Goal: Task Accomplishment & Management: Complete application form

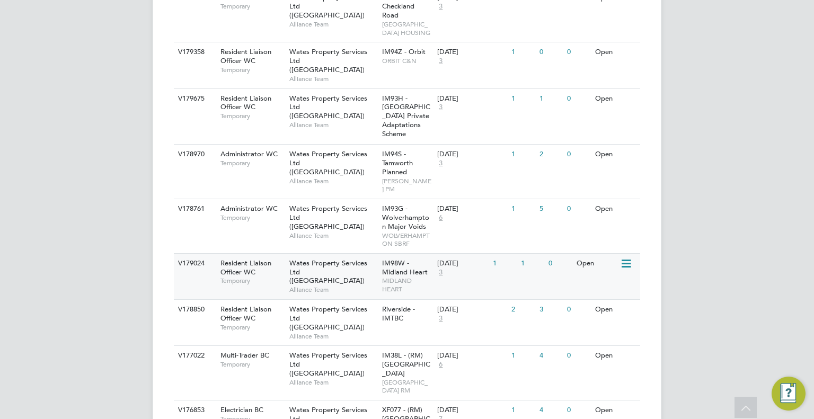
scroll to position [608, 0]
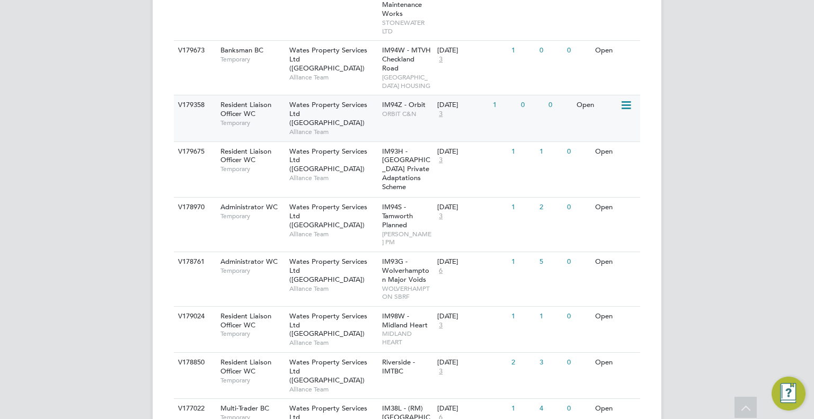
click at [413, 118] on span "ORBIT C&N" at bounding box center [407, 114] width 50 height 8
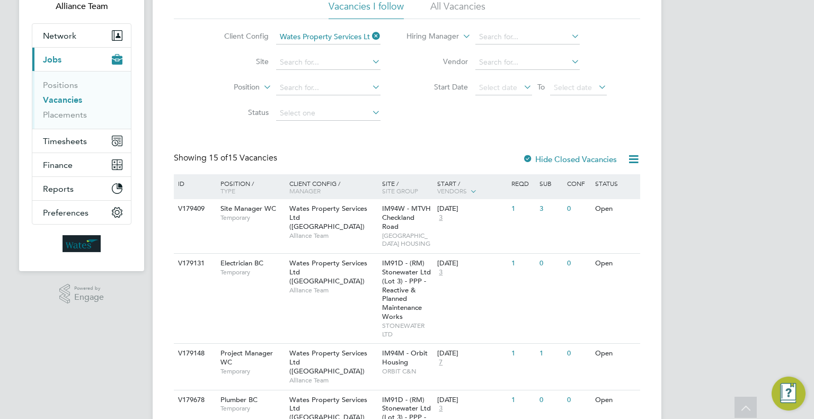
scroll to position [0, 0]
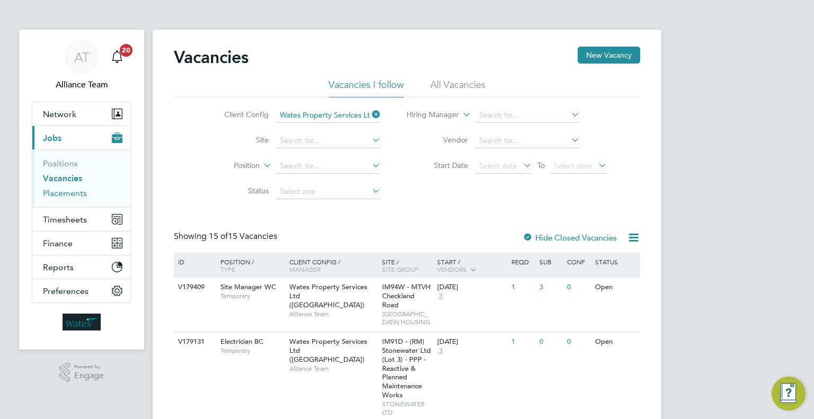
click at [70, 192] on link "Placements" at bounding box center [65, 193] width 44 height 10
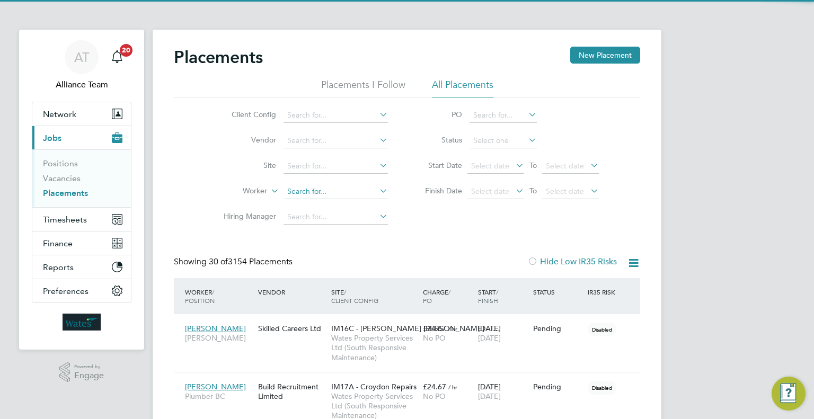
click at [312, 191] on input at bounding box center [335, 191] width 104 height 15
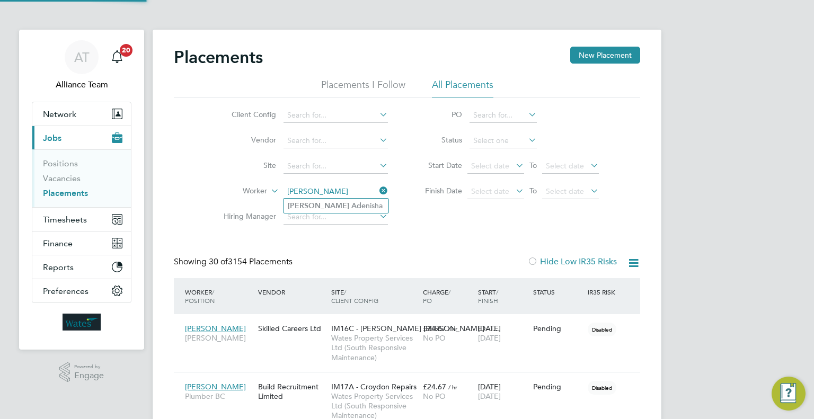
click at [351, 206] on li "Edward Ade nisha" at bounding box center [335, 206] width 105 height 14
type input "Edward Adenisha"
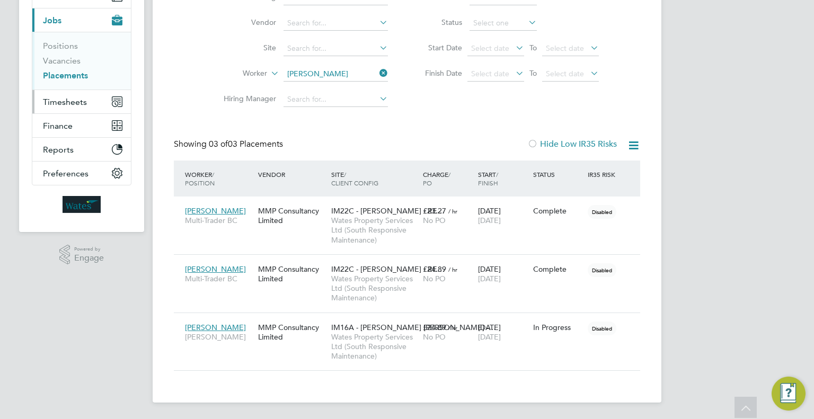
click at [91, 104] on button "Timesheets" at bounding box center [81, 101] width 99 height 23
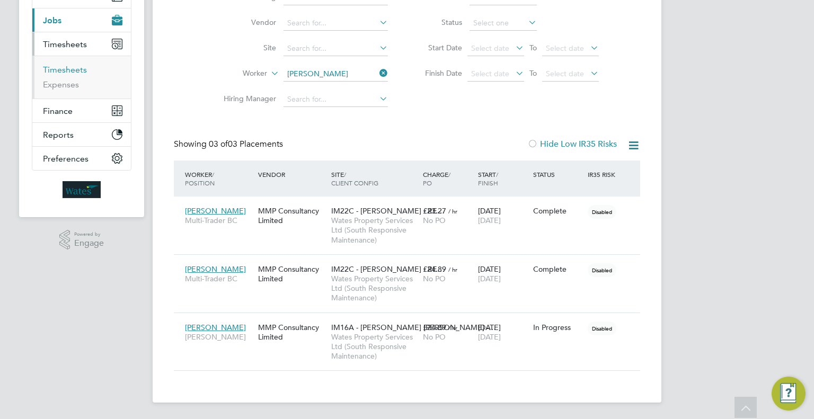
click at [85, 68] on link "Timesheets" at bounding box center [65, 70] width 44 height 10
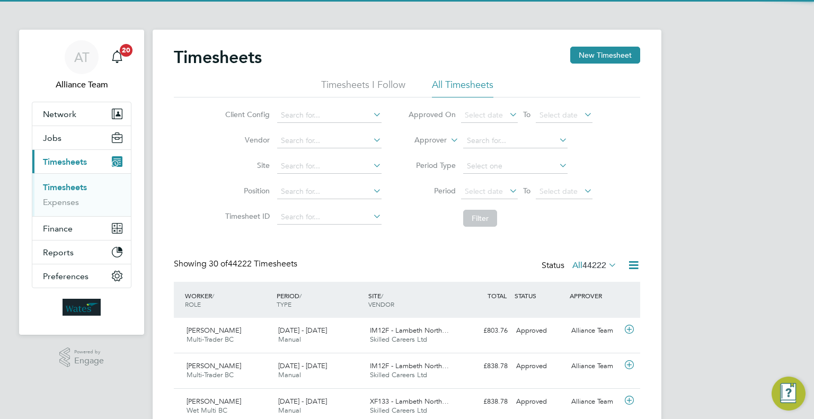
scroll to position [26, 92]
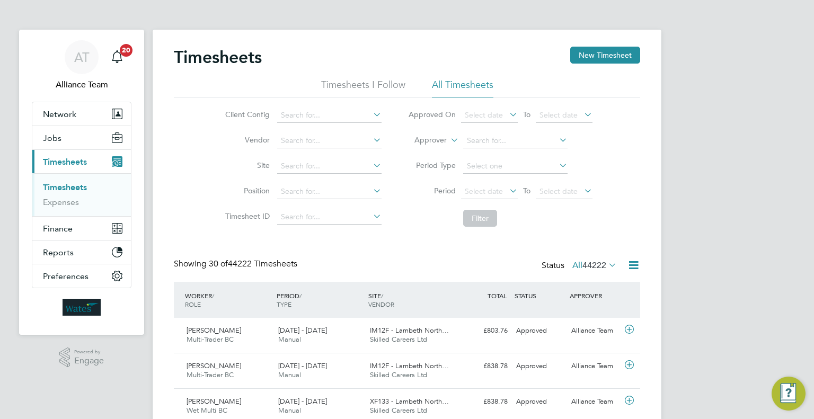
click at [441, 140] on label "Approver" at bounding box center [423, 140] width 48 height 11
click at [411, 148] on li "Worker" at bounding box center [421, 153] width 52 height 14
click at [495, 134] on input at bounding box center [515, 141] width 104 height 15
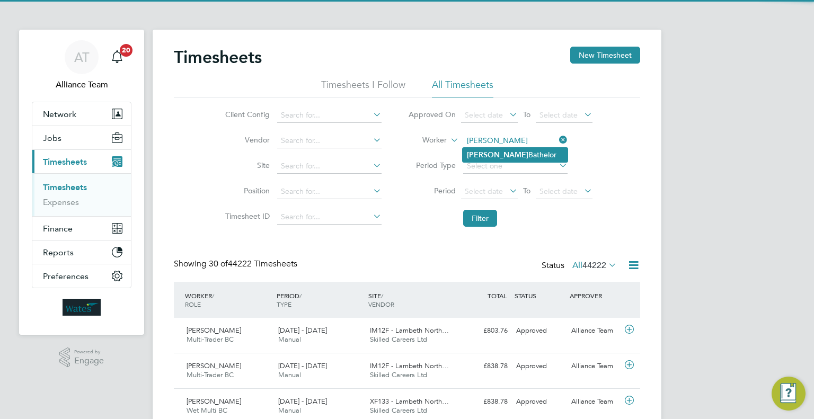
click at [545, 151] on li "Lebert Bathelor" at bounding box center [515, 155] width 105 height 14
type input "Lebert Bathelor"
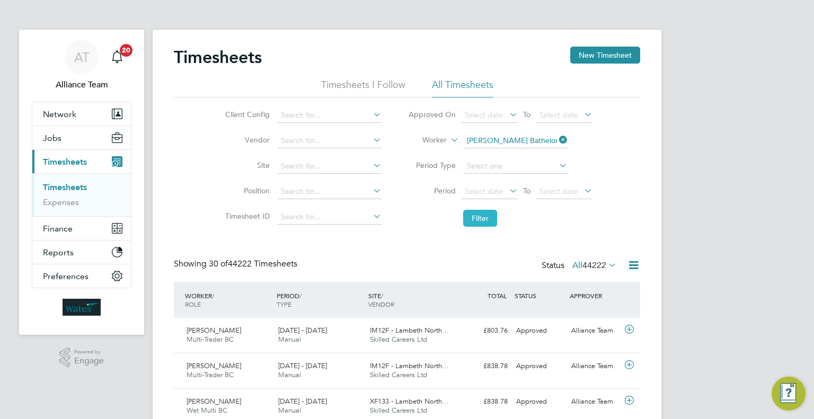
click at [482, 219] on button "Filter" at bounding box center [480, 218] width 34 height 17
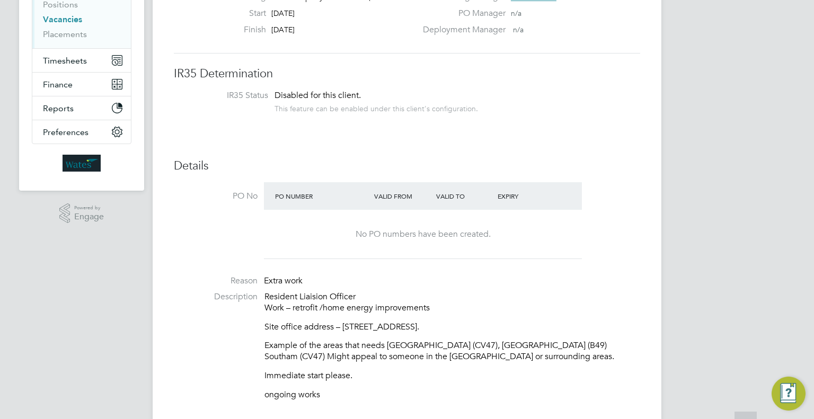
scroll to position [212, 0]
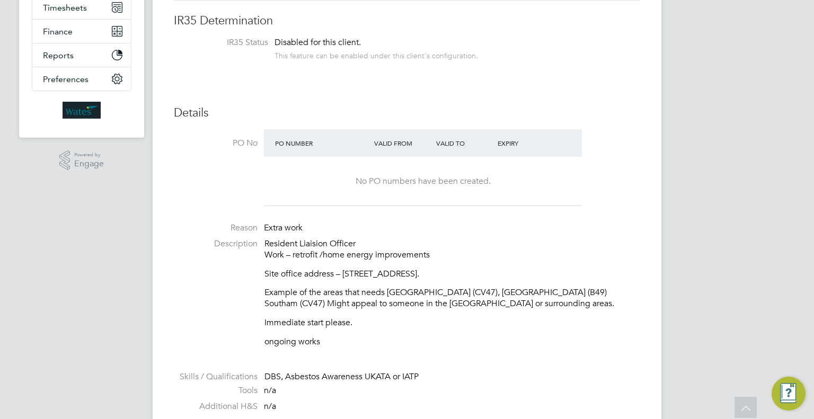
drag, startPoint x: 578, startPoint y: 275, endPoint x: 465, endPoint y: 273, distance: 112.9
click at [465, 273] on p "Site office address – Squab Hall Farm, Harbury Lane, Leamington Spa CV33 9QB." at bounding box center [452, 274] width 376 height 11
copy p "Leamington Spa CV33 9QB."
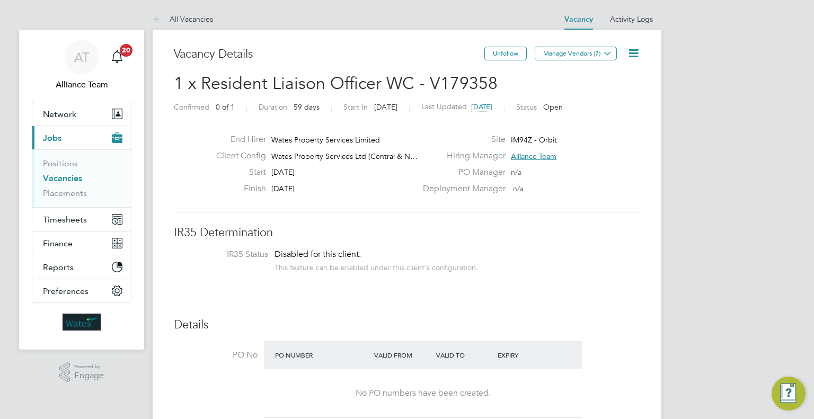
click at [66, 182] on link "Vacancies" at bounding box center [62, 178] width 39 height 10
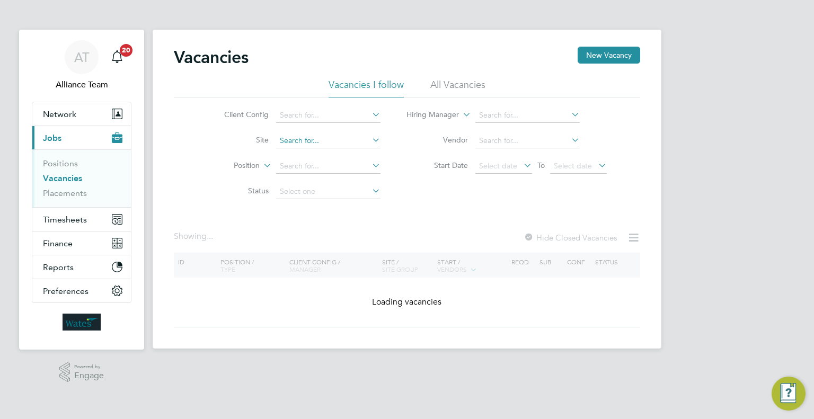
click at [301, 136] on input at bounding box center [328, 141] width 104 height 15
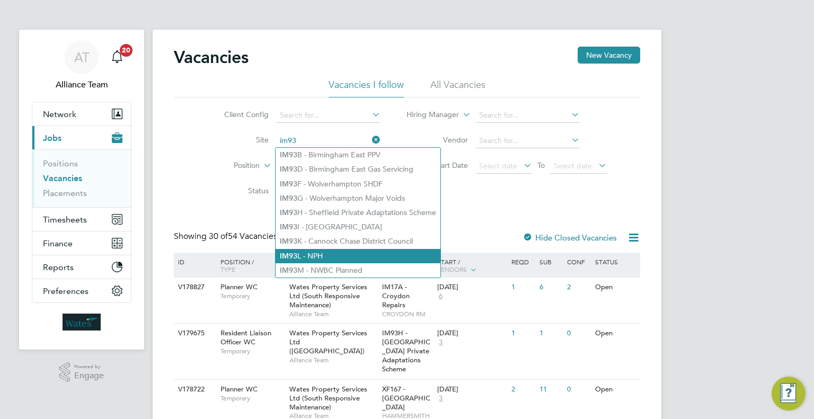
click at [335, 254] on li "IM93 L - NPH" at bounding box center [358, 256] width 165 height 14
type input "IM93L - NPH"
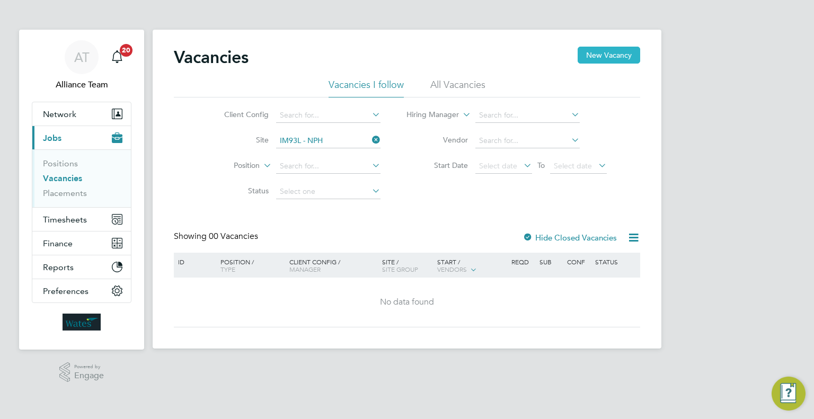
drag, startPoint x: 617, startPoint y: 55, endPoint x: 609, endPoint y: 59, distance: 8.3
click at [617, 55] on button "New Vacancy" at bounding box center [609, 55] width 63 height 17
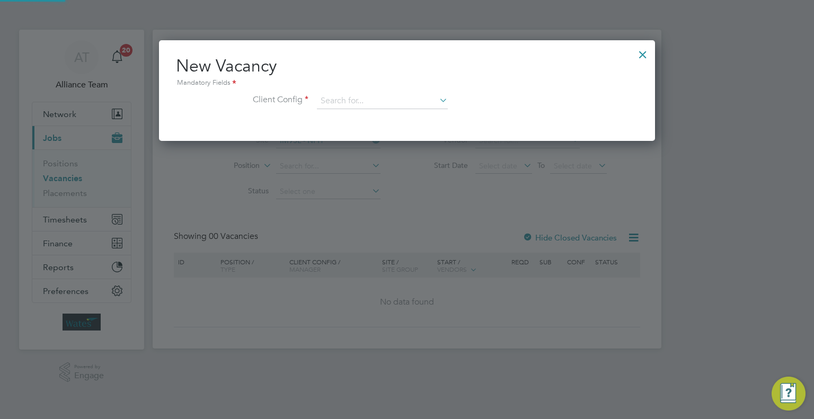
scroll to position [100, 497]
click at [339, 99] on input at bounding box center [382, 101] width 131 height 16
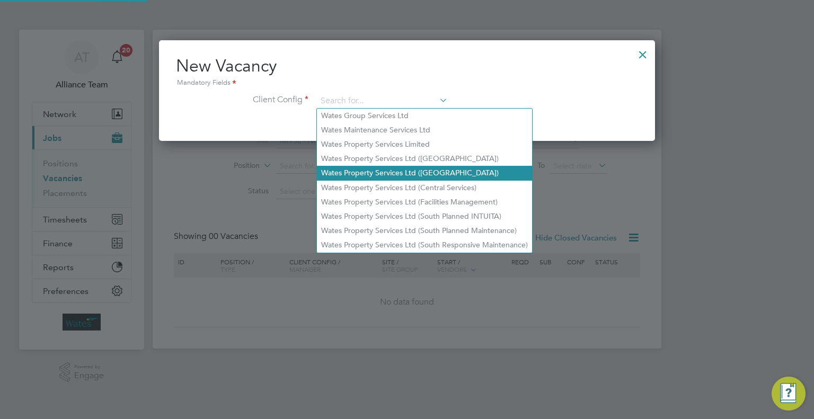
click at [413, 169] on li "Wates Property Services Ltd ([GEOGRAPHIC_DATA])" at bounding box center [424, 173] width 215 height 14
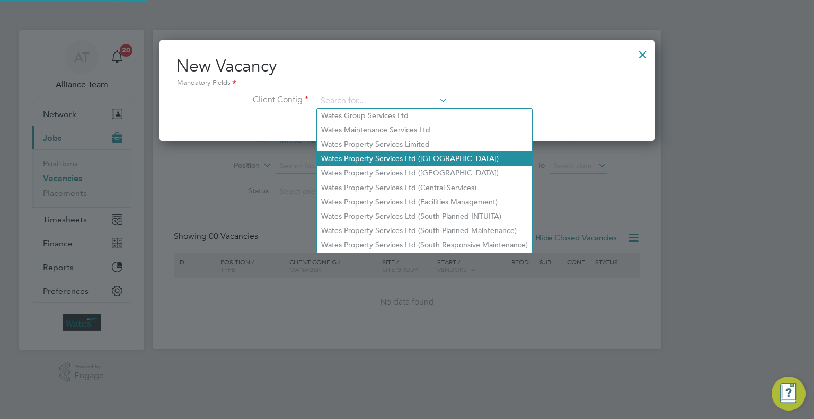
type input "Wates Property Services Ltd ([GEOGRAPHIC_DATA])"
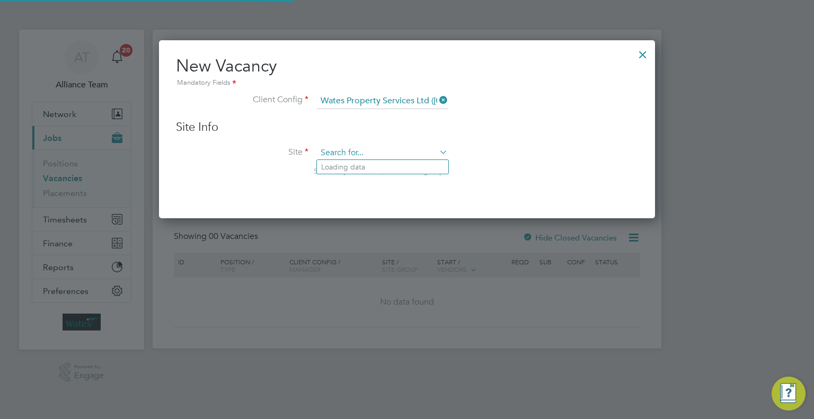
click at [351, 149] on input at bounding box center [382, 153] width 131 height 16
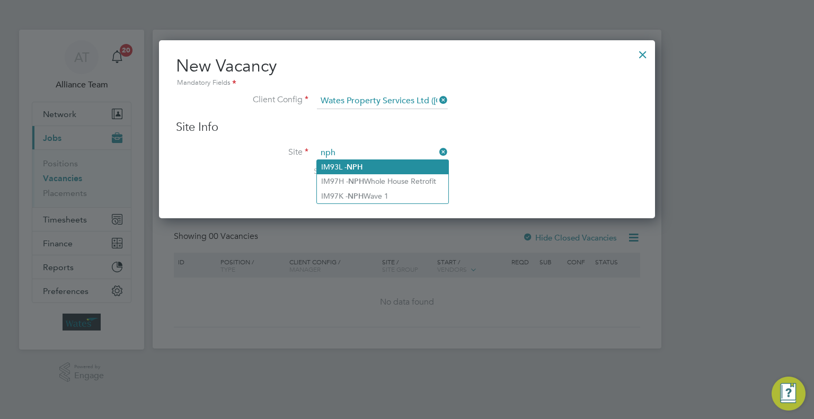
click at [377, 167] on li "IM93L - NPH" at bounding box center [382, 167] width 131 height 14
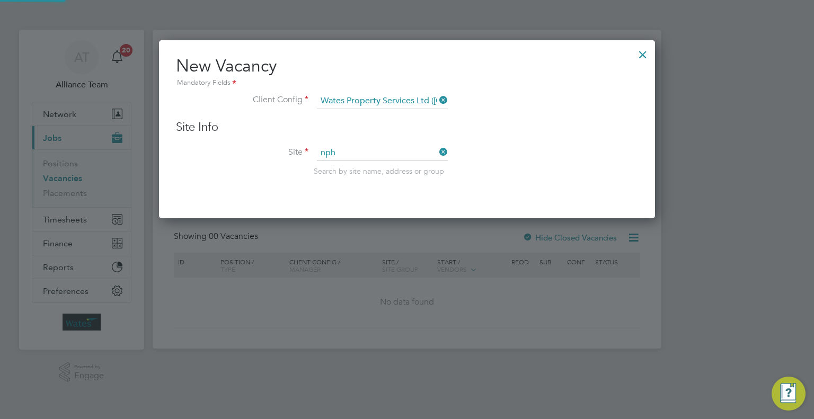
type input "IM93L - NPH"
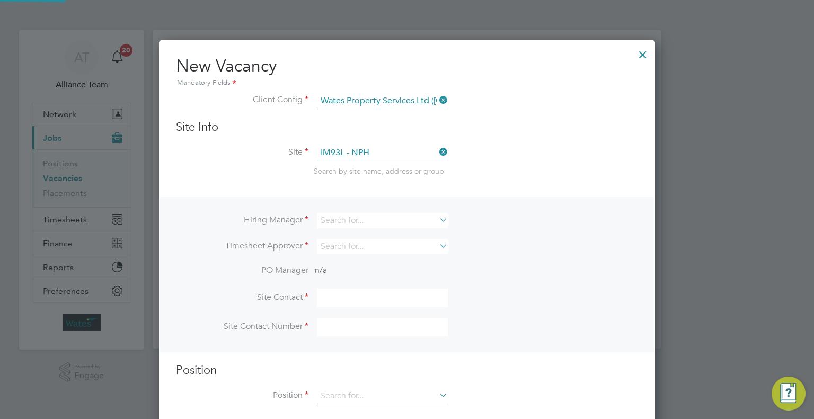
scroll to position [394, 497]
click at [338, 216] on input at bounding box center [382, 220] width 131 height 15
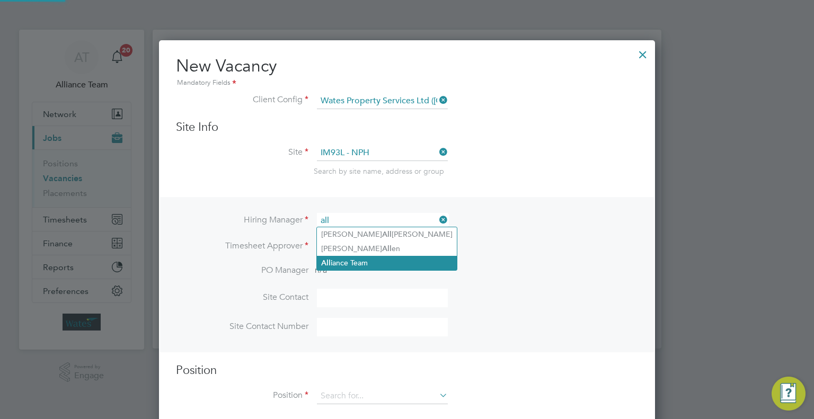
click at [374, 256] on li "All iance Team" at bounding box center [387, 263] width 140 height 14
type input "Alliance Team"
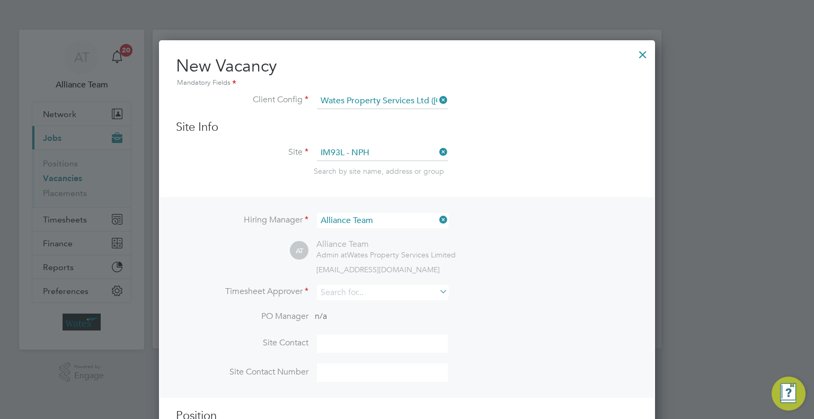
scroll to position [441, 497]
click at [346, 286] on input at bounding box center [382, 292] width 131 height 15
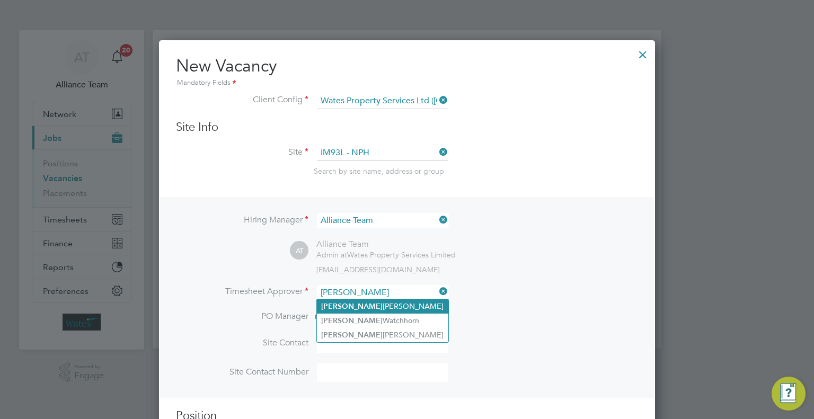
click at [372, 303] on li "Lisa Hughes" at bounding box center [382, 306] width 131 height 14
type input "Lisa Hughes"
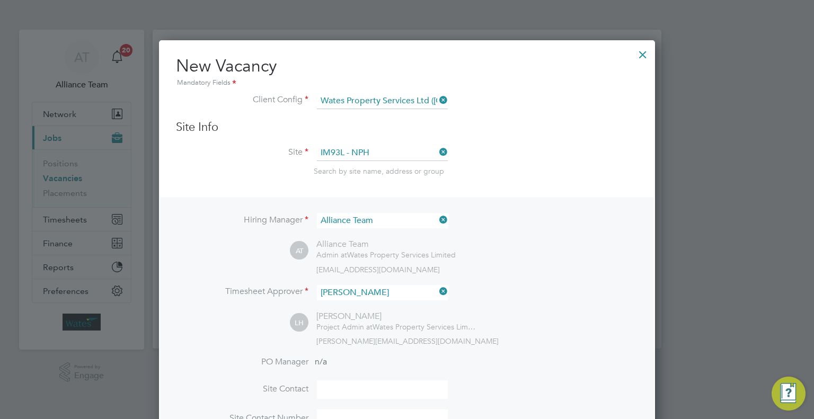
scroll to position [108, 0]
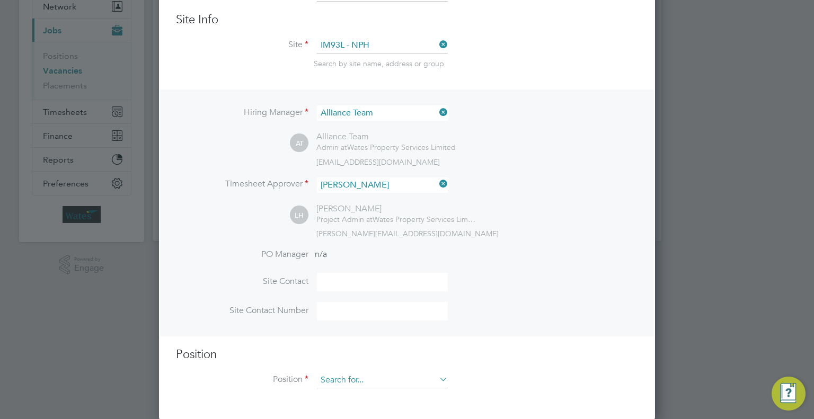
click at [339, 378] on input at bounding box center [382, 381] width 131 height 16
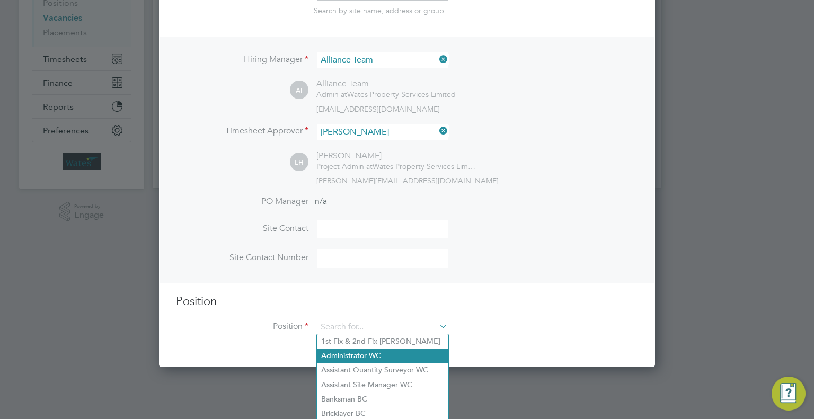
click at [359, 360] on li "Administrator WC" at bounding box center [382, 356] width 131 height 14
type input "Administrator WC"
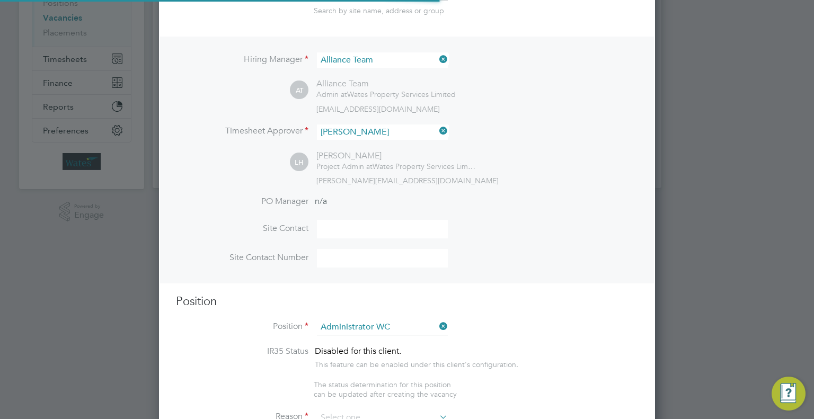
type textarea "Administrator"
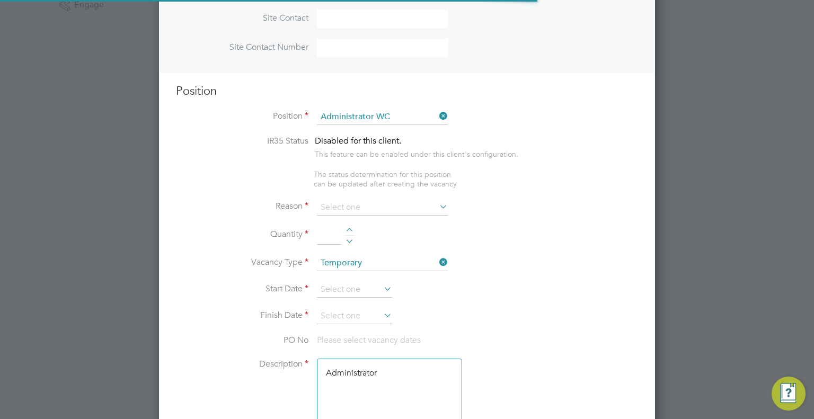
scroll to position [5, 5]
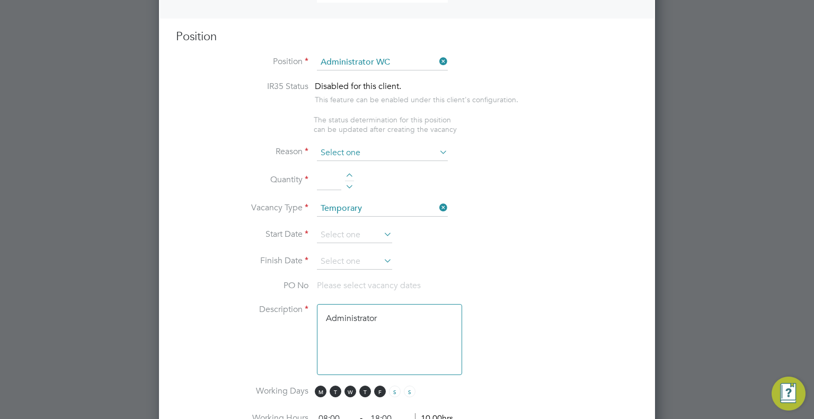
click at [341, 152] on input at bounding box center [382, 153] width 131 height 16
click at [348, 193] on li "Extra Work" at bounding box center [382, 194] width 131 height 14
type input "Extra Work"
click at [332, 180] on input at bounding box center [329, 181] width 24 height 19
type input "1"
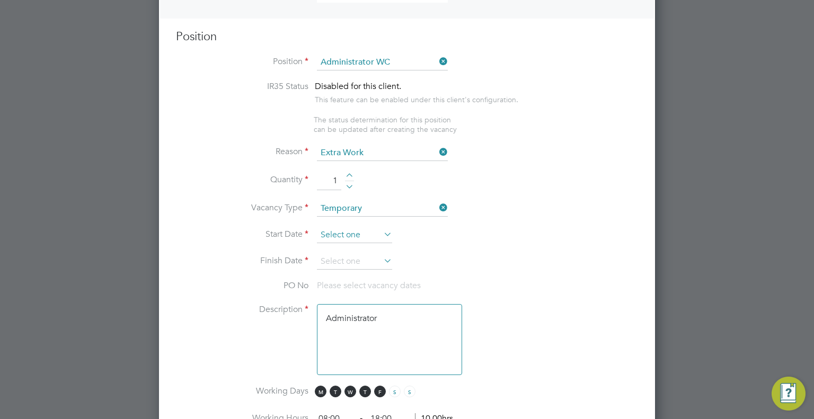
click at [353, 231] on input at bounding box center [354, 235] width 75 height 16
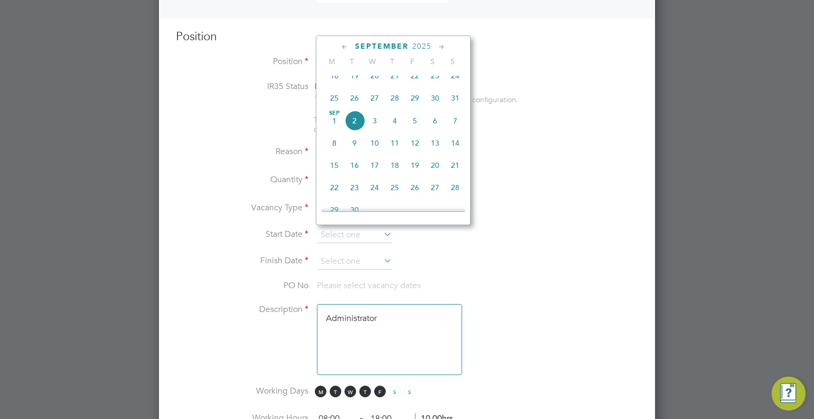
click at [333, 150] on span "8" at bounding box center [334, 143] width 20 height 20
type input "[DATE]"
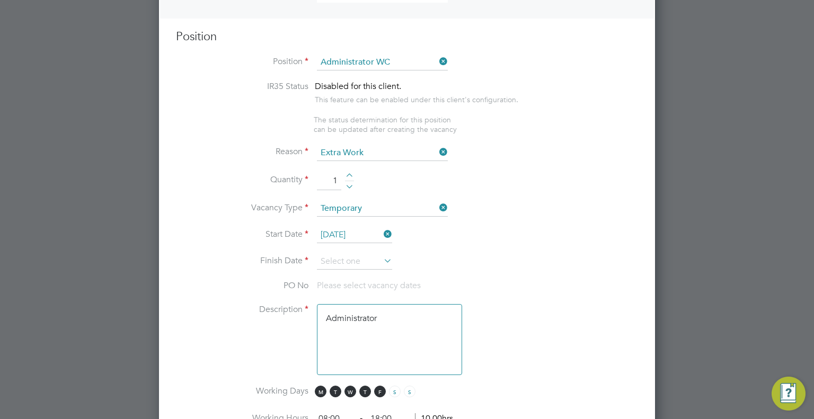
click at [340, 250] on li "Start Date 08 Sep 2025" at bounding box center [407, 240] width 462 height 26
drag, startPoint x: 340, startPoint y: 257, endPoint x: 343, endPoint y: 250, distance: 8.1
click at [340, 255] on input at bounding box center [354, 262] width 75 height 16
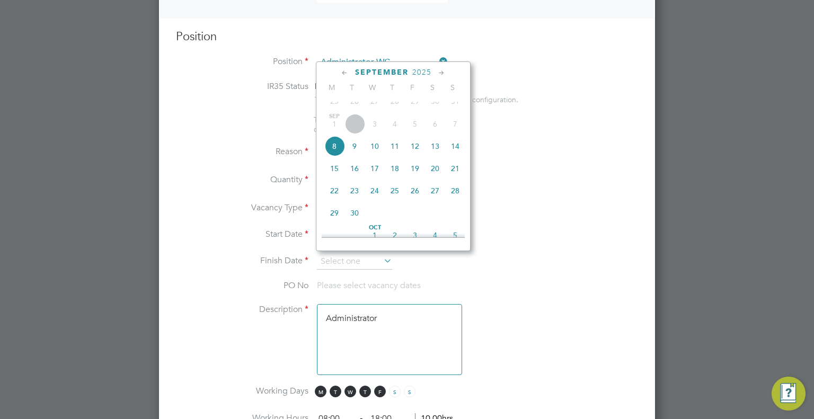
click at [439, 71] on icon at bounding box center [442, 73] width 10 height 12
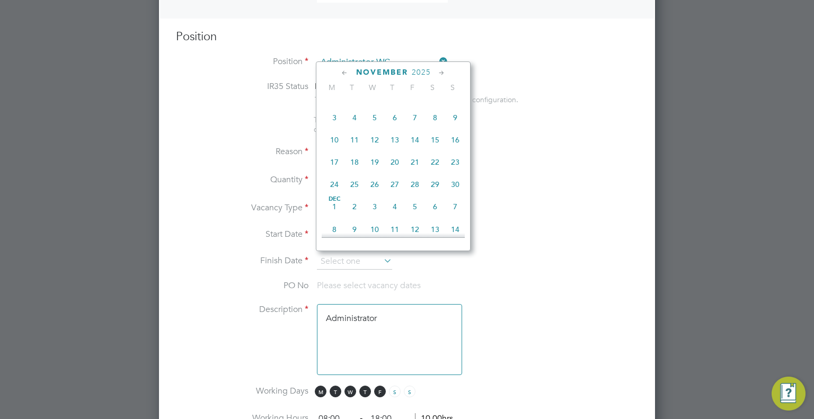
click at [439, 71] on icon at bounding box center [442, 73] width 10 height 12
click at [429, 169] on span "27" at bounding box center [435, 159] width 20 height 20
type input "27 Dec 2025"
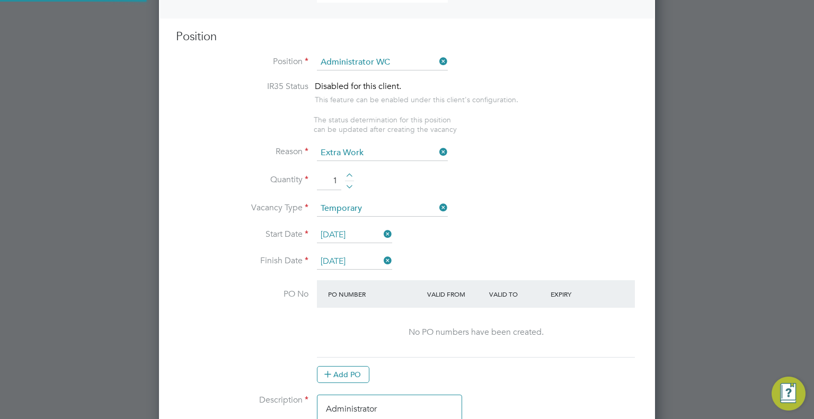
scroll to position [1686, 497]
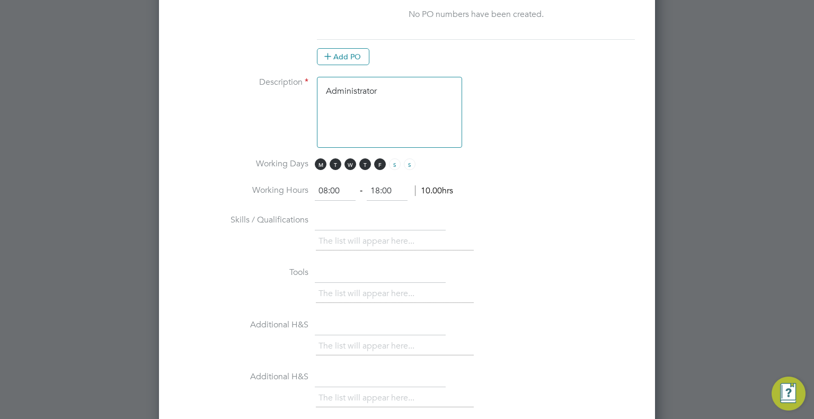
click at [401, 85] on textarea "Administrator" at bounding box center [389, 112] width 145 height 71
type textarea "A"
paste textarea "project administrator role requirement. This will be a temporary position with …"
drag, startPoint x: 420, startPoint y: 108, endPoint x: 317, endPoint y: 105, distance: 102.8
click at [317, 105] on textarea "project administrator role requirement. This will be a temporary position with …" at bounding box center [389, 112] width 145 height 71
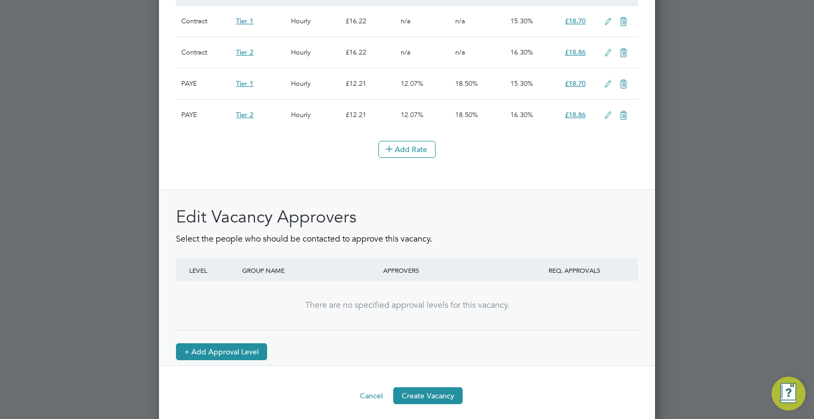
type textarea "project administrator role requirement. This will be a temporary position with …"
drag, startPoint x: 223, startPoint y: 350, endPoint x: 236, endPoint y: 343, distance: 14.9
click at [223, 349] on button "+ Add Approval Level" at bounding box center [221, 351] width 91 height 17
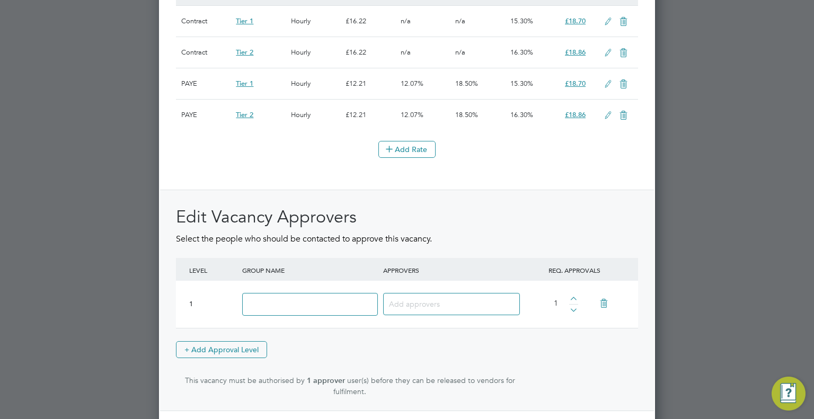
click at [309, 293] on input at bounding box center [310, 304] width 136 height 23
type input "Approver"
click at [430, 293] on div at bounding box center [451, 304] width 137 height 22
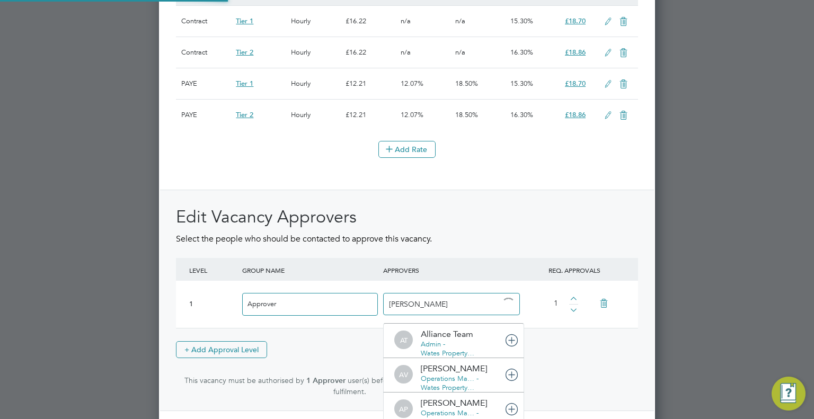
type input "tom la"
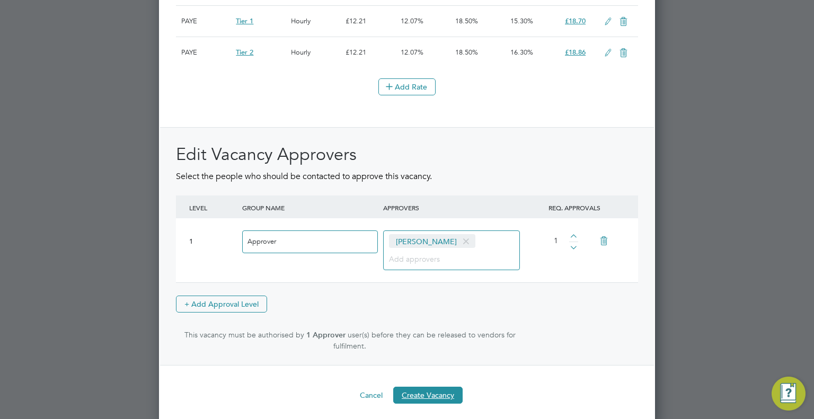
drag, startPoint x: 447, startPoint y: 391, endPoint x: 530, endPoint y: 316, distance: 111.4
click at [447, 390] on button "Create Vacancy" at bounding box center [427, 395] width 69 height 17
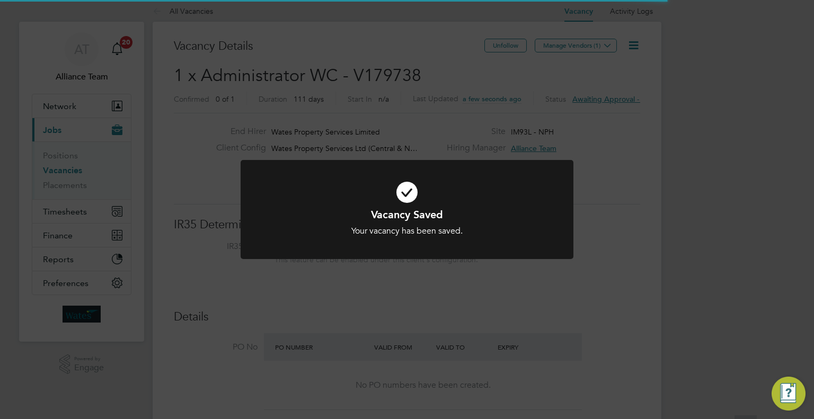
click at [765, 116] on div "Vacancy Saved Your vacancy has been saved. Cancel Okay" at bounding box center [407, 209] width 814 height 419
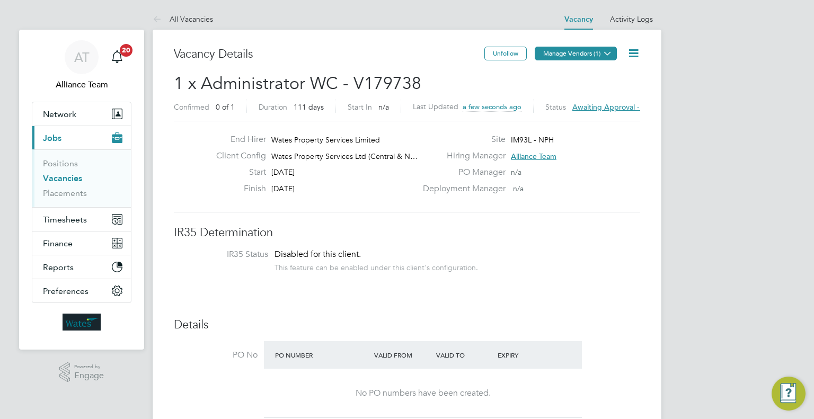
click at [554, 49] on button "Manage Vendors (1)" at bounding box center [576, 54] width 82 height 14
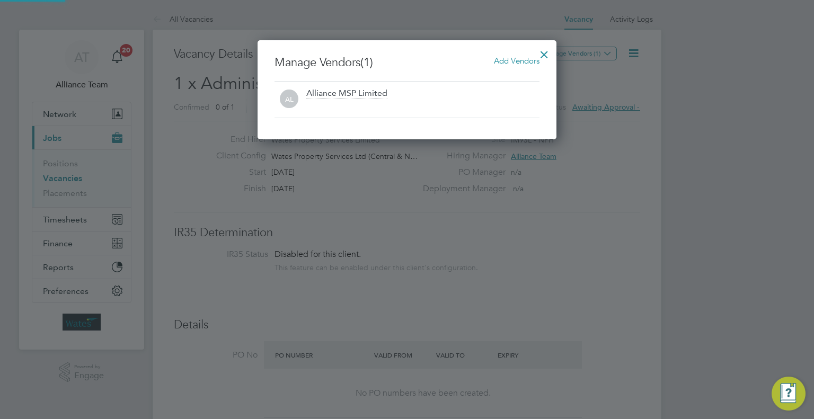
click at [504, 63] on h3 "Manage Vendors (1) Add Vendors" at bounding box center [406, 62] width 265 height 15
click at [500, 61] on span "Add Vendors" at bounding box center [517, 61] width 46 height 10
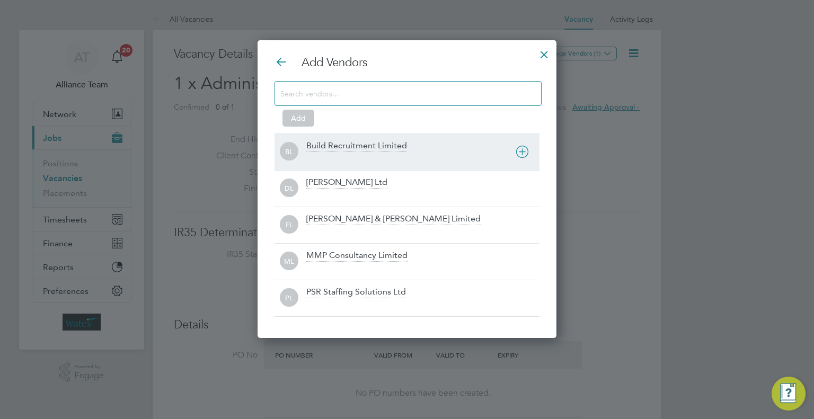
drag, startPoint x: 339, startPoint y: 157, endPoint x: 338, endPoint y: 152, distance: 5.4
click at [338, 154] on div at bounding box center [422, 159] width 233 height 11
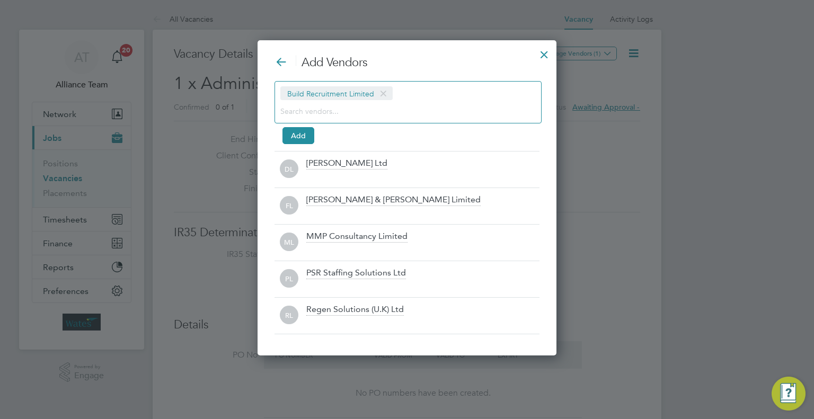
click at [331, 111] on input at bounding box center [399, 111] width 238 height 14
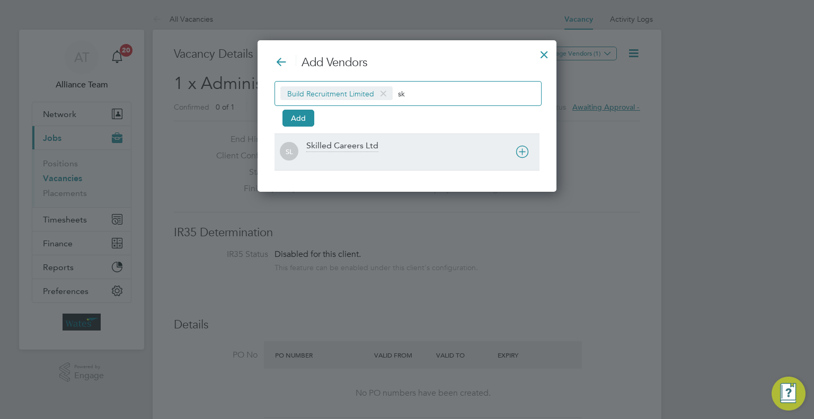
type input "sk"
click at [353, 161] on div at bounding box center [422, 159] width 233 height 11
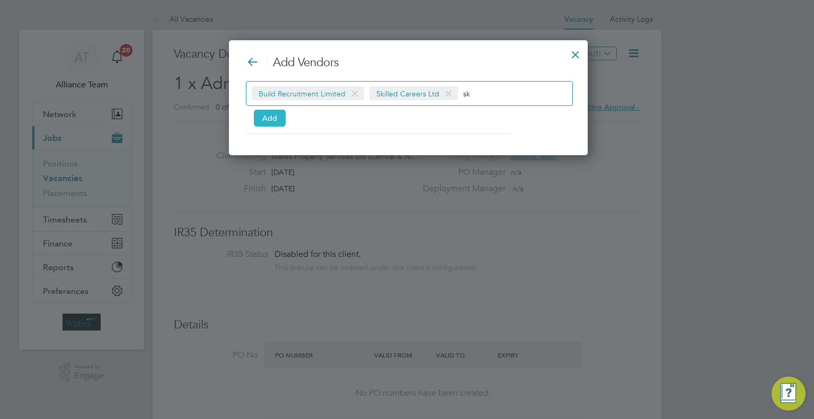
click at [271, 117] on button "Add" at bounding box center [270, 118] width 32 height 17
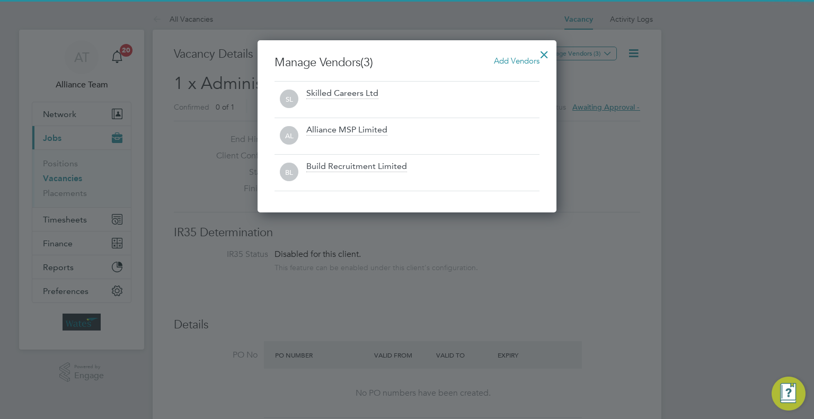
click at [548, 52] on div at bounding box center [544, 51] width 19 height 19
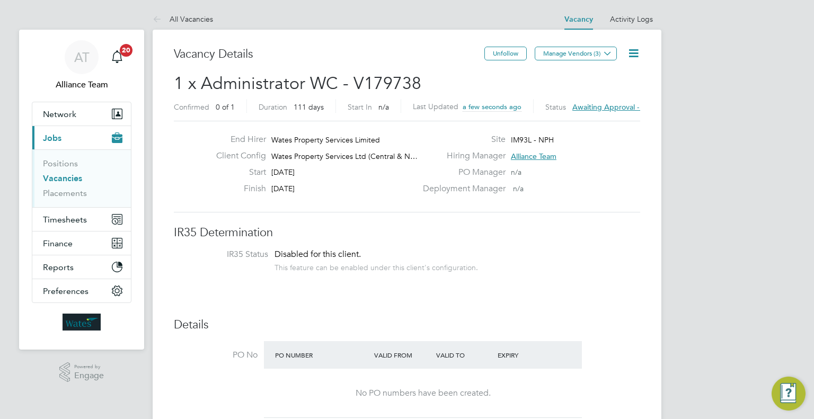
click at [634, 50] on icon at bounding box center [633, 53] width 13 height 13
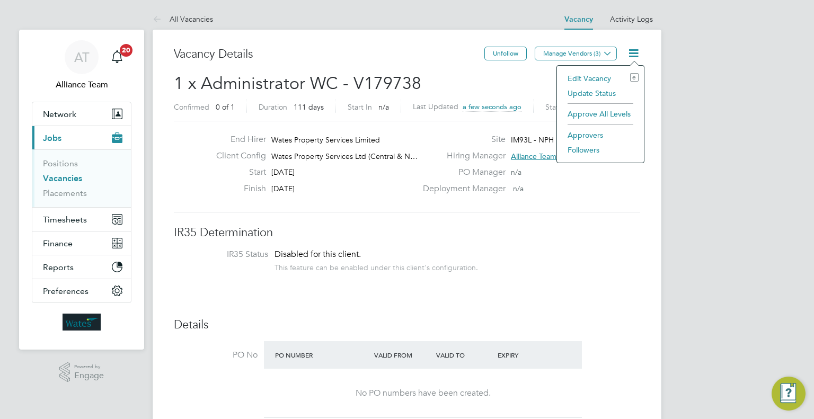
click at [592, 146] on li "Followers" at bounding box center [600, 150] width 76 height 15
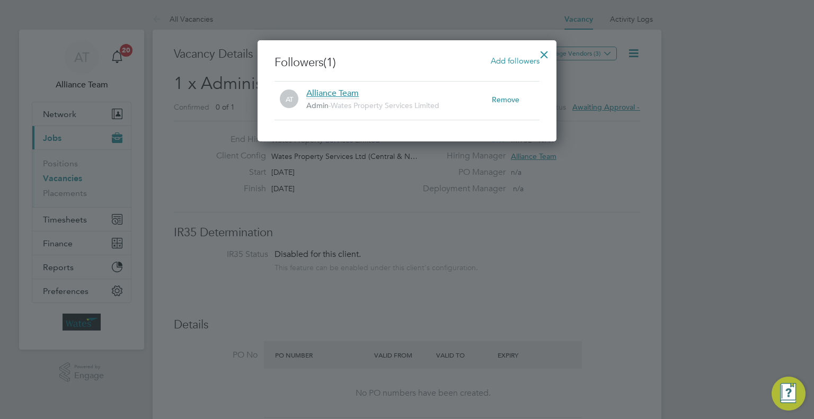
click at [534, 55] on div "Followers (1) Add followers AT Alliance Team Admin - Wates Property Services Li…" at bounding box center [407, 90] width 299 height 101
drag, startPoint x: 512, startPoint y: 50, endPoint x: 511, endPoint y: 57, distance: 6.9
click at [512, 51] on div "Followers (1) Add followers AT Alliance Team Admin - Wates Property Services Li…" at bounding box center [407, 90] width 299 height 101
click at [511, 57] on span "Add followers" at bounding box center [515, 61] width 49 height 10
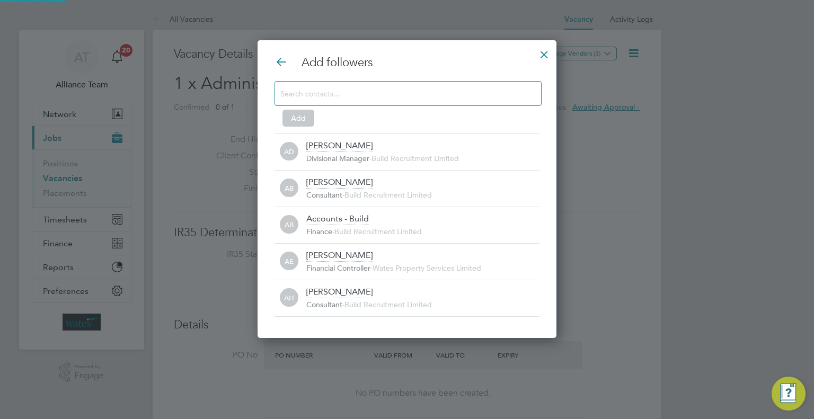
click at [372, 94] on input at bounding box center [399, 93] width 238 height 14
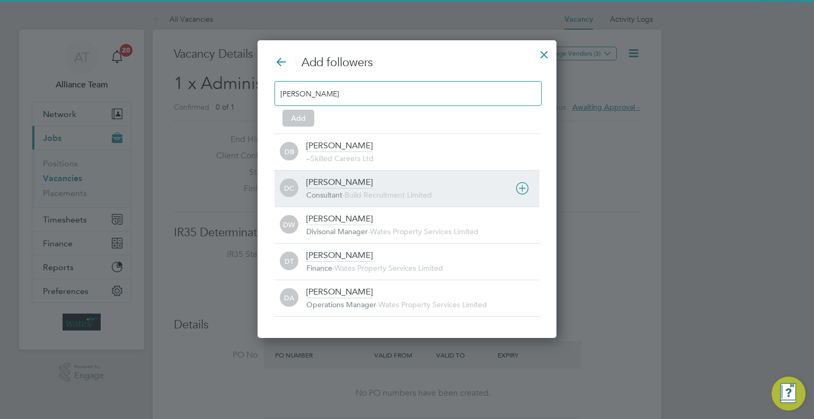
type input "dan"
drag, startPoint x: 343, startPoint y: 179, endPoint x: 345, endPoint y: 174, distance: 5.5
click at [343, 178] on div "Dan Cardus" at bounding box center [339, 183] width 66 height 12
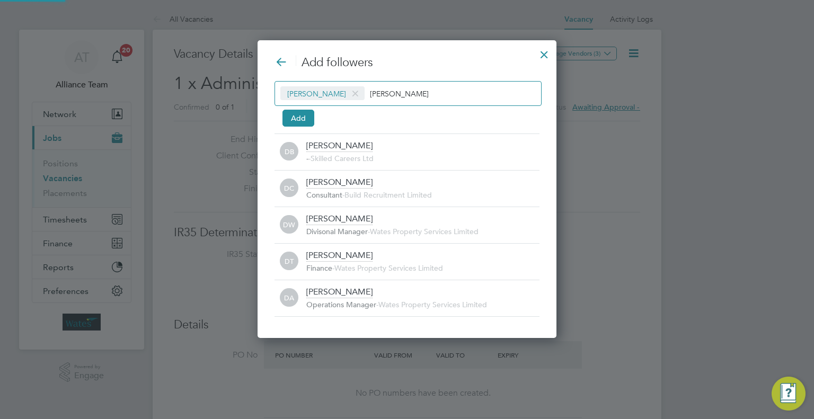
click at [390, 93] on input "dan" at bounding box center [403, 93] width 66 height 14
type input "d"
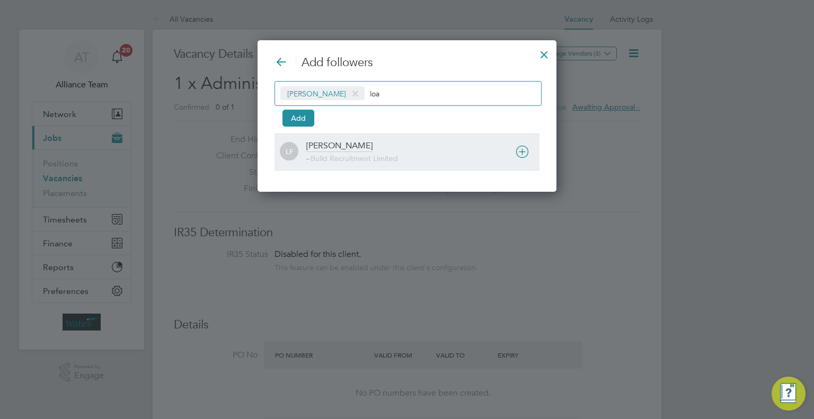
type input "loa"
drag, startPoint x: 349, startPoint y: 149, endPoint x: 445, endPoint y: 93, distance: 111.4
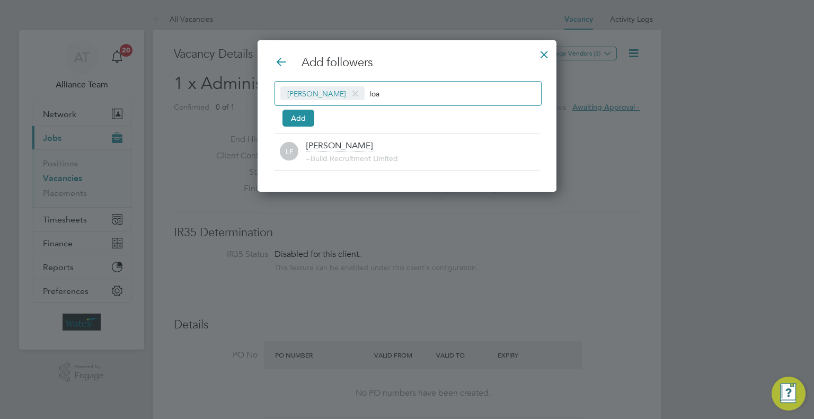
click at [350, 149] on div "Loarda Fregjaj" at bounding box center [339, 146] width 66 height 12
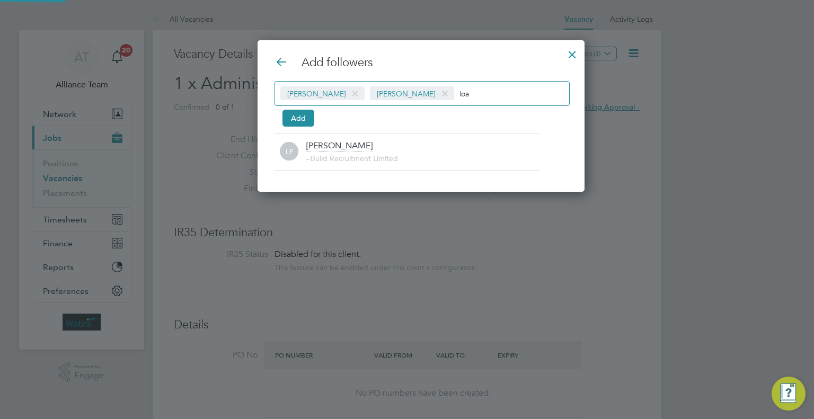
click at [459, 86] on input "loa" at bounding box center [492, 93] width 67 height 14
type input "l"
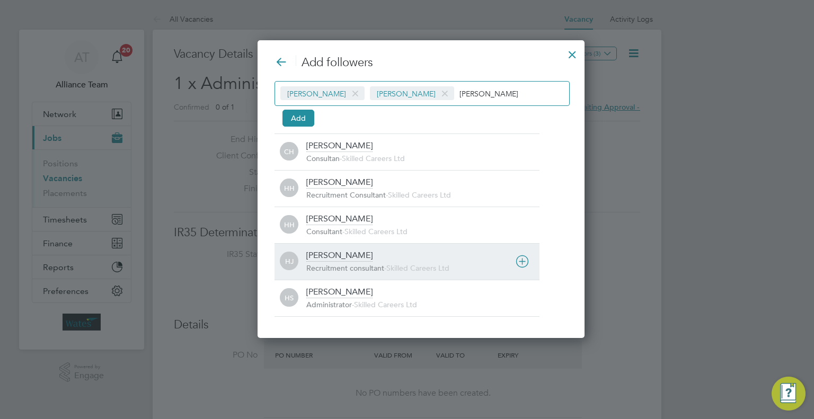
type input "holl"
click at [340, 254] on div "Holly Jones" at bounding box center [339, 256] width 66 height 12
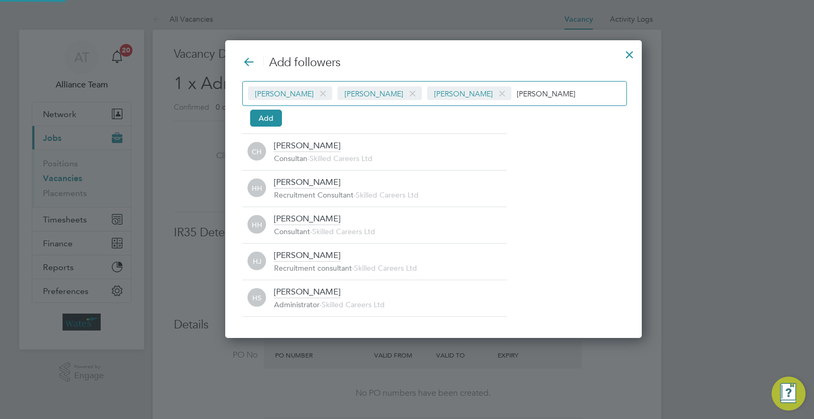
drag, startPoint x: 511, startPoint y: 94, endPoint x: 502, endPoint y: 101, distance: 11.8
click at [517, 94] on input "holl" at bounding box center [550, 93] width 67 height 14
type input "h"
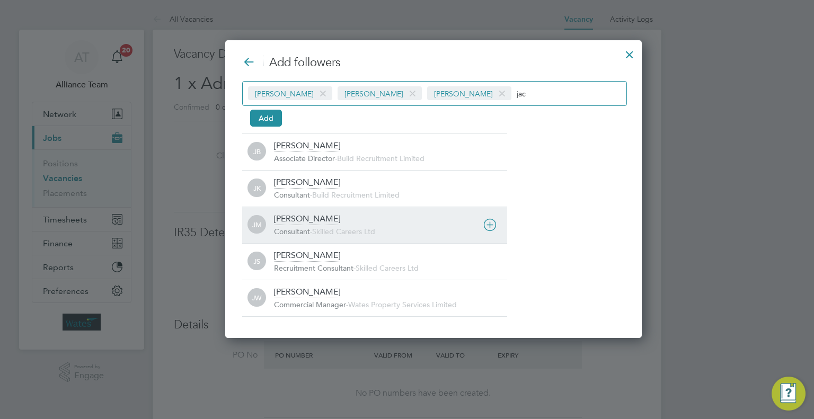
type input "jac"
click at [312, 227] on span "-" at bounding box center [311, 232] width 2 height 10
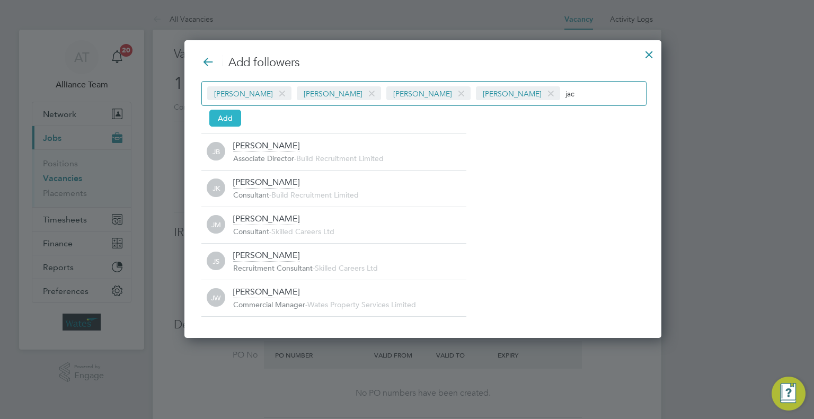
click at [238, 118] on button "Add" at bounding box center [225, 118] width 32 height 17
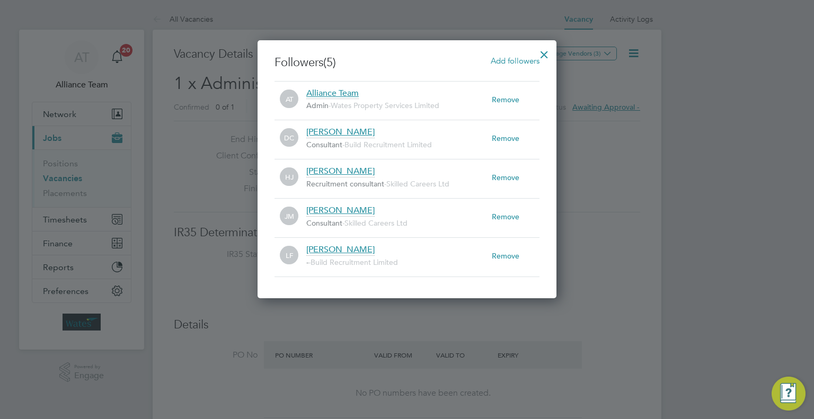
click at [547, 52] on div at bounding box center [544, 51] width 19 height 19
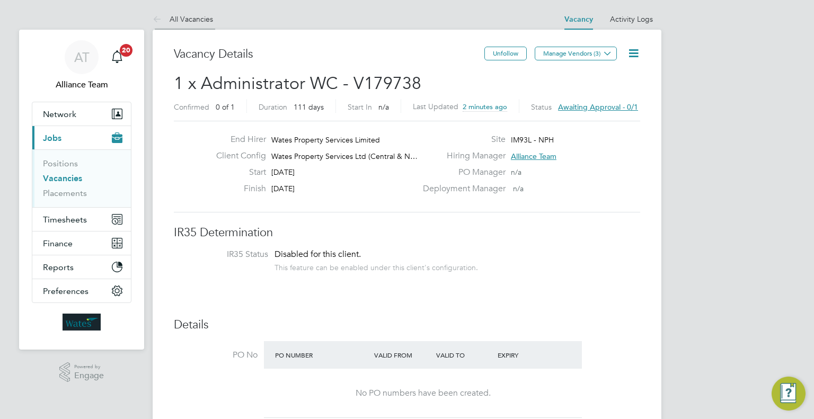
click at [194, 10] on li "All Vacancies" at bounding box center [183, 18] width 60 height 21
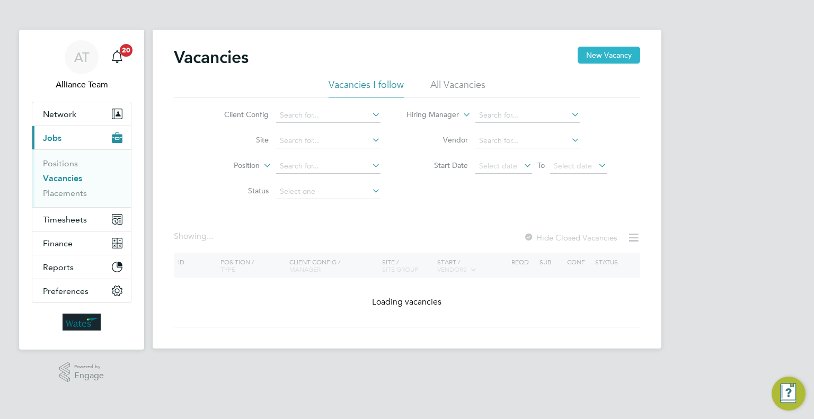
click at [616, 56] on button "New Vacancy" at bounding box center [609, 55] width 63 height 17
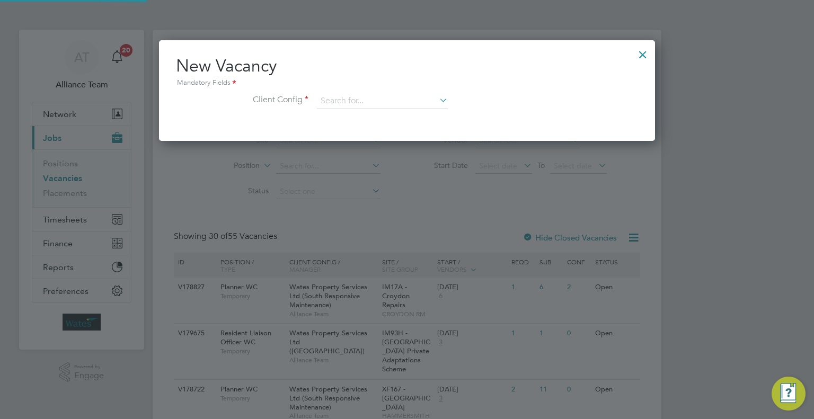
scroll to position [100, 497]
click at [369, 101] on input at bounding box center [382, 101] width 131 height 16
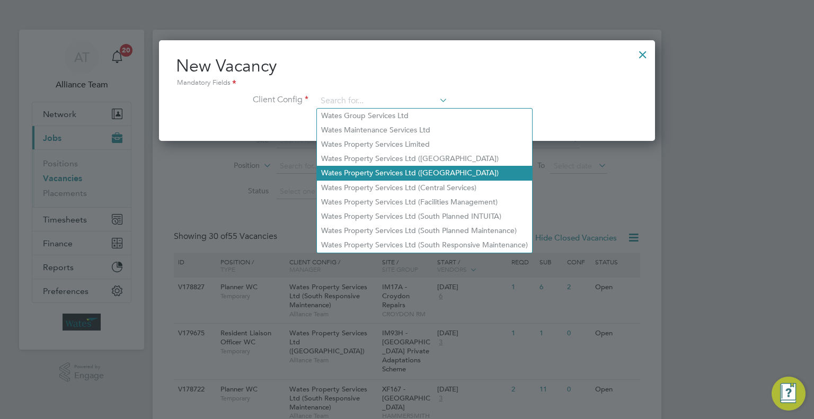
click at [413, 167] on li "Wates Property Services Ltd ([GEOGRAPHIC_DATA])" at bounding box center [424, 173] width 215 height 14
type input "Wates Property Services Ltd ([GEOGRAPHIC_DATA])"
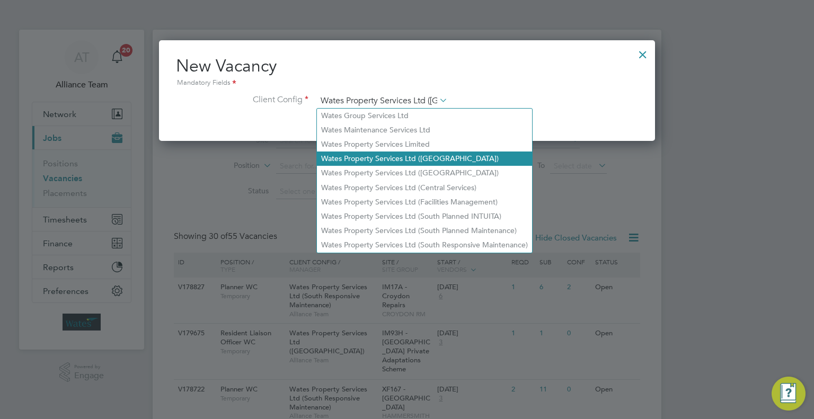
scroll to position [178, 497]
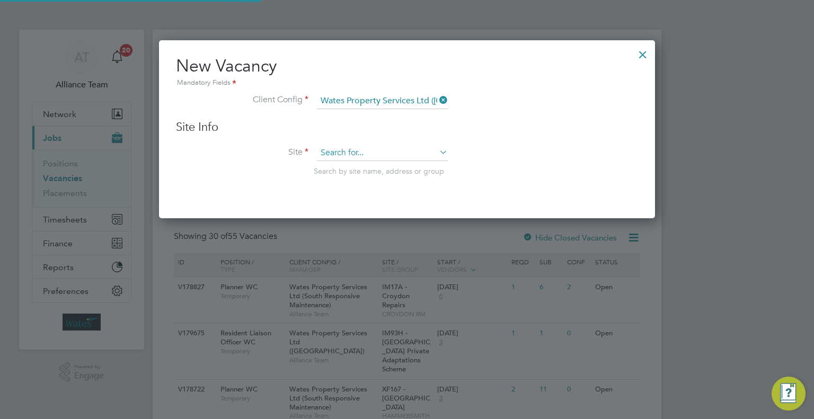
click at [345, 156] on input at bounding box center [382, 153] width 131 height 16
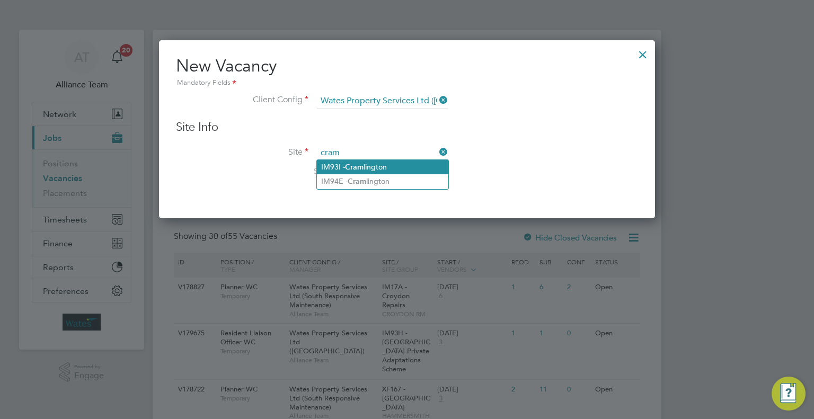
click at [380, 167] on li "IM93I - Cram lington" at bounding box center [382, 167] width 131 height 14
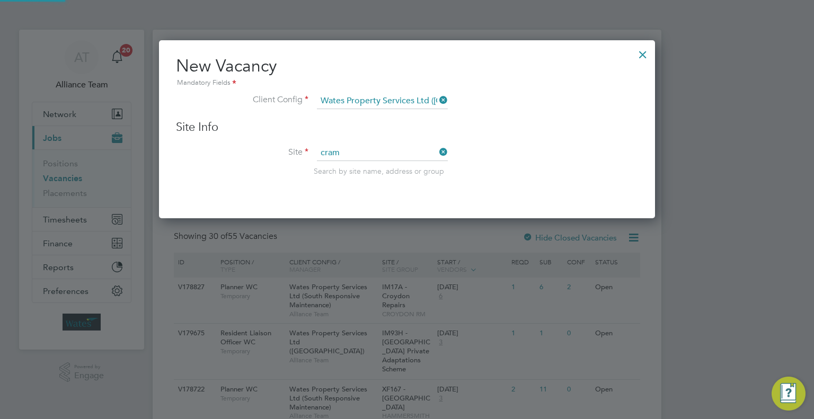
type input "IM93I - Cramlington"
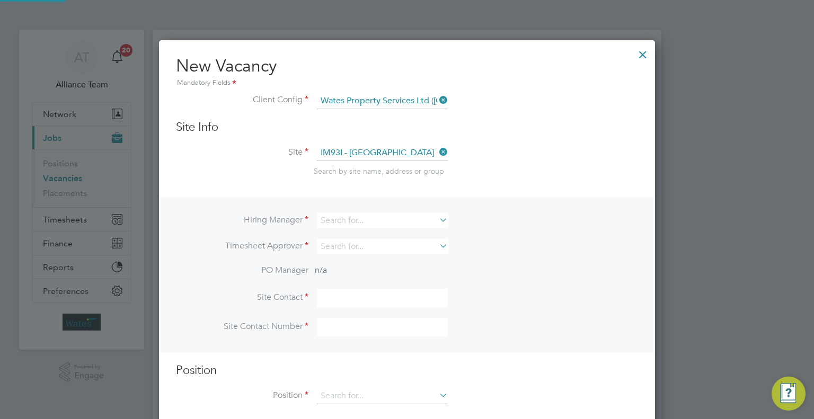
scroll to position [394, 497]
click at [341, 223] on input at bounding box center [382, 220] width 131 height 15
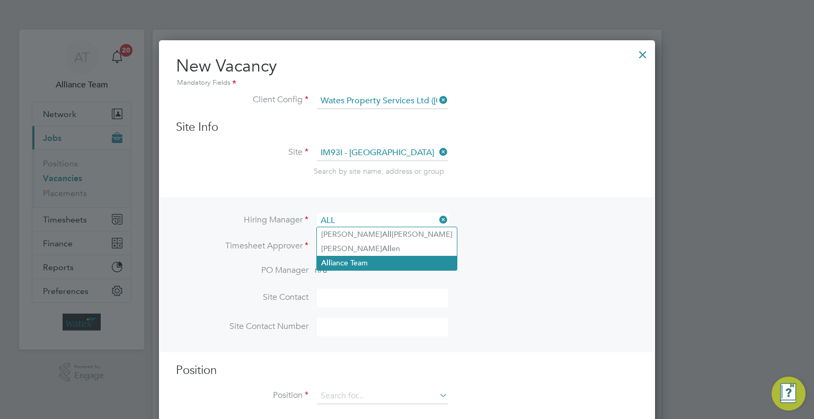
click at [377, 257] on li "All iance Team" at bounding box center [387, 263] width 140 height 14
type input "Alliance Team"
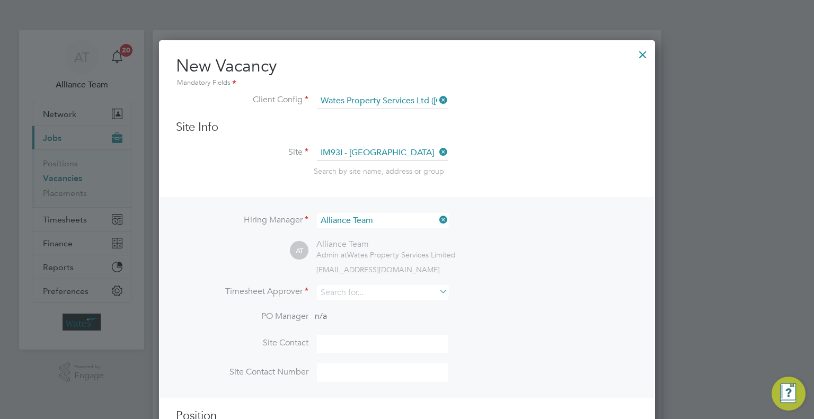
scroll to position [159, 0]
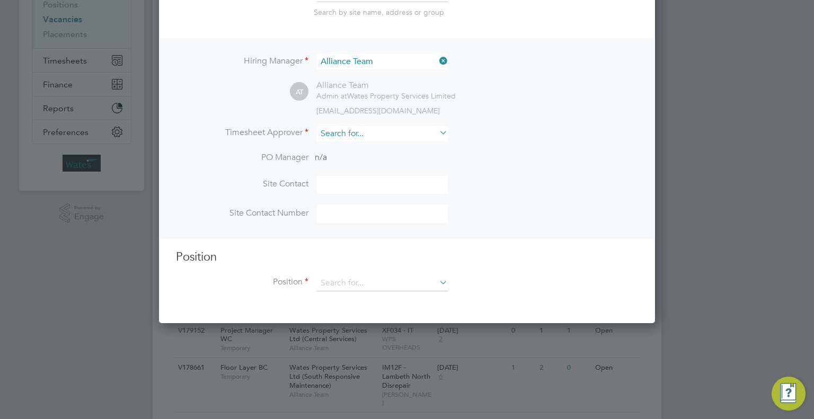
click at [349, 131] on input at bounding box center [382, 133] width 131 height 15
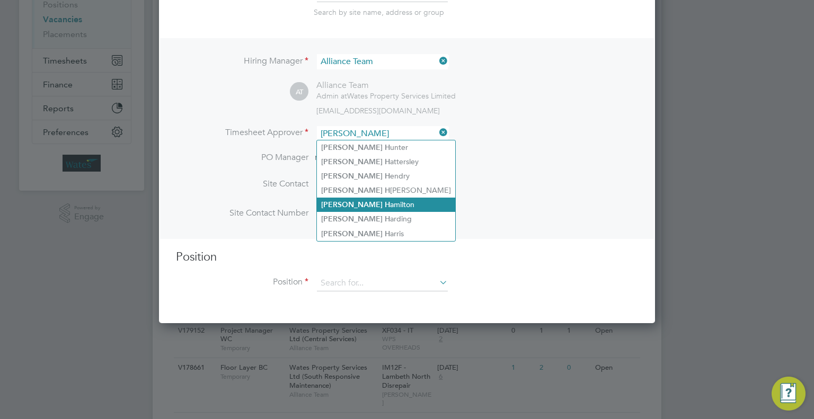
click at [378, 200] on li "James H amilton" at bounding box center [386, 205] width 138 height 14
type input "James Hamilton"
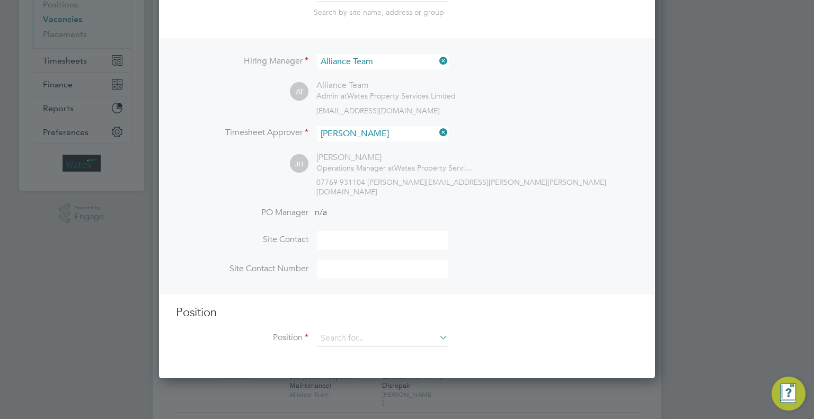
scroll to position [487, 497]
click at [354, 320] on div "Position Position" at bounding box center [407, 331] width 462 height 52
click at [352, 331] on input at bounding box center [382, 339] width 131 height 16
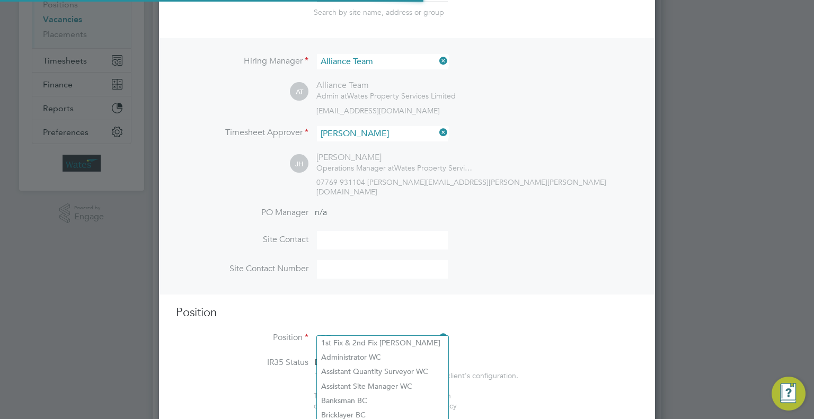
scroll to position [1521, 497]
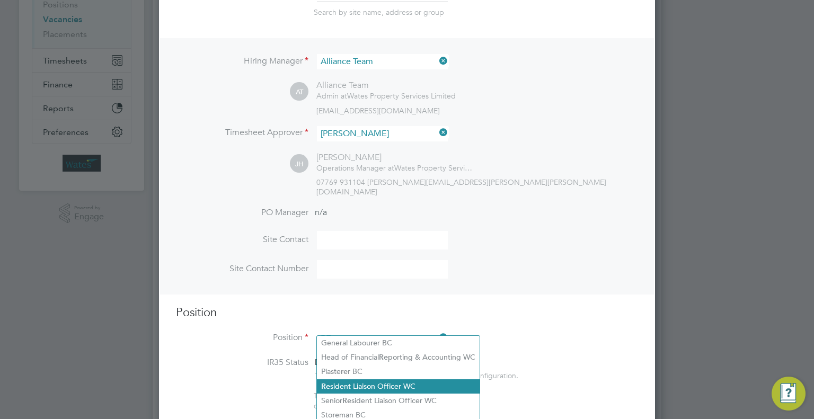
click at [363, 385] on li "Re sident Liaison Officer WC" at bounding box center [398, 386] width 163 height 14
type input "Resident Liaison Officer WC"
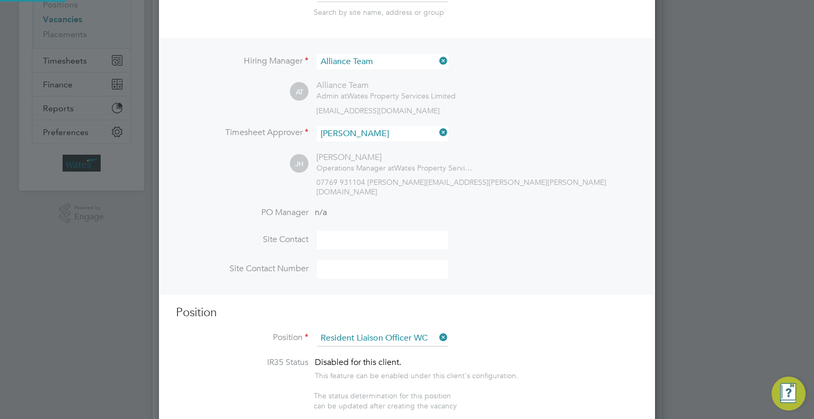
type textarea "Resident Liaision Officer"
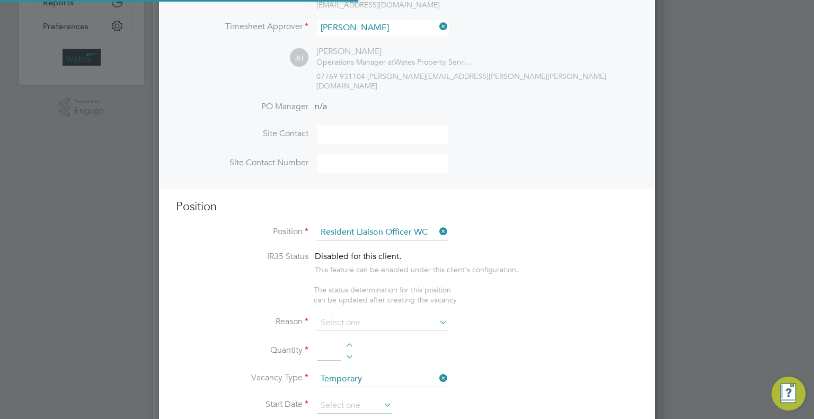
scroll to position [5, 5]
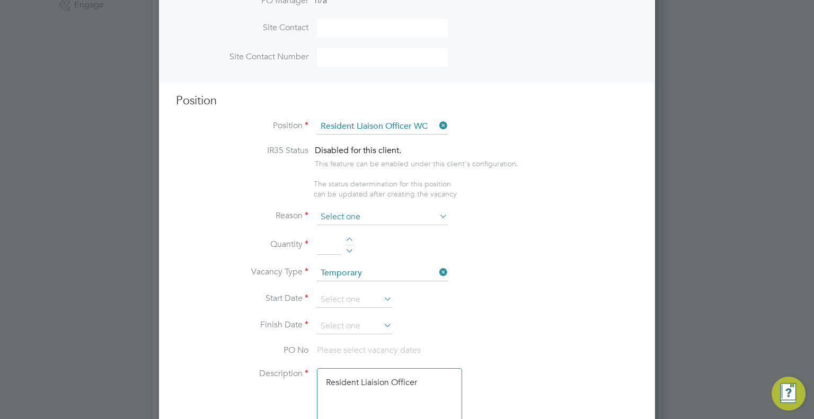
click at [335, 209] on input at bounding box center [382, 217] width 131 height 16
click at [339, 249] on li "Extra Work" at bounding box center [382, 249] width 131 height 14
type input "Extra Work"
click at [324, 240] on input at bounding box center [329, 245] width 24 height 19
type input "1"
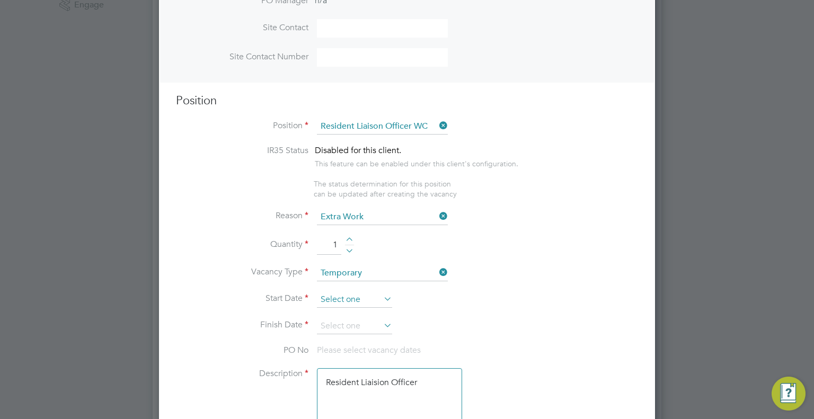
click at [342, 292] on input at bounding box center [354, 300] width 75 height 16
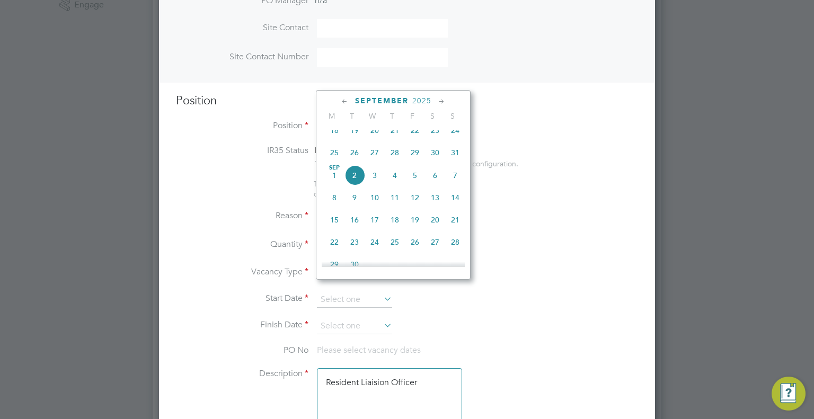
click at [328, 227] on span "15" at bounding box center [334, 220] width 20 height 20
type input "15 Sep 2025"
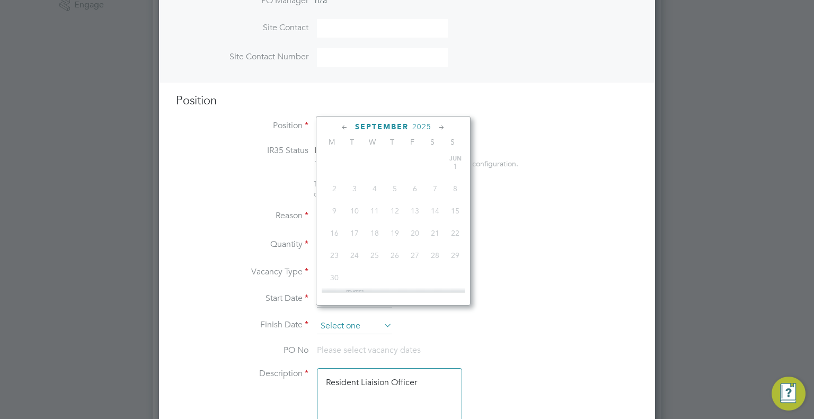
drag, startPoint x: 348, startPoint y: 311, endPoint x: 390, endPoint y: 270, distance: 58.5
click at [348, 318] on input at bounding box center [354, 326] width 75 height 16
click at [444, 127] on icon at bounding box center [442, 128] width 10 height 12
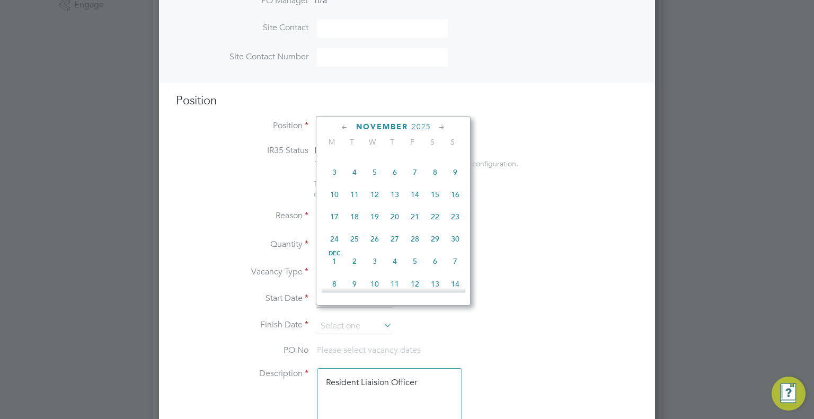
click at [444, 127] on icon at bounding box center [442, 128] width 10 height 12
click at [415, 224] on span "26" at bounding box center [415, 213] width 20 height 20
type input "26 Dec 2025"
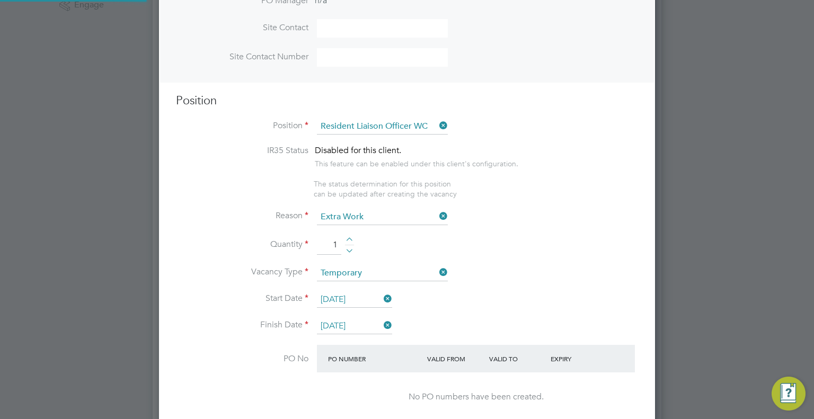
scroll to position [0, 0]
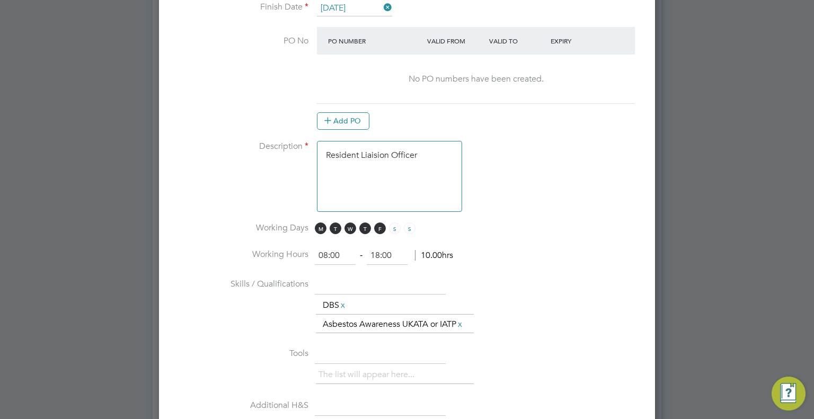
click at [436, 146] on textarea "Resident Liaision Officer" at bounding box center [389, 176] width 145 height 71
type textarea "Resident Liaision Officer 6 months work must drive"
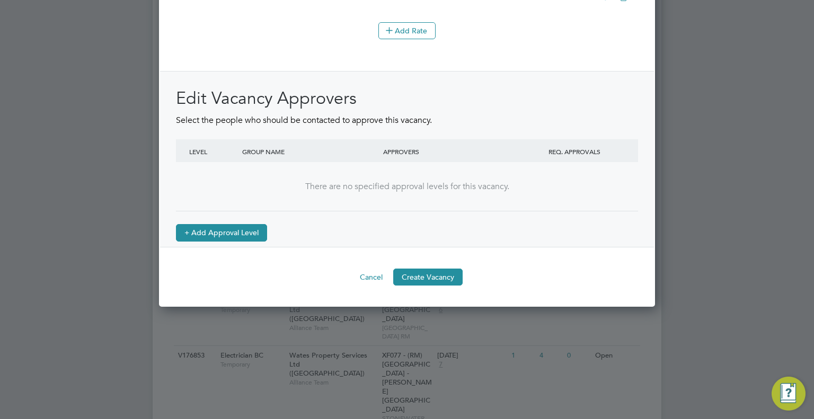
click at [206, 232] on button "+ Add Approval Level" at bounding box center [221, 232] width 91 height 17
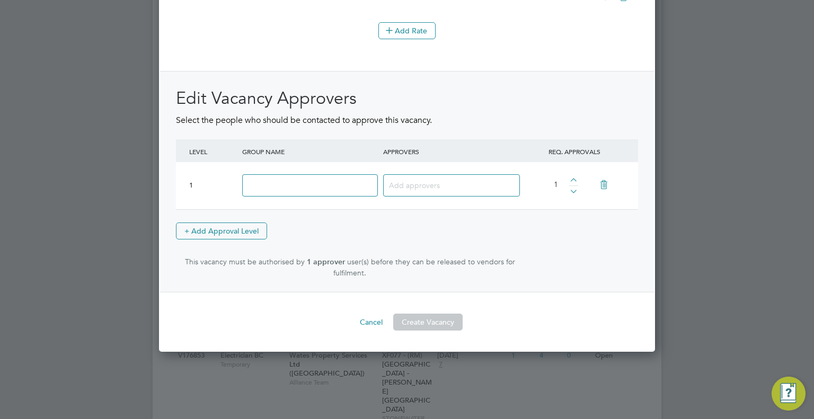
drag, startPoint x: 295, startPoint y: 180, endPoint x: 302, endPoint y: 192, distance: 13.8
click at [295, 180] on input at bounding box center [310, 185] width 136 height 23
type input "Approver"
click at [417, 183] on input at bounding box center [447, 185] width 117 height 14
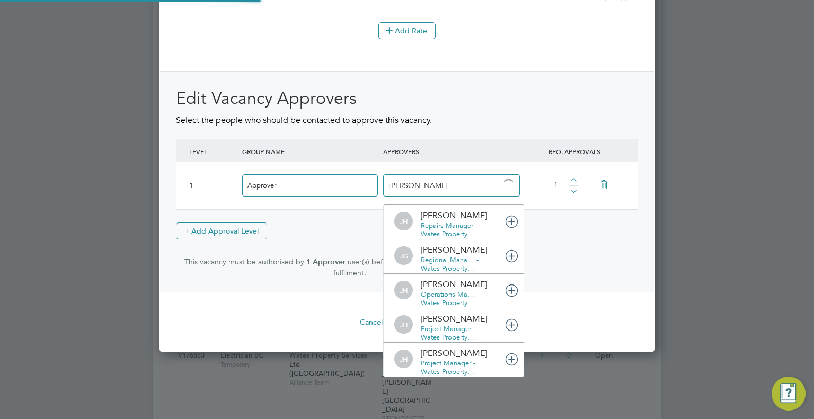
type input "james ha"
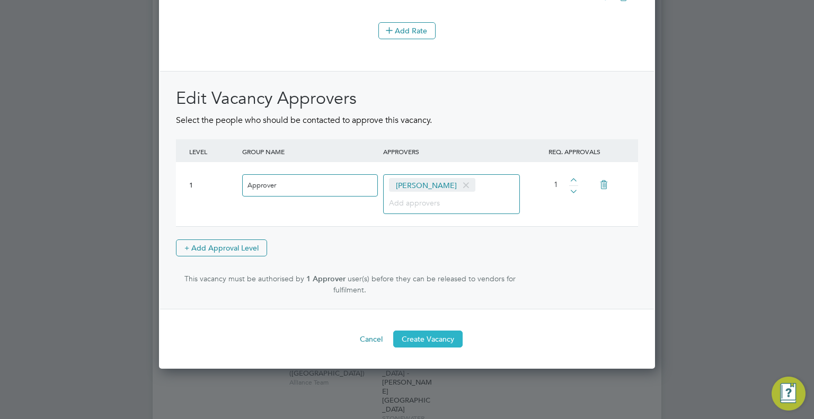
click at [429, 340] on button "Create Vacancy" at bounding box center [427, 339] width 69 height 17
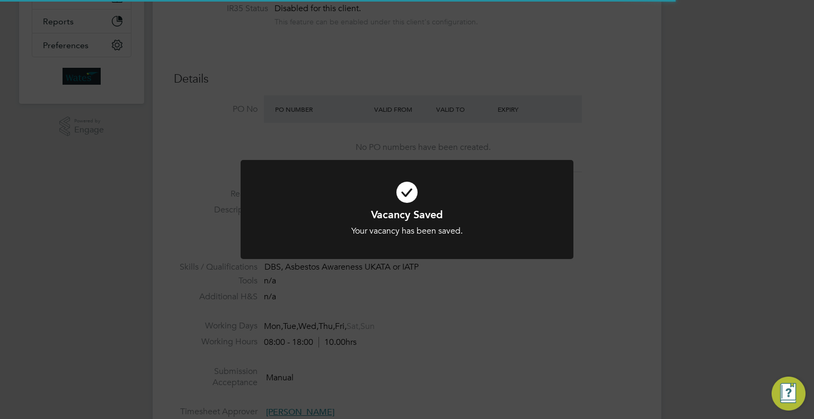
click at [684, 103] on div "Vacancy Saved Your vacancy has been saved. Cancel Okay" at bounding box center [407, 209] width 814 height 419
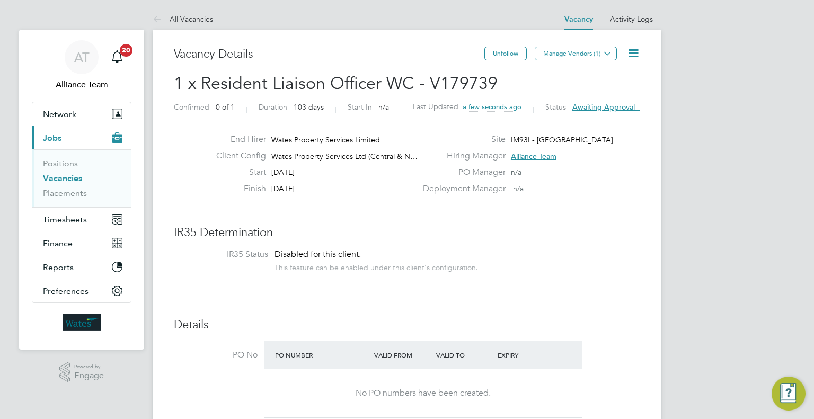
click at [587, 61] on span "Manage Vendors (1)" at bounding box center [577, 57] width 84 height 10
click at [577, 60] on span "Manage Vendors (1)" at bounding box center [577, 57] width 84 height 10
click at [564, 57] on button "Manage Vendors (1)" at bounding box center [576, 54] width 82 height 14
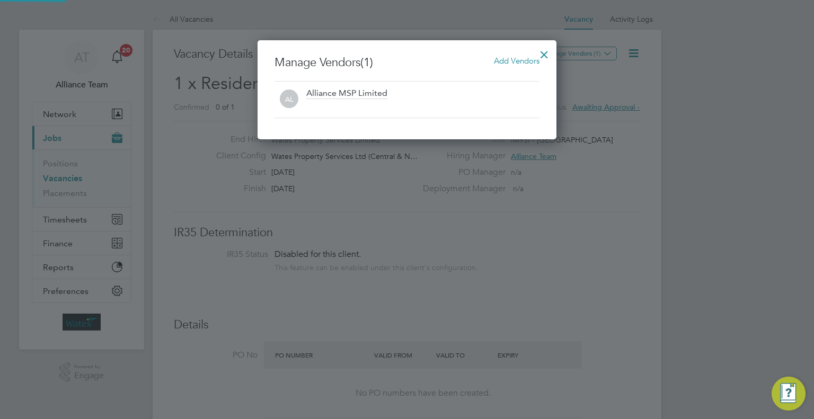
click at [511, 64] on span "Add Vendors" at bounding box center [517, 61] width 46 height 10
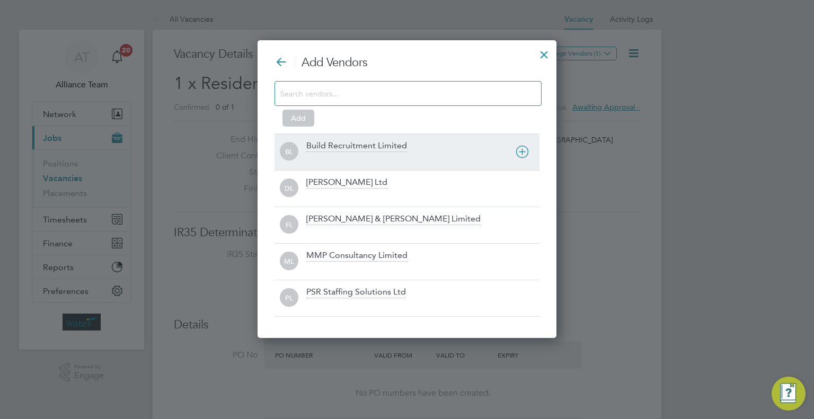
click at [349, 144] on div "Build Recruitment Limited" at bounding box center [356, 146] width 101 height 12
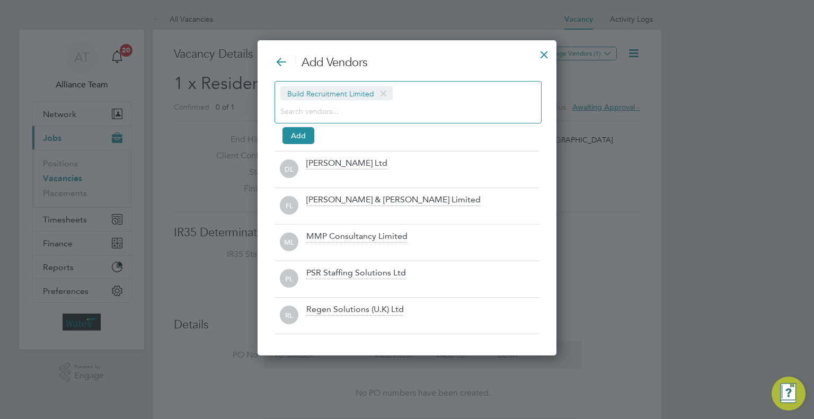
click at [350, 112] on input at bounding box center [399, 111] width 238 height 14
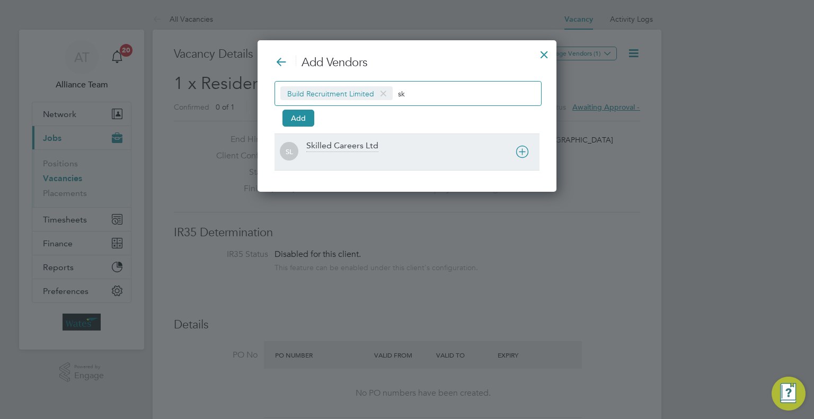
type input "sk"
drag, startPoint x: 367, startPoint y: 147, endPoint x: 361, endPoint y: 144, distance: 6.2
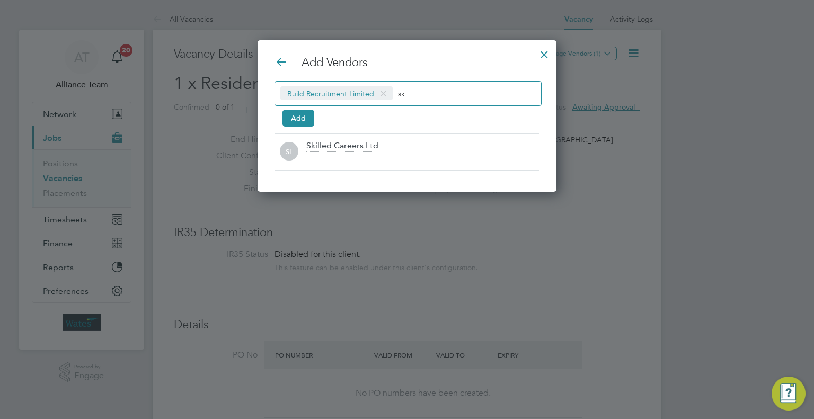
click at [365, 146] on div "Skilled Careers Ltd" at bounding box center [342, 146] width 72 height 12
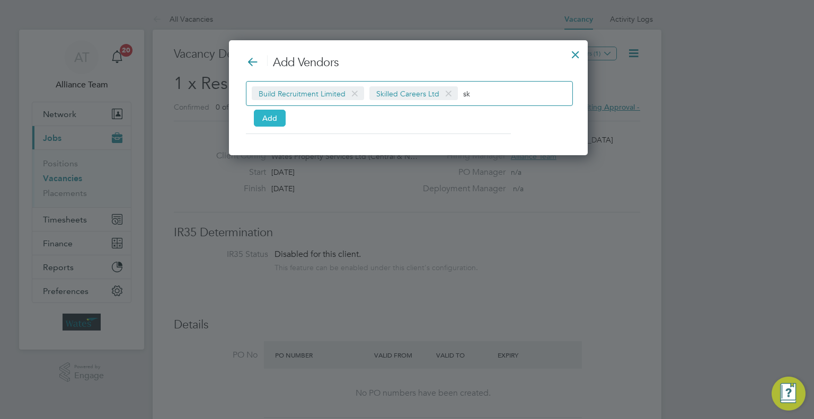
click at [270, 122] on button "Add" at bounding box center [270, 118] width 32 height 17
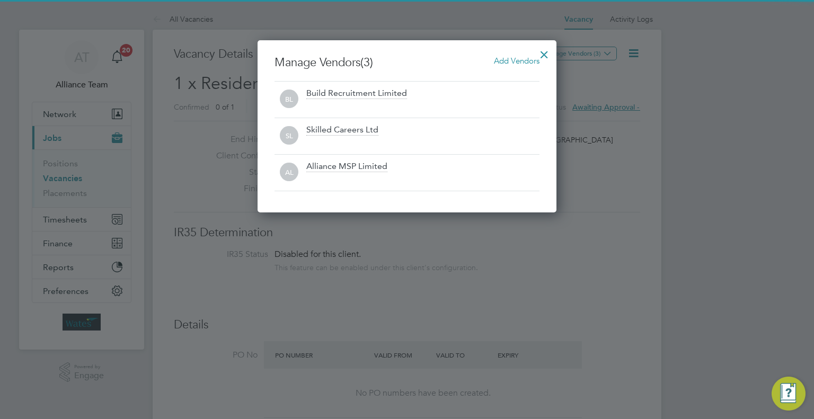
click at [545, 54] on div at bounding box center [544, 51] width 19 height 19
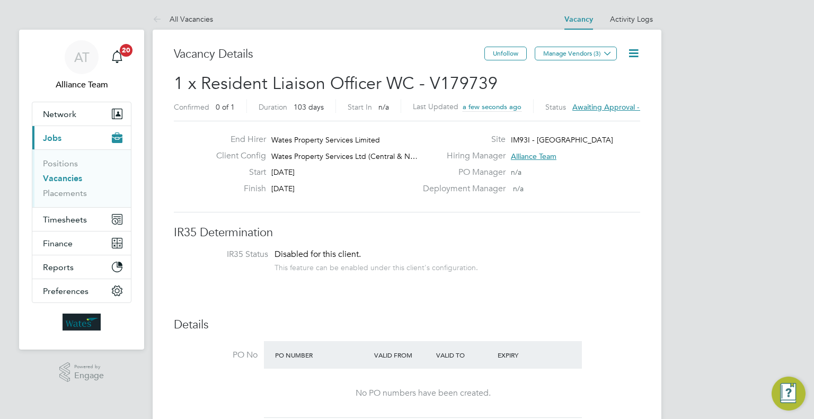
click at [635, 51] on icon at bounding box center [633, 53] width 13 height 13
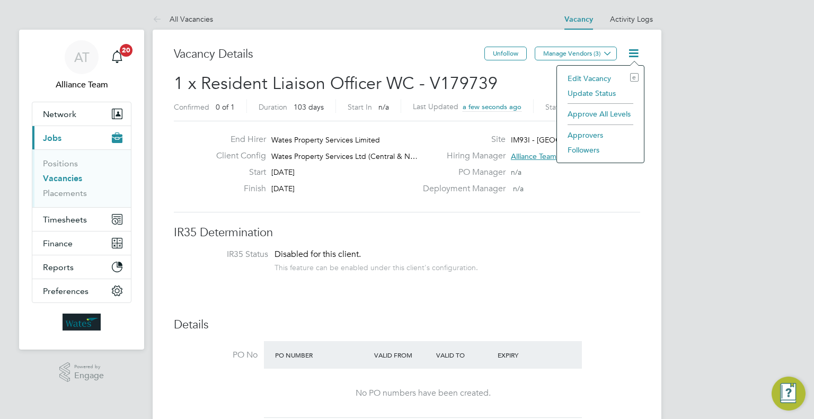
click at [589, 149] on li "Followers" at bounding box center [600, 150] width 76 height 15
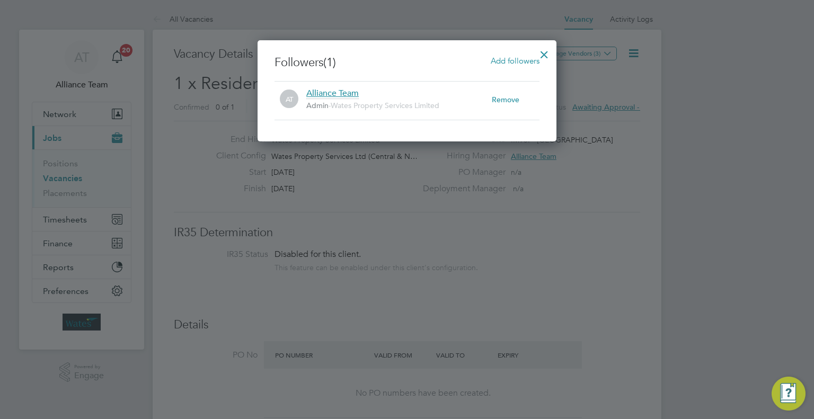
click at [501, 59] on span "Add followers" at bounding box center [515, 61] width 49 height 10
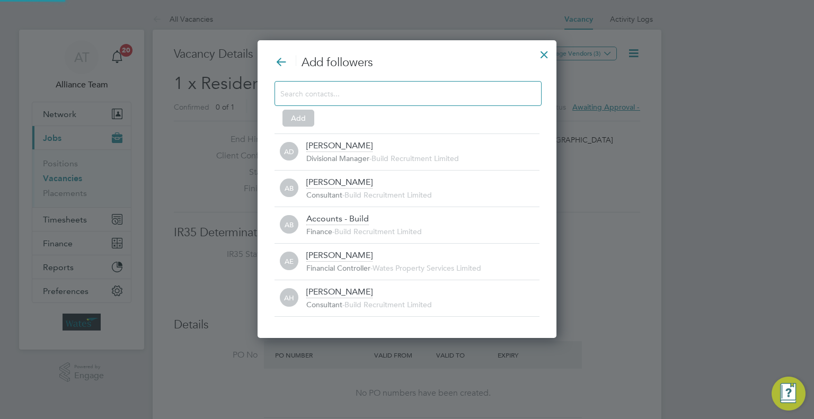
click at [412, 90] on input at bounding box center [399, 93] width 238 height 14
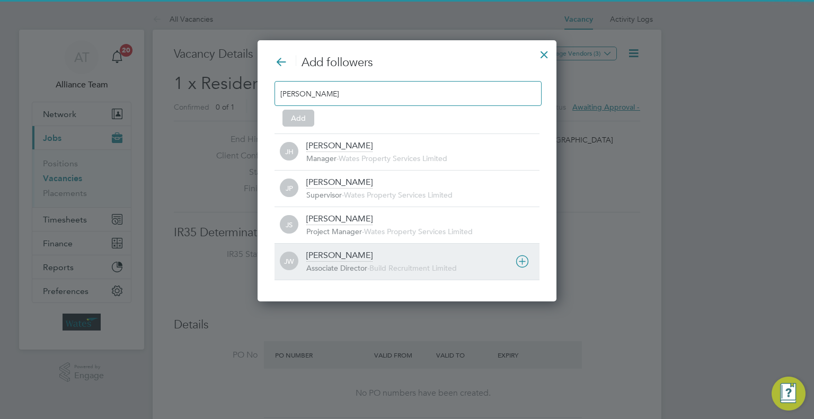
type input "josh"
drag, startPoint x: 361, startPoint y: 269, endPoint x: 361, endPoint y: 254, distance: 14.8
click at [361, 268] on span "Associate Director" at bounding box center [336, 268] width 61 height 10
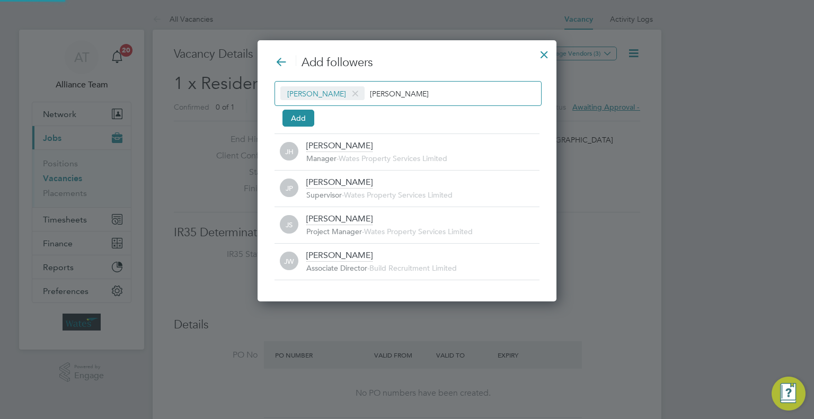
click at [435, 91] on div "Josh Wakefield josh" at bounding box center [407, 93] width 267 height 25
type input "j"
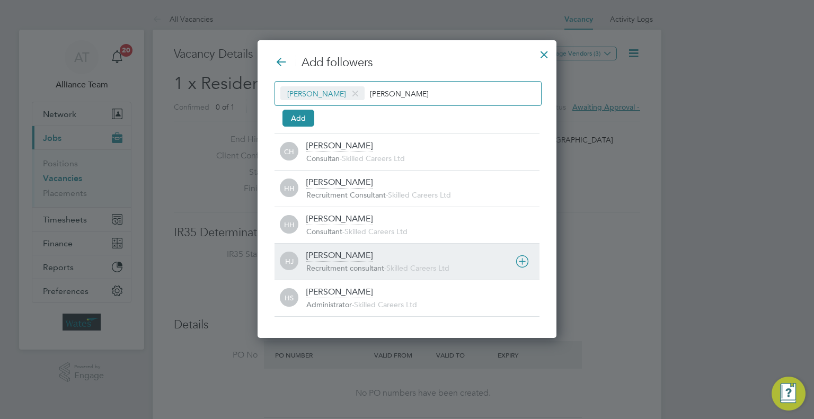
type input "holl"
click at [333, 263] on span "Recruitment consultant" at bounding box center [345, 268] width 78 height 10
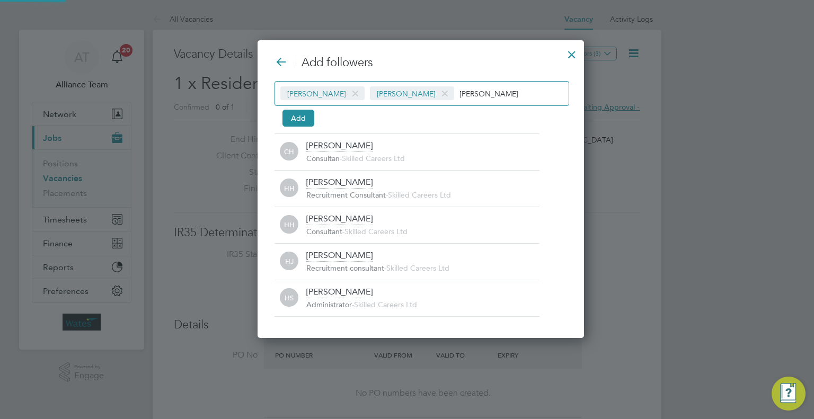
drag, startPoint x: 451, startPoint y: 104, endPoint x: 474, endPoint y: 72, distance: 40.3
click at [451, 103] on div "Josh Wakefield Holly Jones holl" at bounding box center [421, 93] width 295 height 25
type input "h"
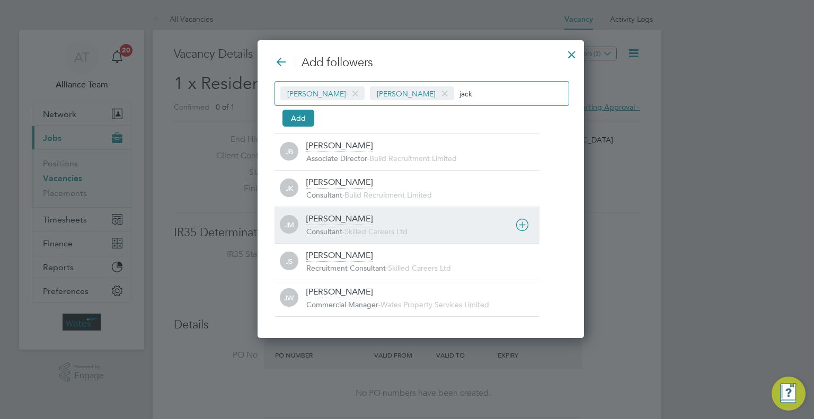
type input "jack"
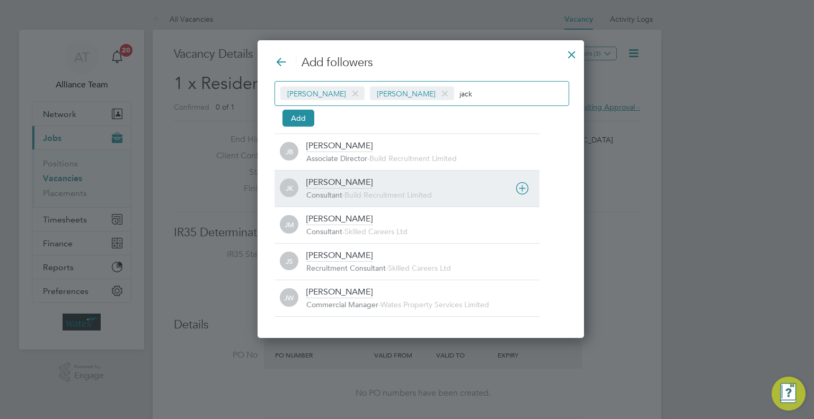
drag, startPoint x: 333, startPoint y: 226, endPoint x: 316, endPoint y: 175, distance: 53.1
click at [333, 224] on div "Jack McMurray Consultant - Skilled Careers Ltd" at bounding box center [422, 225] width 233 height 23
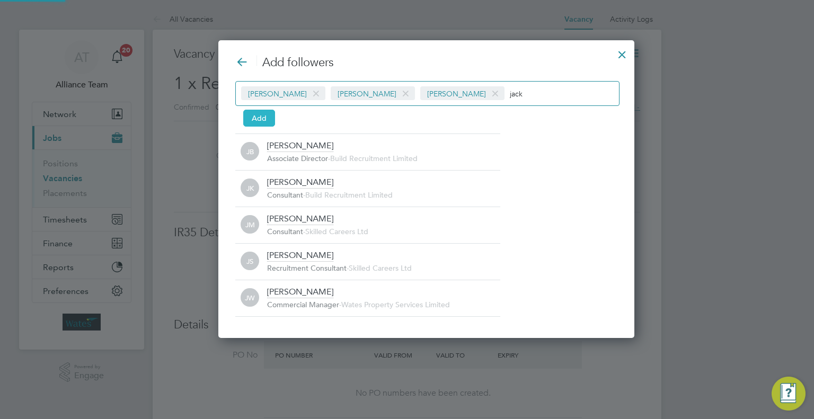
click at [261, 118] on button "Add" at bounding box center [259, 118] width 32 height 17
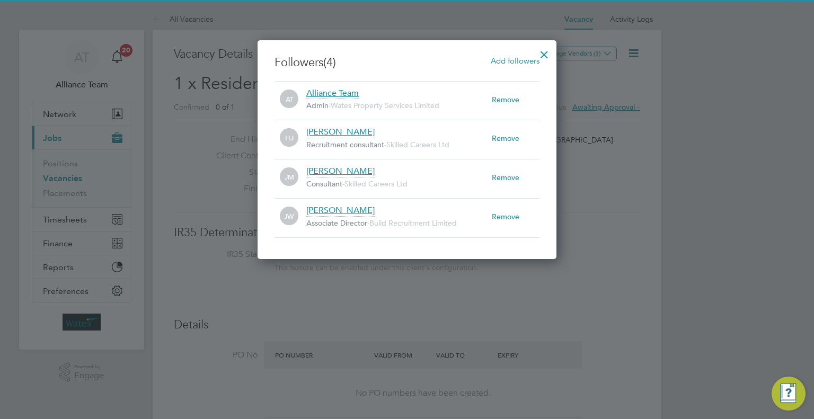
click at [549, 53] on div at bounding box center [544, 51] width 19 height 19
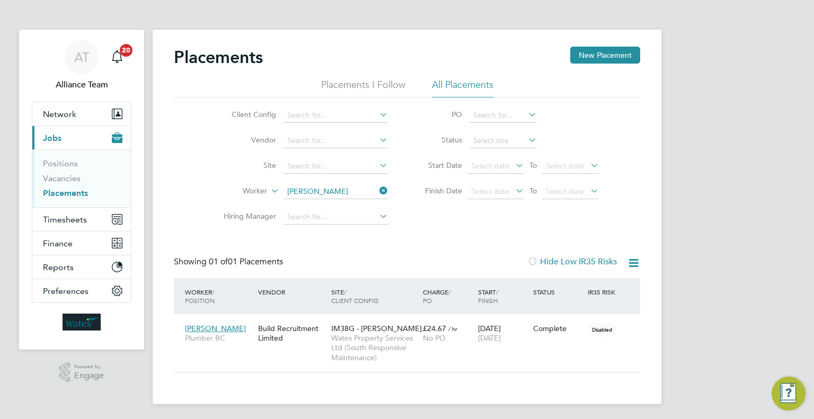
scroll to position [50, 92]
click at [605, 57] on button "New Placement" at bounding box center [605, 55] width 70 height 17
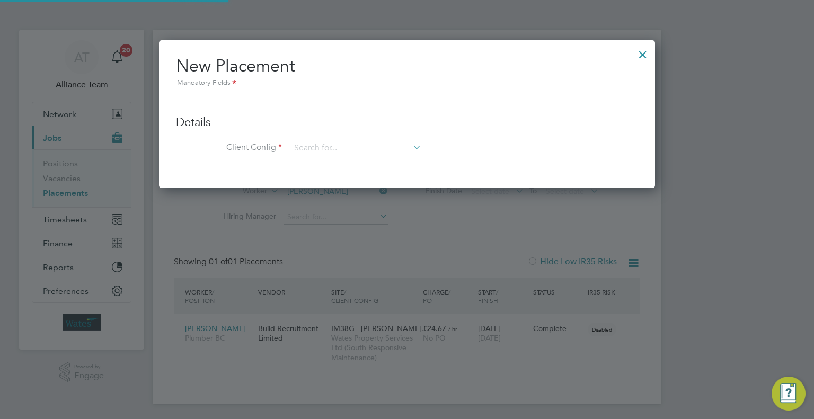
scroll to position [148, 497]
click at [646, 50] on div at bounding box center [642, 51] width 19 height 19
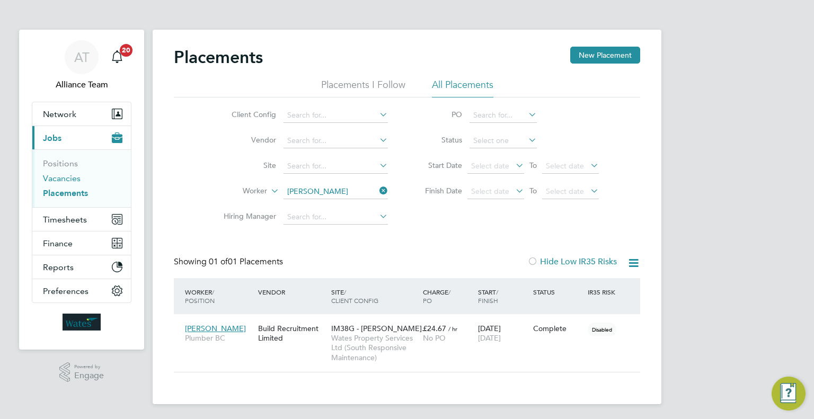
click at [66, 180] on link "Vacancies" at bounding box center [62, 178] width 38 height 10
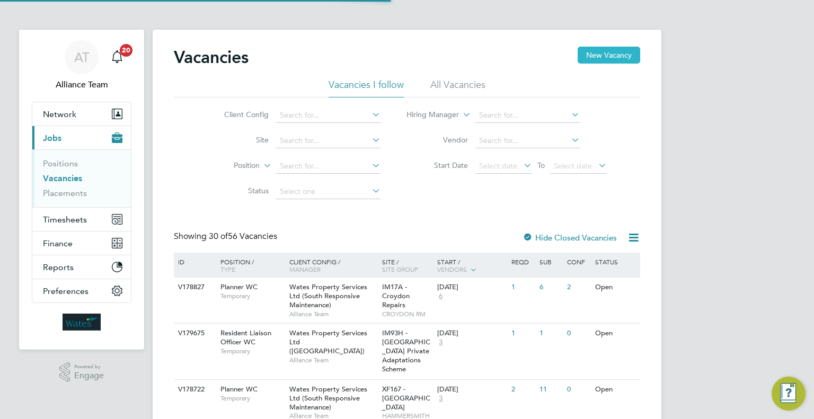
click at [604, 55] on button "New Vacancy" at bounding box center [609, 55] width 63 height 17
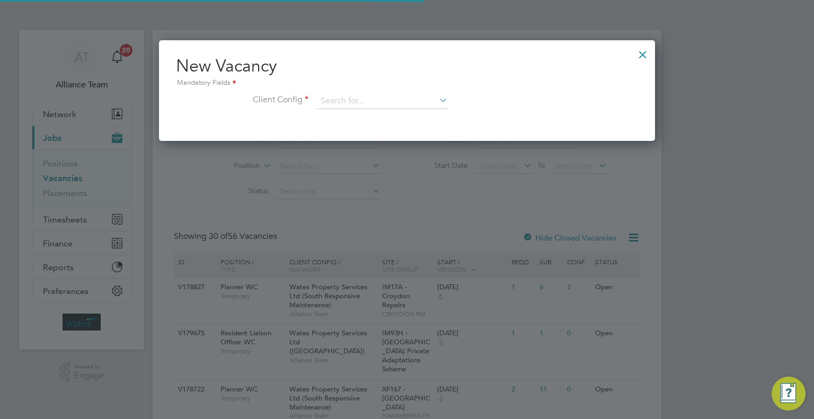
scroll to position [100, 497]
click at [329, 103] on input at bounding box center [382, 101] width 131 height 16
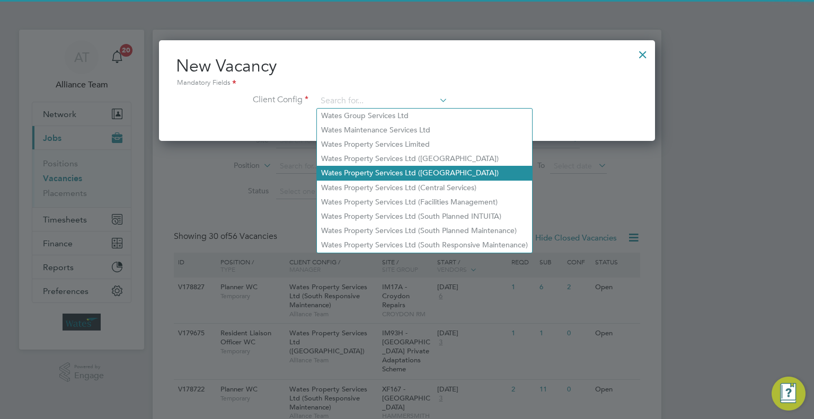
click at [419, 171] on li "Wates Property Services Ltd ([GEOGRAPHIC_DATA])" at bounding box center [424, 173] width 215 height 14
type input "Wates Property Services Ltd ([GEOGRAPHIC_DATA])"
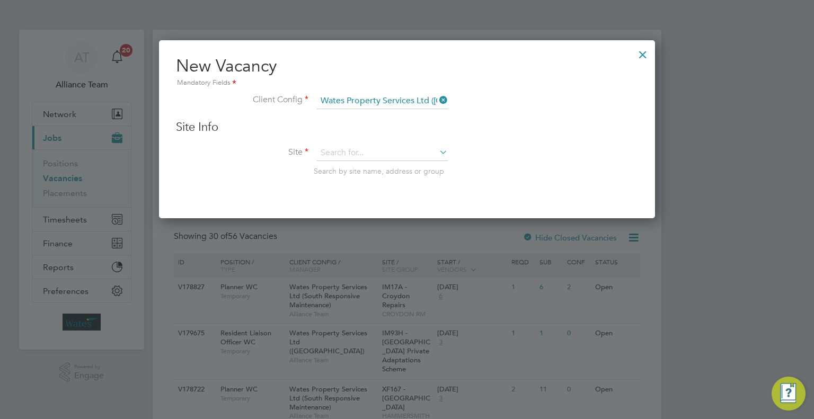
scroll to position [178, 497]
click at [343, 154] on input at bounding box center [382, 153] width 131 height 16
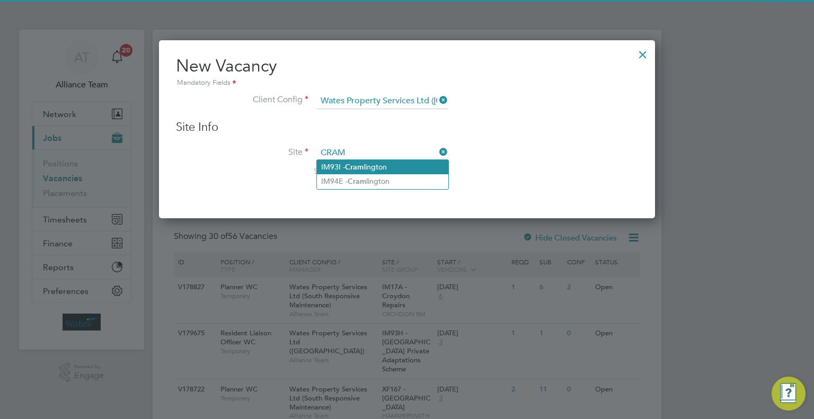
click at [377, 162] on li "IM93I - Cram lington" at bounding box center [382, 167] width 131 height 14
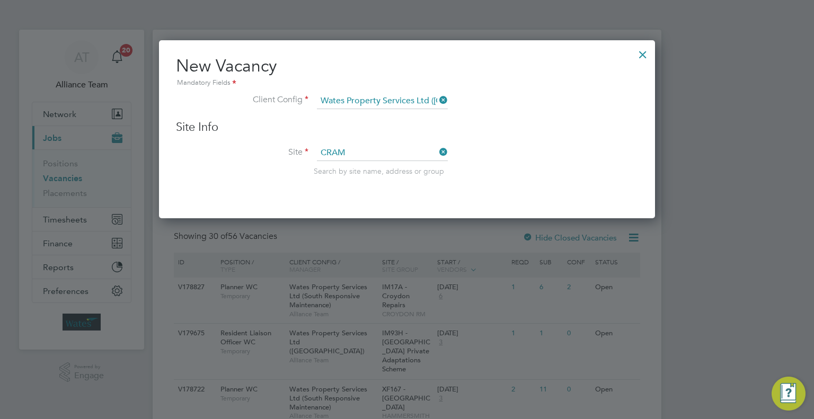
type input "IM93I - Cramlington"
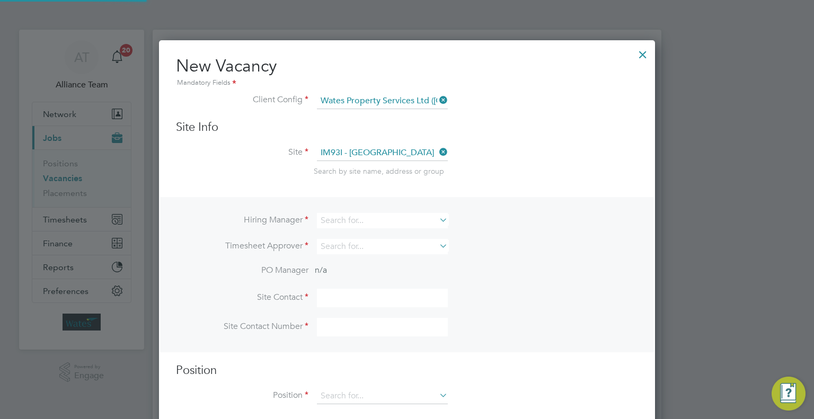
scroll to position [394, 497]
click at [349, 215] on input at bounding box center [382, 220] width 131 height 15
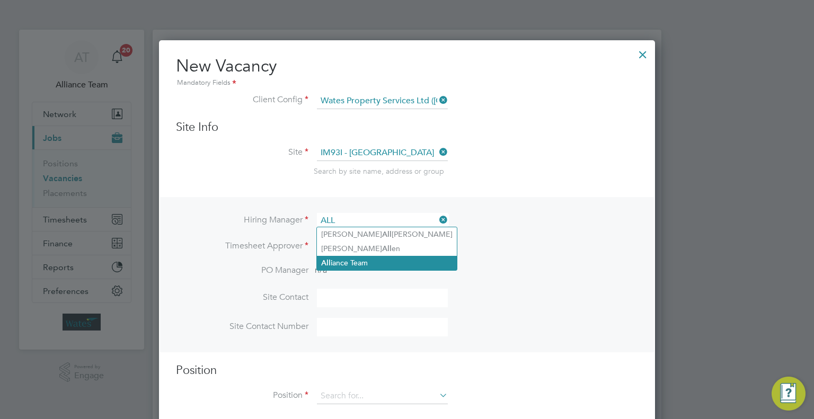
click at [369, 260] on li "All iance Team" at bounding box center [387, 263] width 140 height 14
type input "Alliance Team"
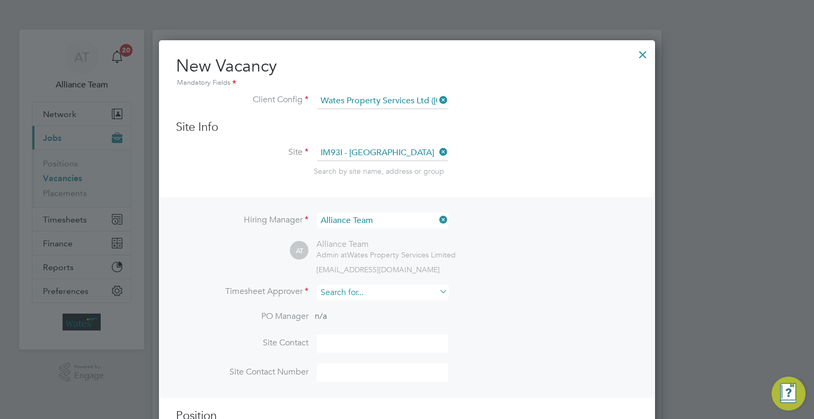
click at [345, 290] on input at bounding box center [382, 292] width 131 height 15
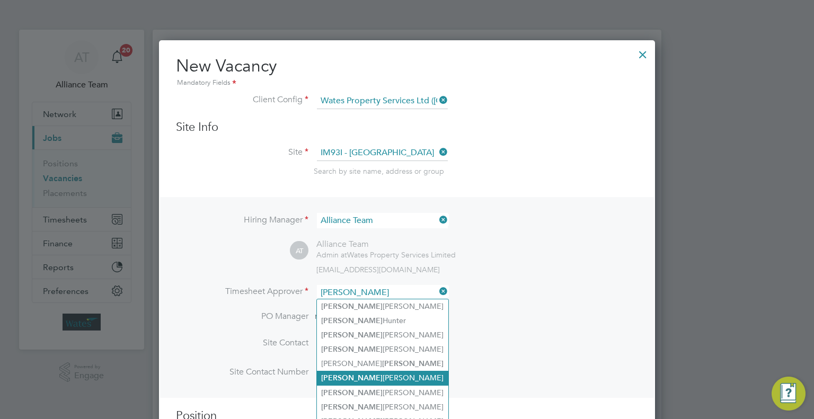
scroll to position [53, 0]
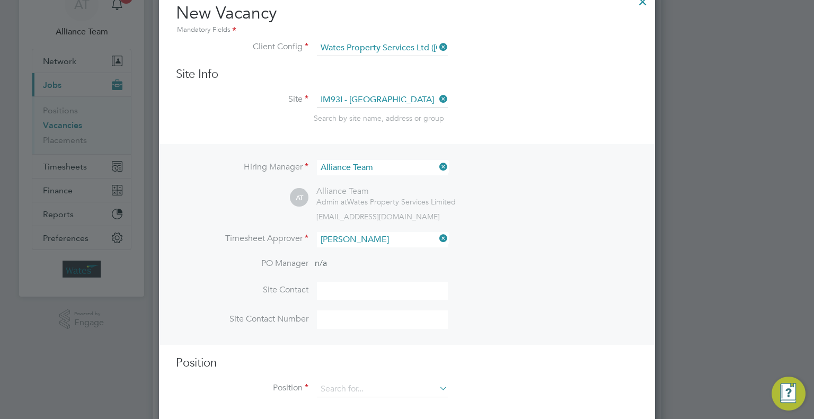
drag, startPoint x: 379, startPoint y: 380, endPoint x: 378, endPoint y: 361, distance: 19.6
click at [379, 380] on li "James Hamilton" at bounding box center [382, 383] width 131 height 14
type input "James Hamilton"
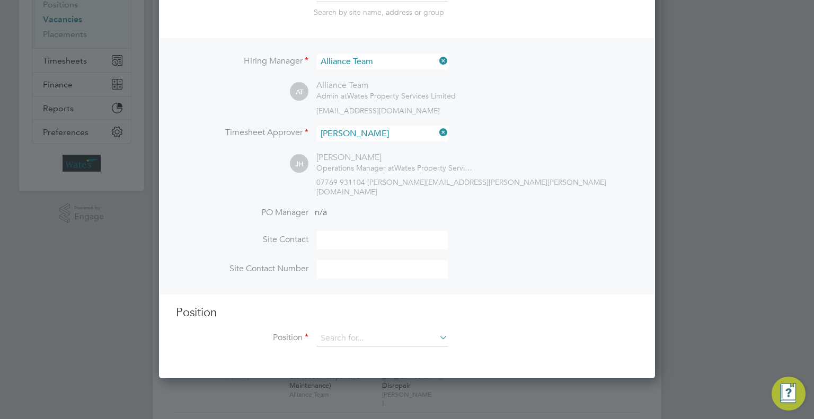
scroll to position [212, 0]
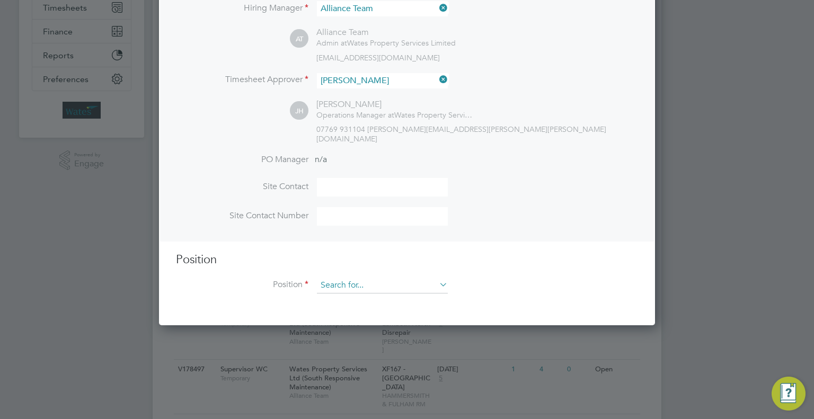
click at [362, 278] on input at bounding box center [382, 286] width 131 height 16
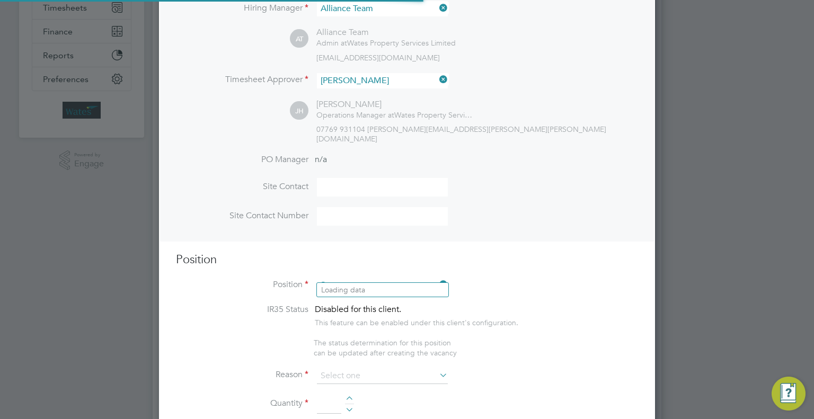
scroll to position [1521, 497]
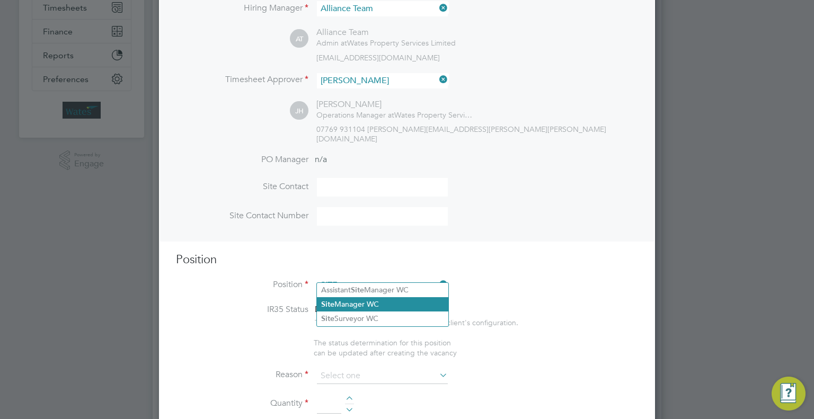
click at [387, 308] on li "Site Manager WC" at bounding box center [382, 304] width 131 height 14
type input "Site Manager WC"
type textarea "Site Manager"
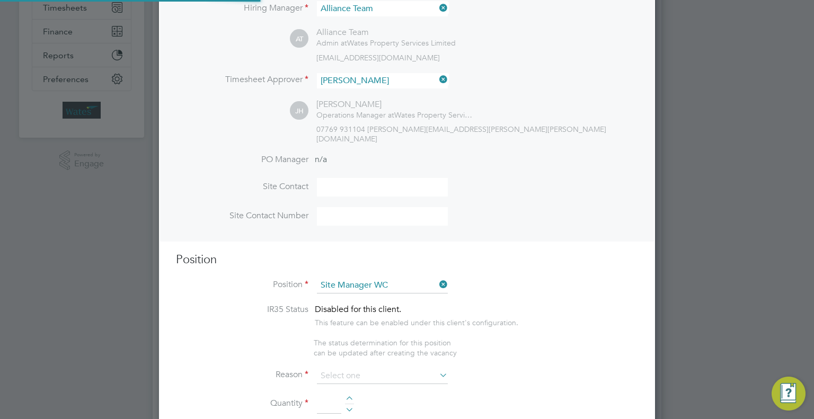
scroll to position [477, 0]
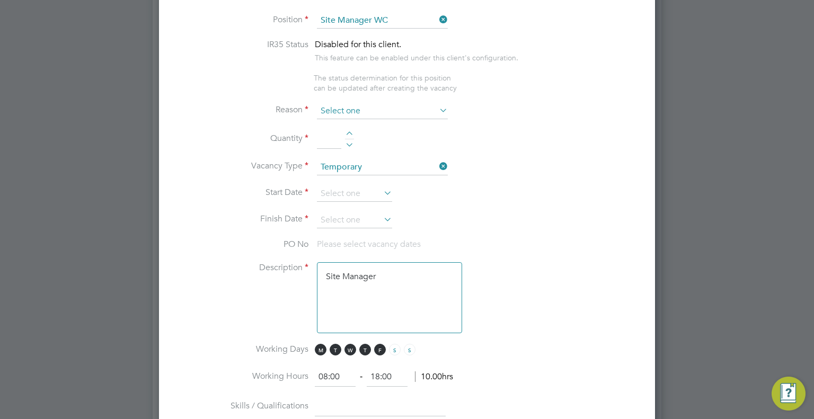
click at [349, 103] on input at bounding box center [382, 111] width 131 height 16
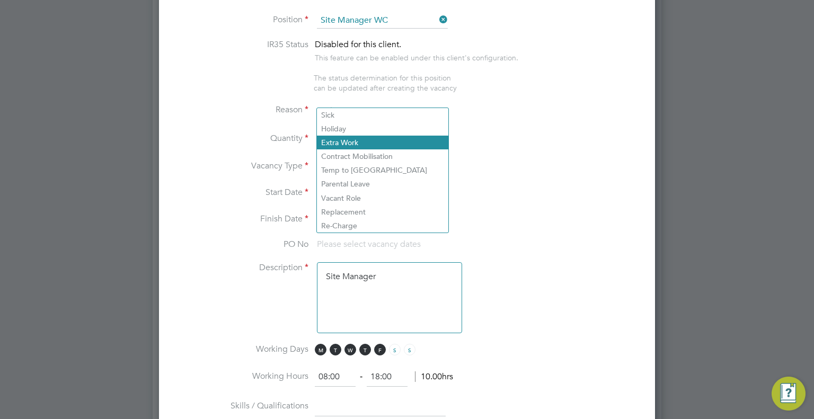
click at [345, 143] on li "Extra Work" at bounding box center [382, 143] width 131 height 14
type input "Extra Work"
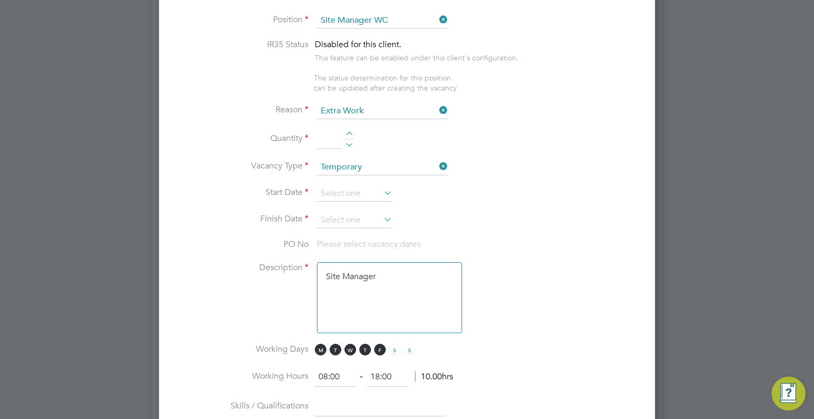
click at [326, 130] on input at bounding box center [329, 139] width 24 height 19
type input "1"
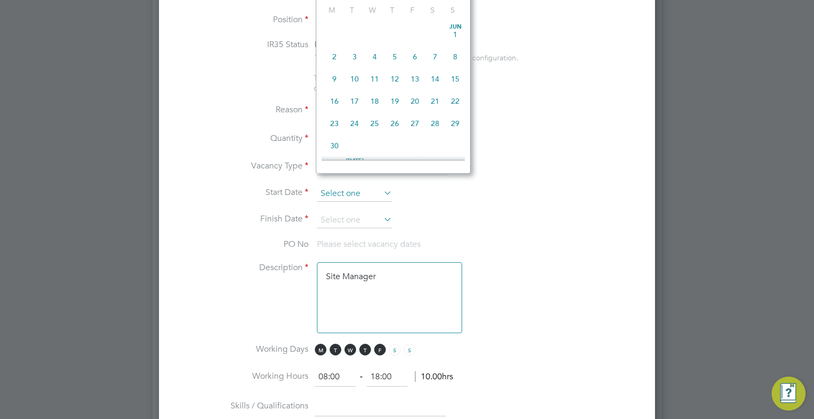
click at [350, 186] on input at bounding box center [354, 194] width 75 height 16
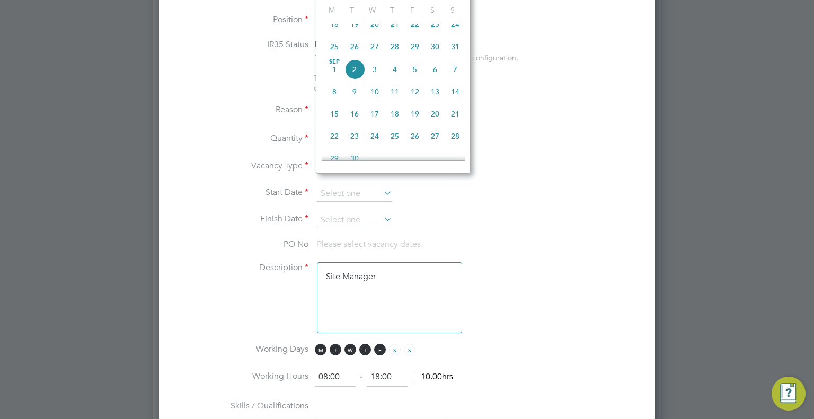
click at [333, 124] on span "15" at bounding box center [334, 114] width 20 height 20
type input "15 Sep 2025"
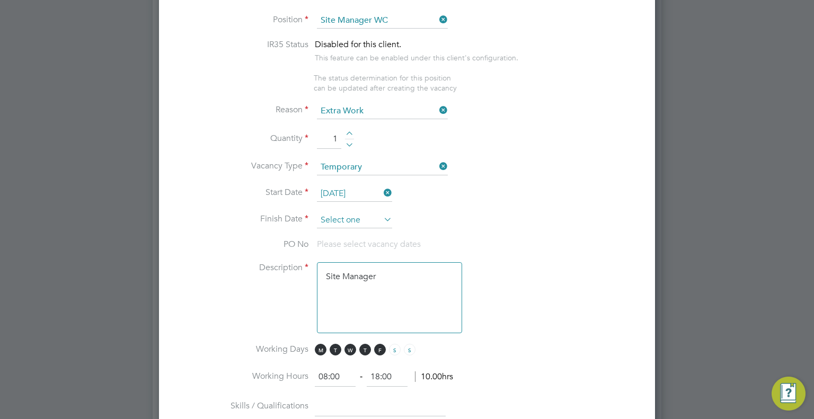
click at [370, 212] on input at bounding box center [354, 220] width 75 height 16
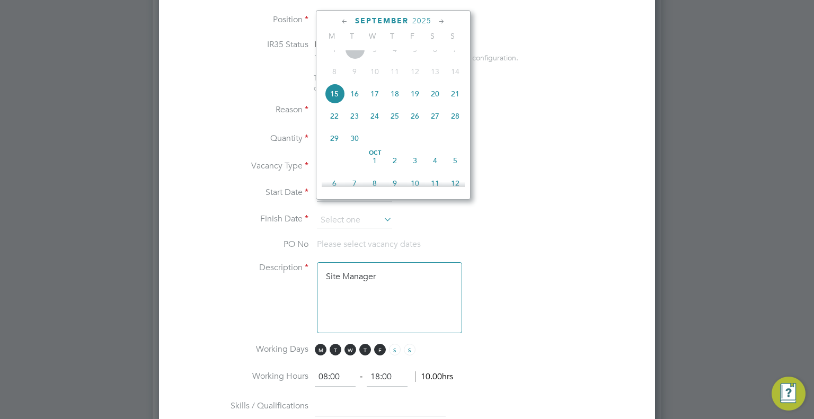
click at [442, 16] on icon at bounding box center [442, 22] width 10 height 12
click at [442, 26] on icon at bounding box center [442, 22] width 10 height 12
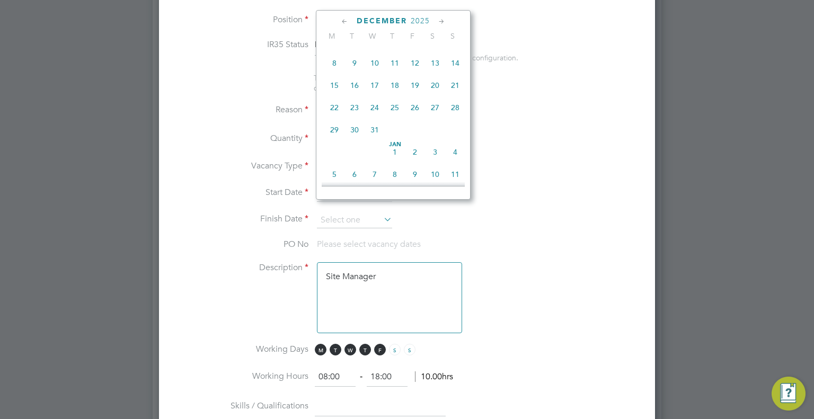
click at [417, 118] on span "26" at bounding box center [415, 108] width 20 height 20
type input "26 Dec 2025"
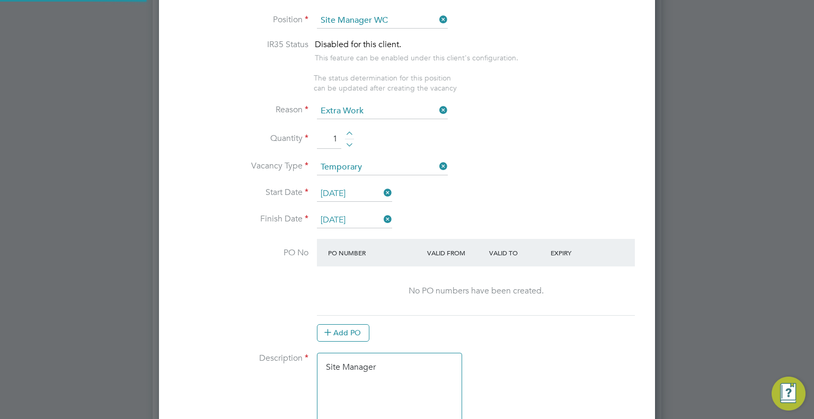
scroll to position [0, 0]
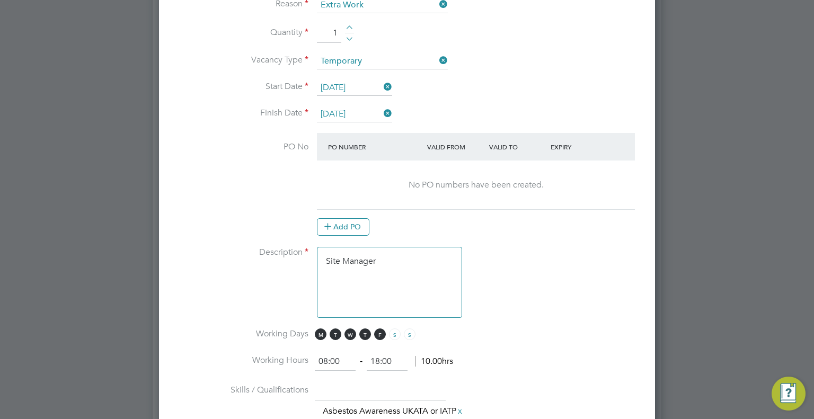
click at [402, 247] on textarea "Site Manager" at bounding box center [389, 282] width 145 height 71
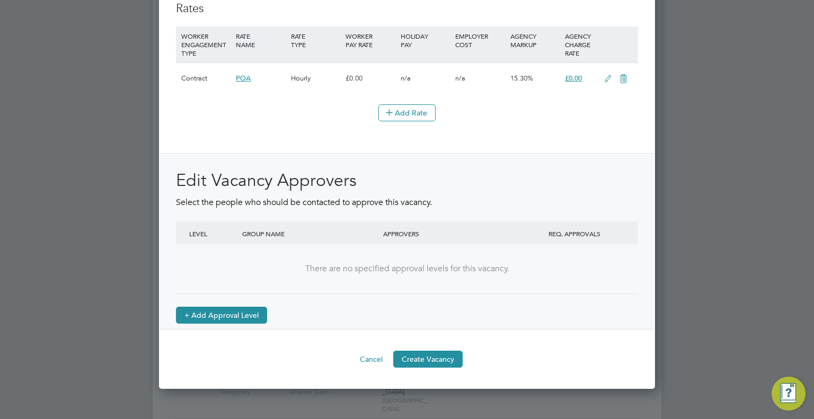
type textarea "Site Manager 6 months work min gold cscs social housing exp K&B and windows wor…"
click at [218, 311] on button "+ Add Approval Level" at bounding box center [221, 315] width 91 height 17
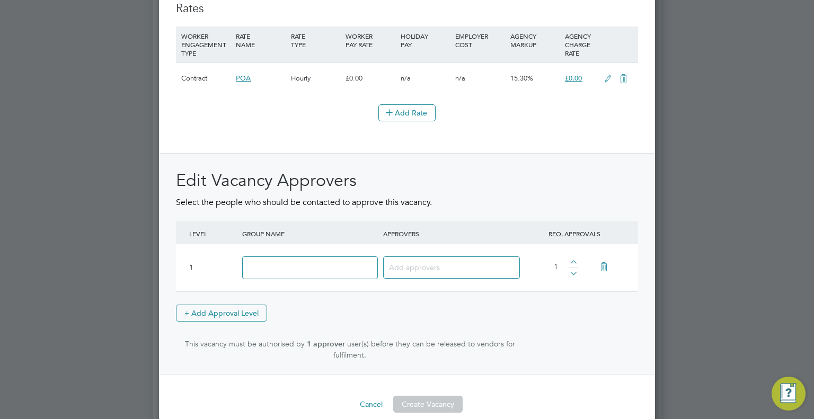
click at [264, 271] on input at bounding box center [310, 267] width 136 height 23
type input "Approver"
click at [417, 260] on input at bounding box center [447, 267] width 117 height 14
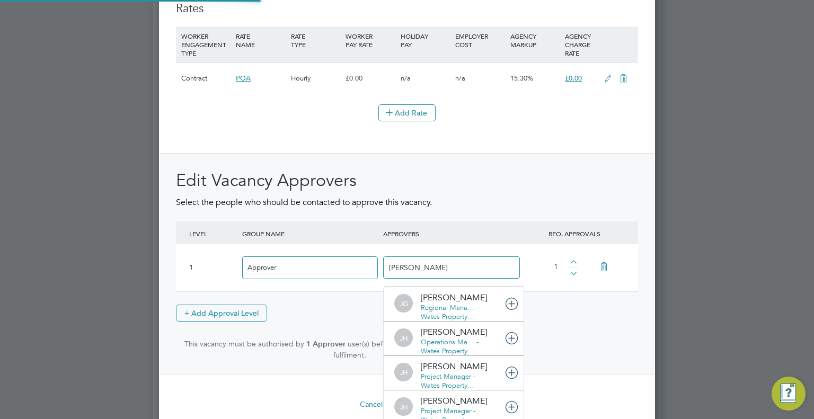
type input "james ha"
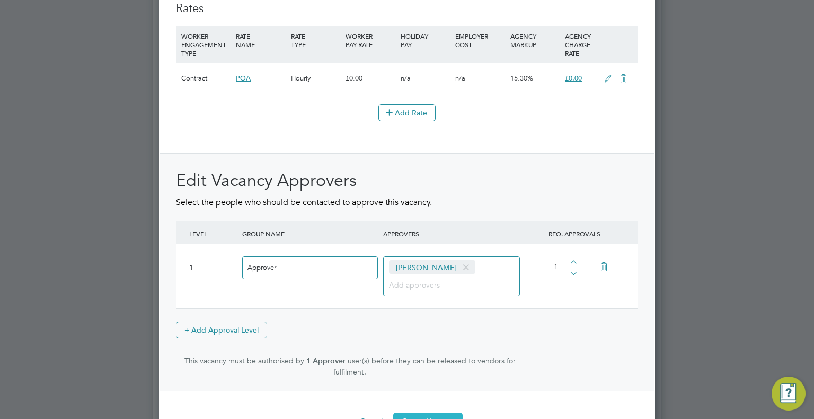
click at [424, 415] on button "Create Vacancy" at bounding box center [427, 421] width 69 height 17
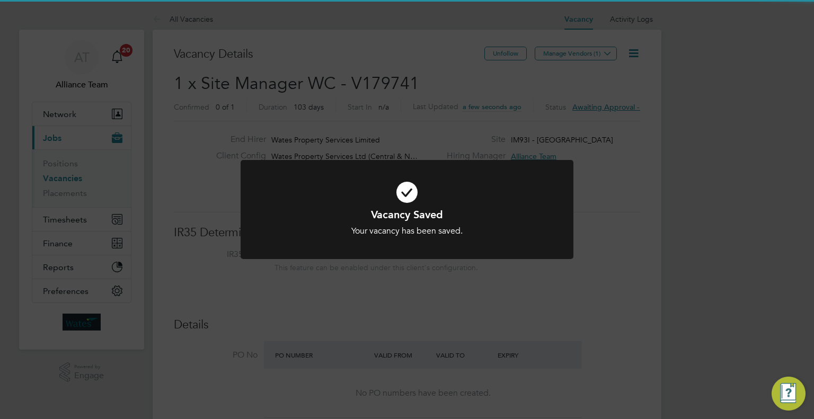
drag, startPoint x: 696, startPoint y: 150, endPoint x: 685, endPoint y: 143, distance: 12.6
click at [692, 146] on div "Vacancy Saved Your vacancy has been saved. Cancel Okay" at bounding box center [407, 209] width 814 height 419
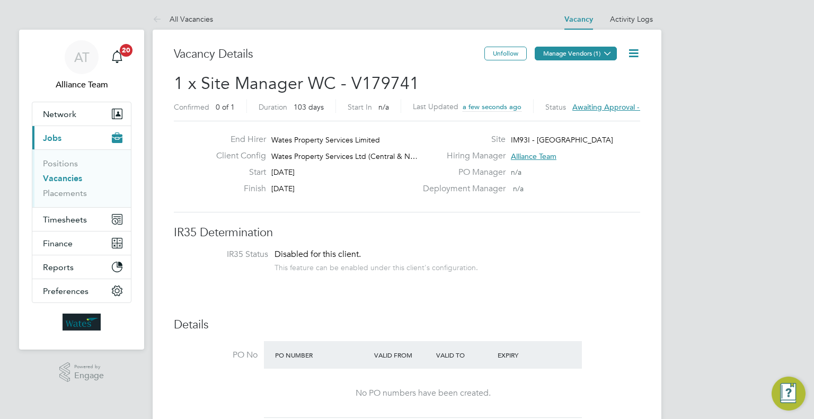
click at [604, 56] on icon at bounding box center [608, 53] width 8 height 8
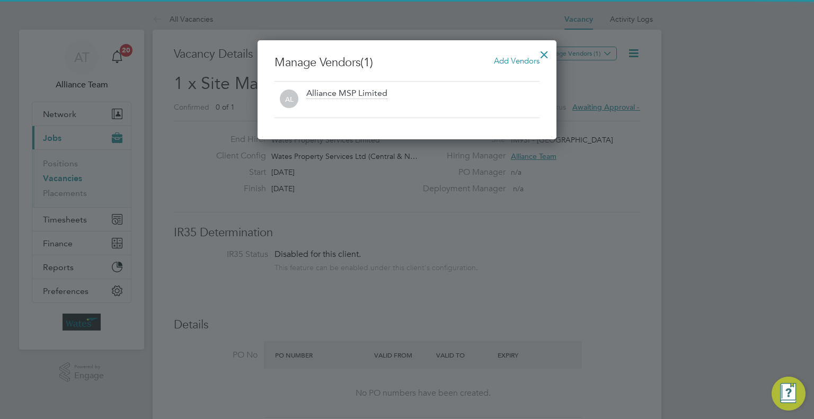
click at [516, 67] on h3 "Manage Vendors (1) Add Vendors" at bounding box center [406, 62] width 265 height 15
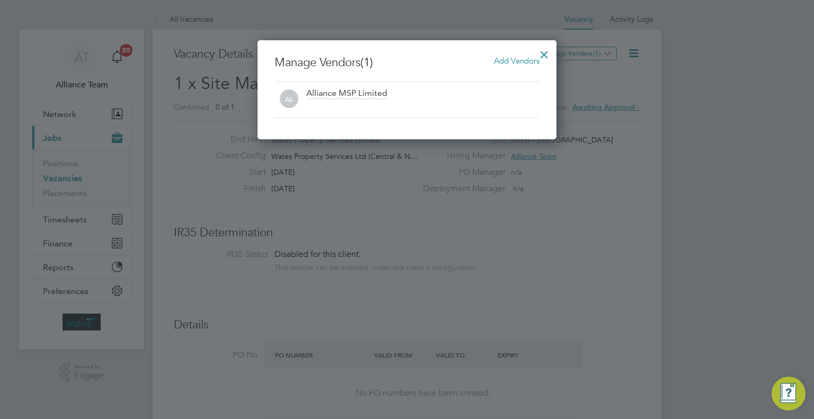
click at [513, 65] on span "Add Vendors" at bounding box center [517, 61] width 46 height 10
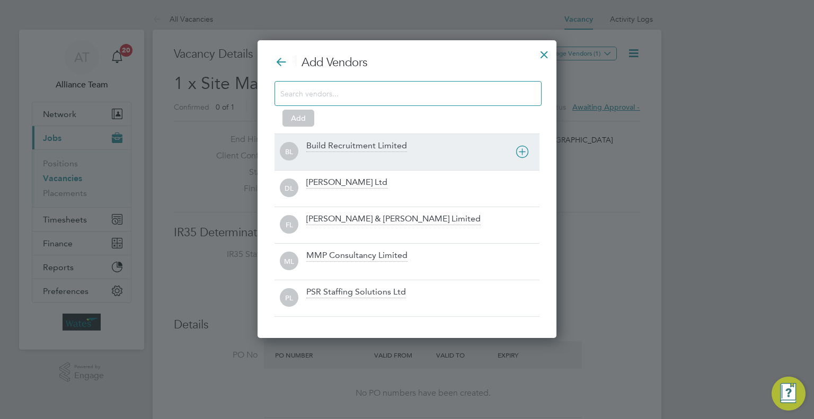
click at [345, 157] on div at bounding box center [422, 159] width 233 height 11
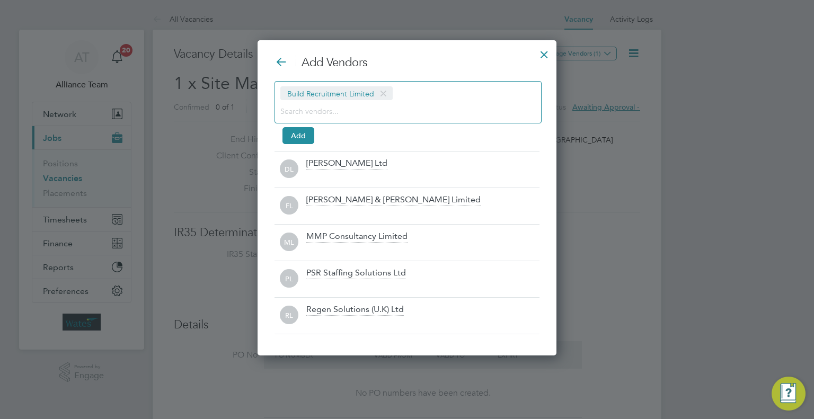
click at [342, 110] on input at bounding box center [399, 111] width 238 height 14
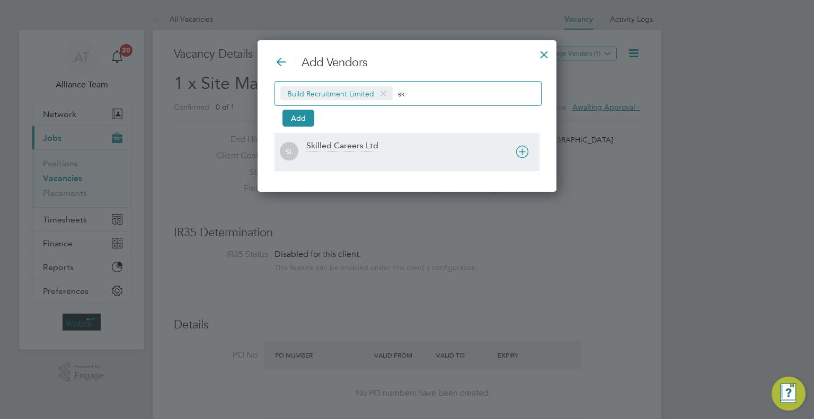
type input "sk"
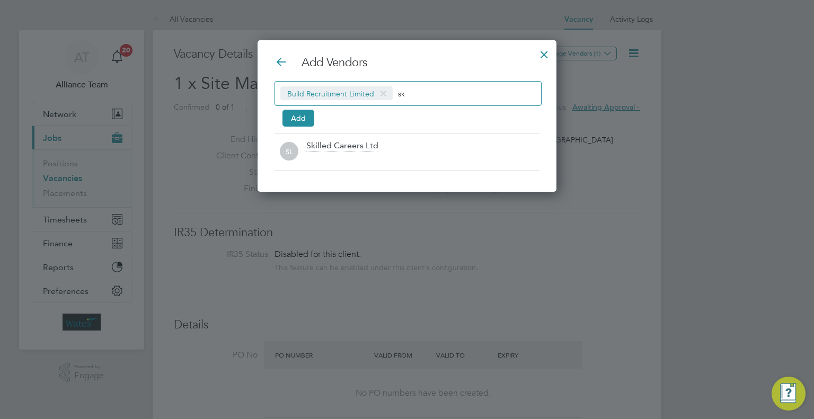
drag, startPoint x: 343, startPoint y: 152, endPoint x: 312, endPoint y: 147, distance: 32.1
click at [342, 152] on div "Skilled Careers Ltd" at bounding box center [422, 151] width 233 height 23
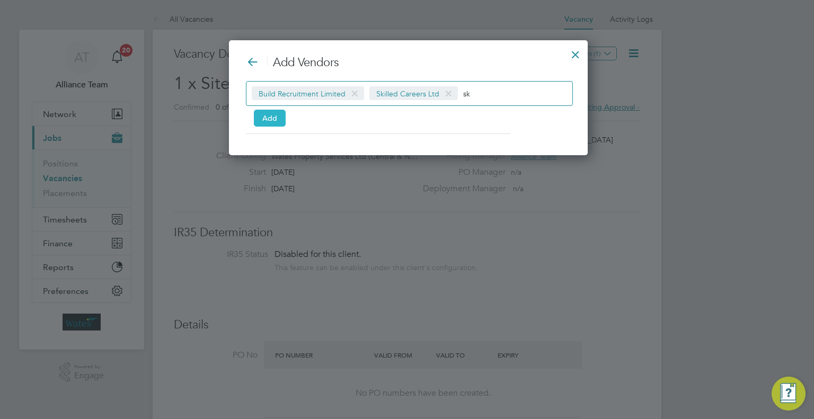
click at [279, 116] on button "Add" at bounding box center [270, 118] width 32 height 17
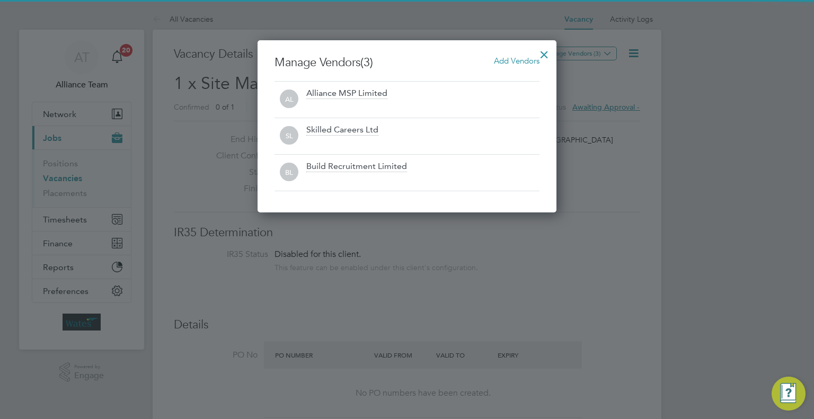
click at [549, 54] on div at bounding box center [544, 51] width 19 height 19
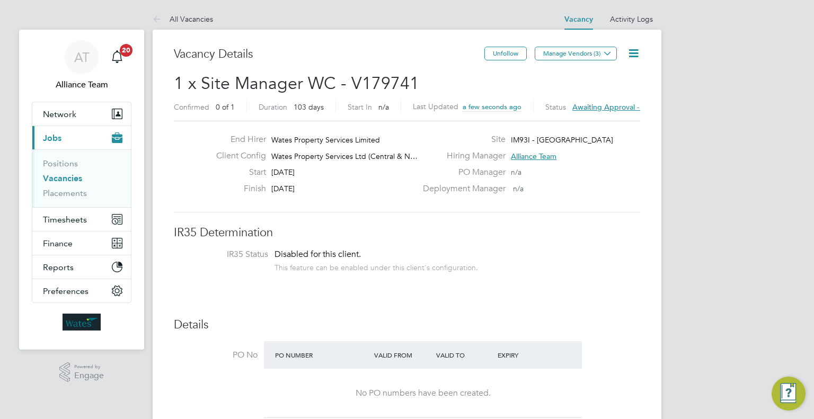
click at [638, 50] on icon at bounding box center [633, 53] width 13 height 13
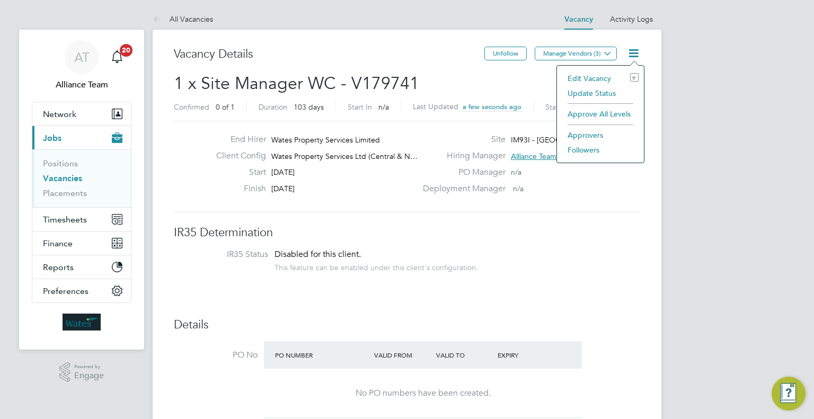
click at [591, 145] on li "Followers" at bounding box center [600, 150] width 76 height 15
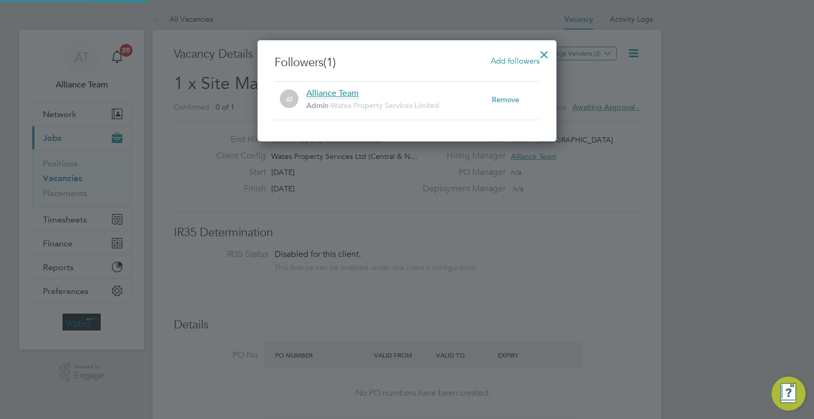
click at [501, 60] on span "Add followers" at bounding box center [515, 61] width 49 height 10
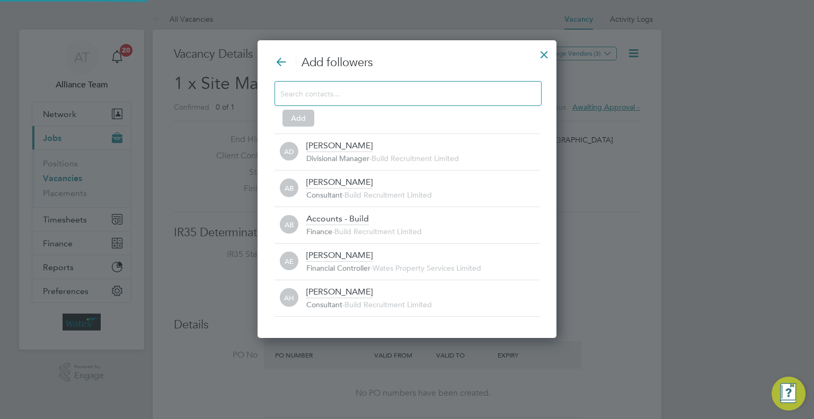
click at [378, 93] on input at bounding box center [399, 93] width 238 height 14
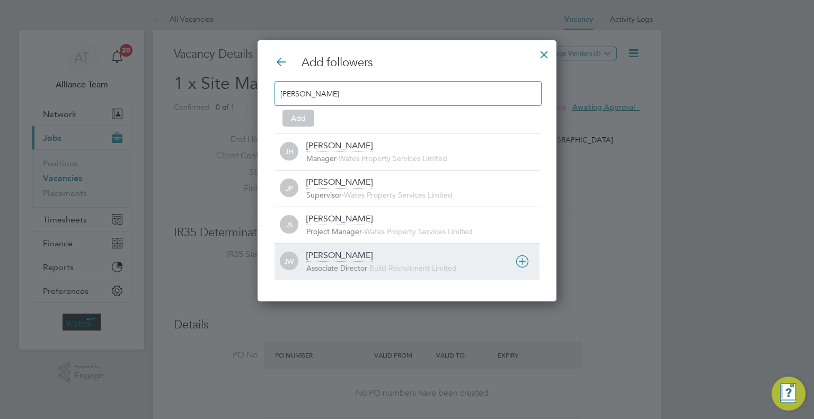
type input "josh"
click at [341, 246] on div "JW Josh Wakefield Associate Director - Build Recruitment Limited" at bounding box center [406, 261] width 265 height 37
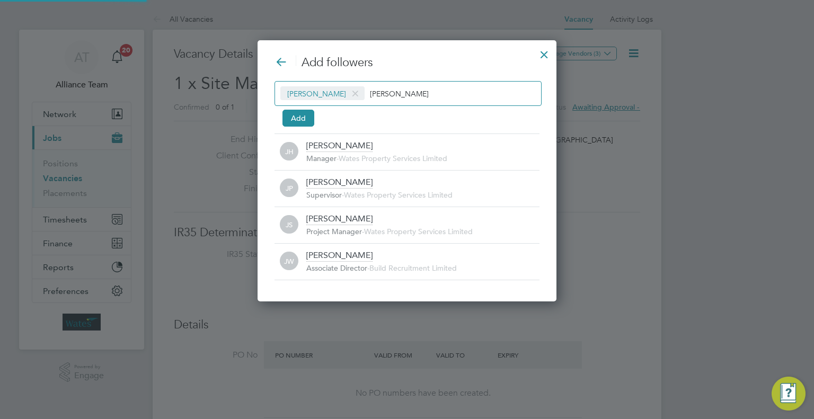
click at [421, 83] on div "Josh Wakefield josh" at bounding box center [407, 93] width 267 height 25
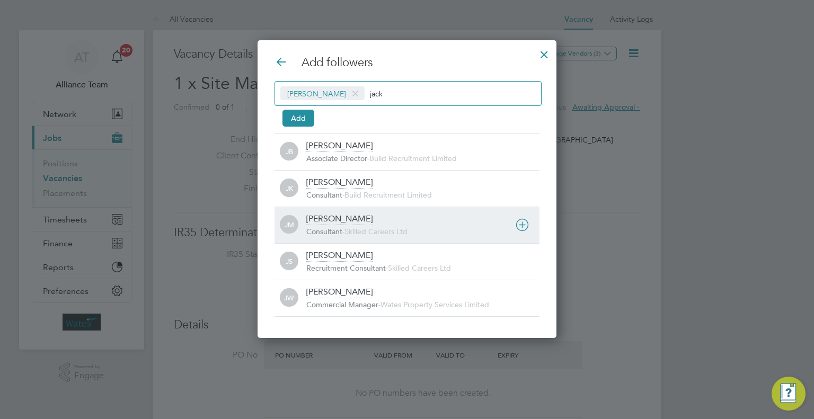
type input "jack"
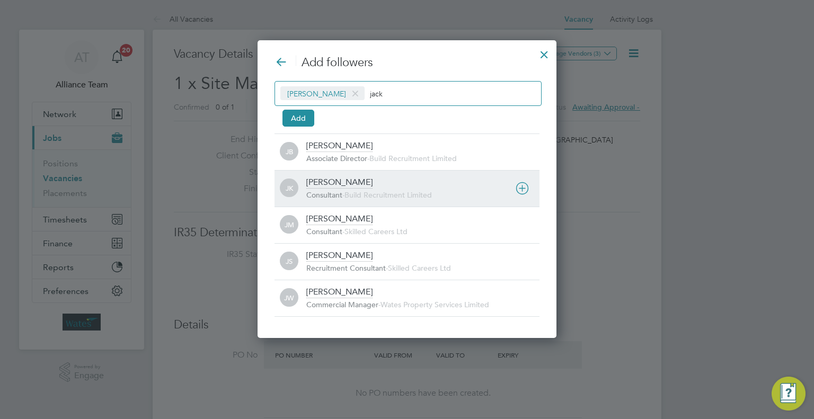
drag, startPoint x: 339, startPoint y: 239, endPoint x: 379, endPoint y: 182, distance: 70.0
click at [339, 236] on div "JM Jack McMurray Consultant - Skilled Careers Ltd" at bounding box center [406, 225] width 265 height 37
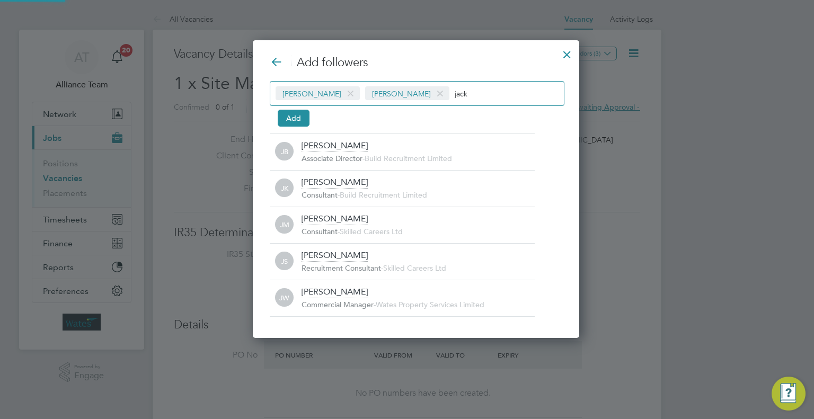
drag, startPoint x: 489, startPoint y: 84, endPoint x: 466, endPoint y: 104, distance: 29.7
click at [488, 84] on div "Josh Wakefield Jack McMurray jack" at bounding box center [417, 93] width 295 height 25
type input "j"
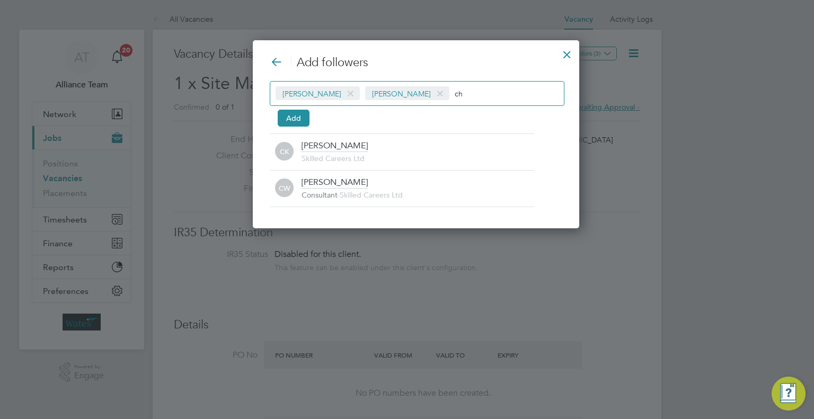
type input "c"
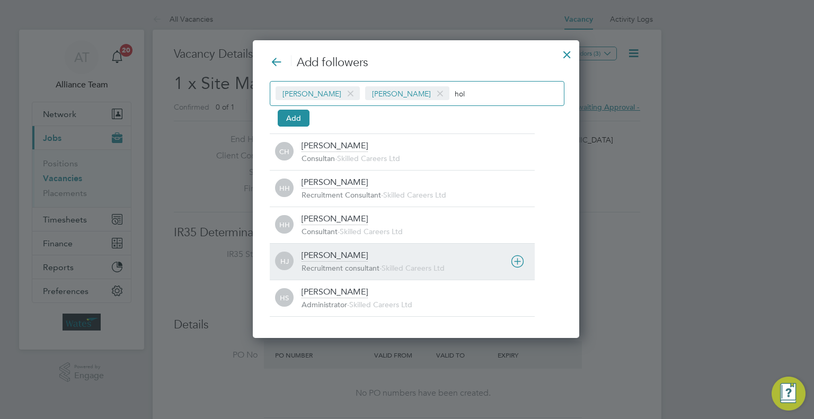
type input "hol"
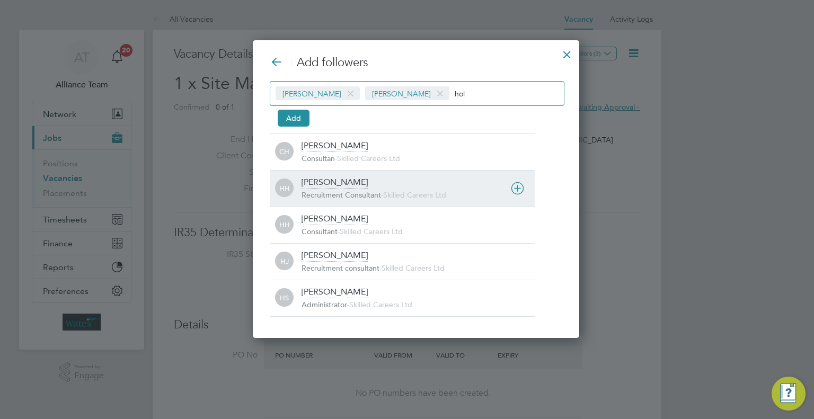
drag, startPoint x: 341, startPoint y: 256, endPoint x: 318, endPoint y: 184, distance: 75.2
click at [341, 254] on div "Holly Jones" at bounding box center [335, 256] width 66 height 12
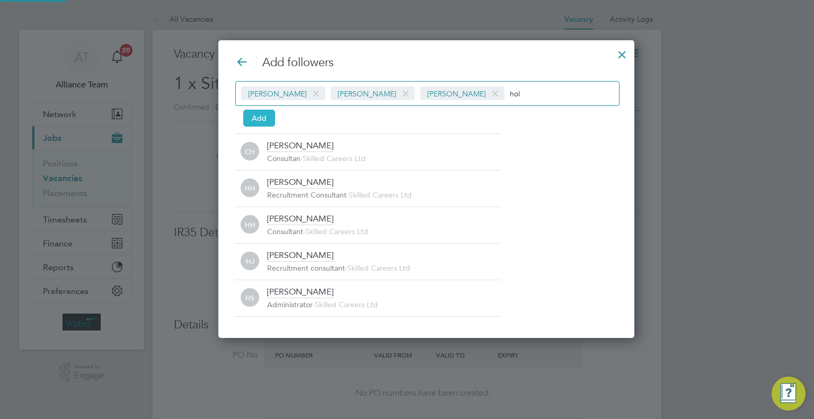
drag, startPoint x: 254, startPoint y: 121, endPoint x: 458, endPoint y: 114, distance: 204.1
click at [255, 120] on button "Add" at bounding box center [259, 118] width 32 height 17
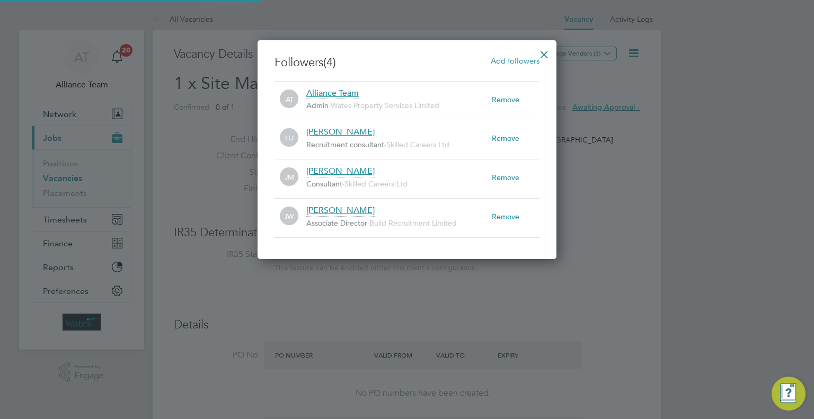
click at [543, 50] on div at bounding box center [544, 51] width 19 height 19
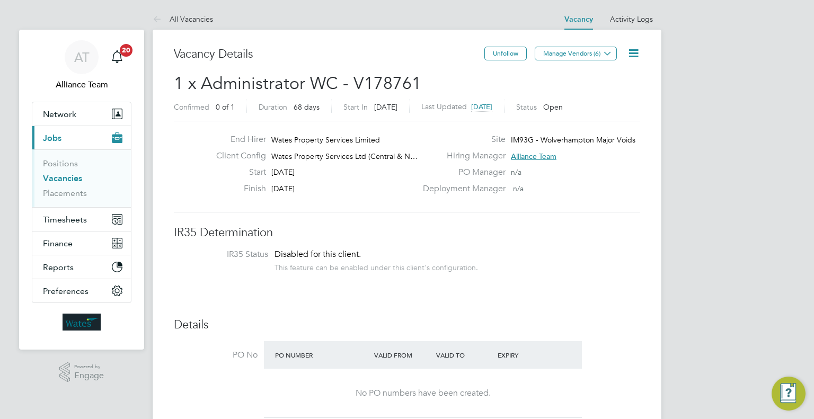
click at [619, 55] on div "Unfollow Manage Vendors (6)" at bounding box center [562, 59] width 156 height 24
click at [627, 55] on icon at bounding box center [633, 53] width 13 height 13
click at [587, 119] on li "Followers" at bounding box center [607, 114] width 61 height 15
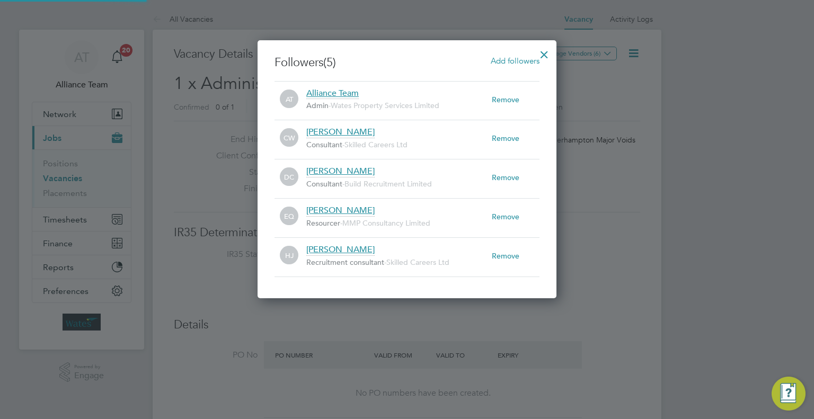
scroll to position [11, 186]
click at [515, 61] on span "Add followers" at bounding box center [515, 61] width 49 height 10
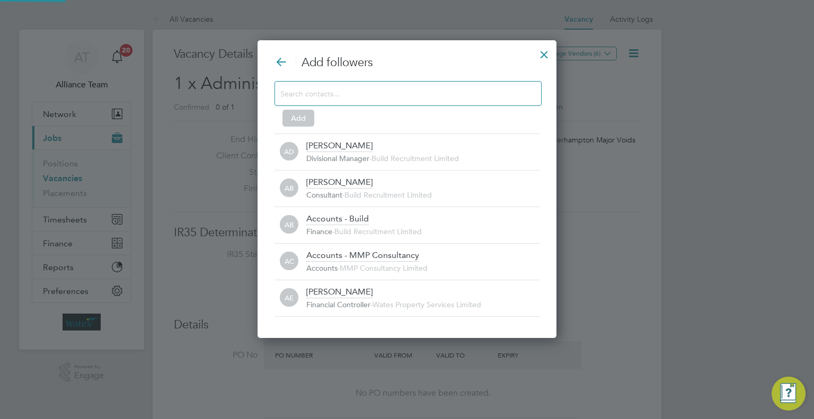
scroll to position [11, 234]
click at [361, 92] on input at bounding box center [399, 93] width 238 height 14
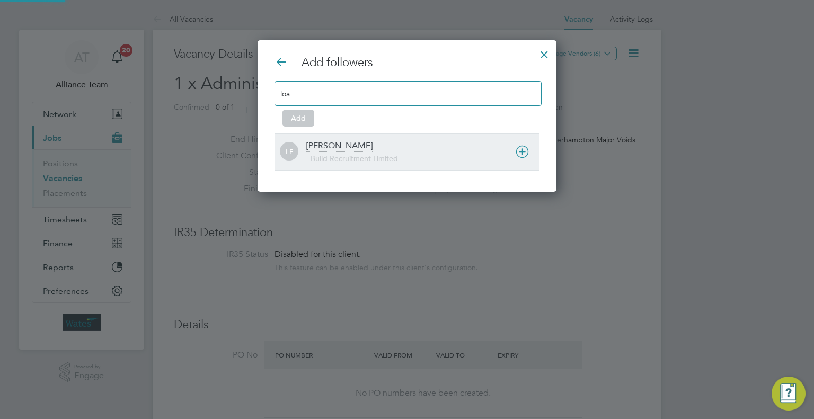
type input "loa"
drag, startPoint x: 366, startPoint y: 155, endPoint x: 340, endPoint y: 145, distance: 27.7
click at [364, 154] on span "Build Recruitment Limited" at bounding box center [354, 159] width 87 height 10
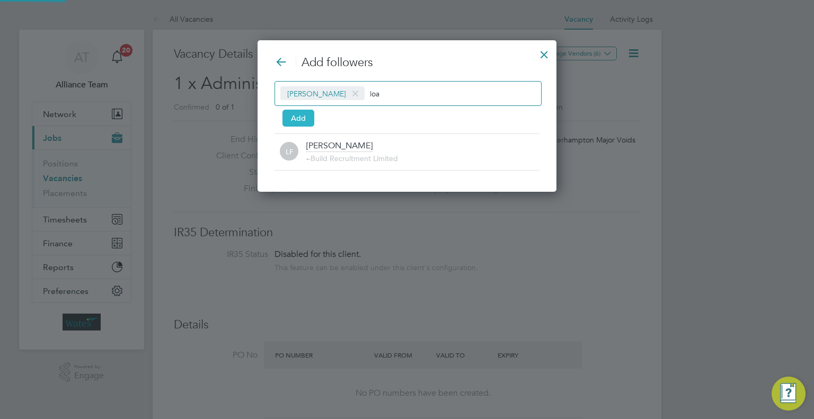
click at [305, 125] on button "Add" at bounding box center [298, 118] width 32 height 17
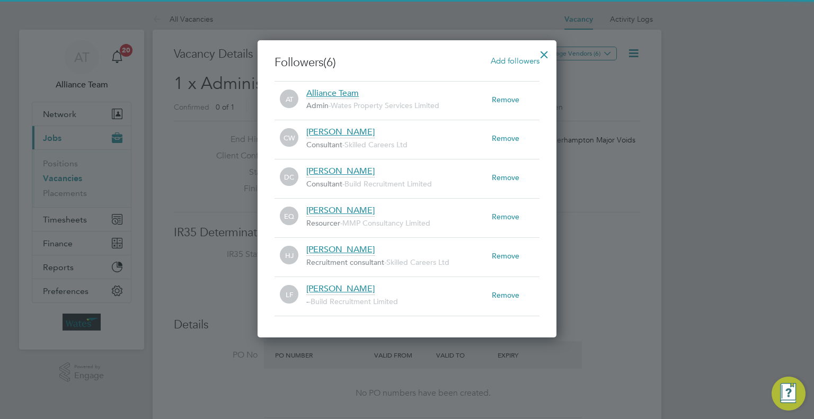
click at [552, 53] on div at bounding box center [544, 51] width 19 height 19
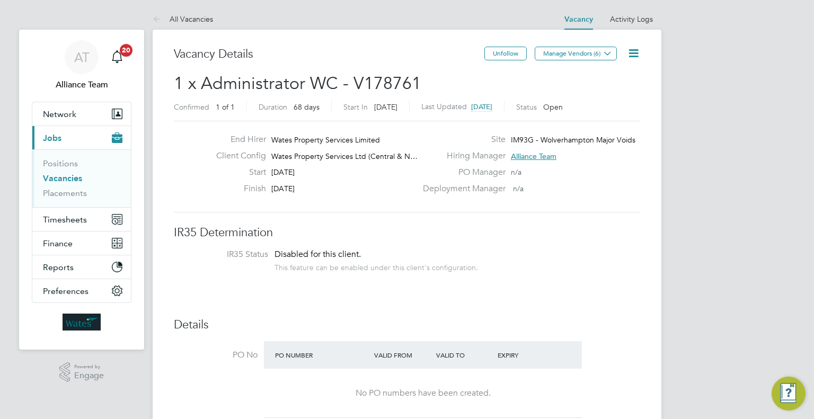
click at [639, 55] on icon at bounding box center [633, 53] width 13 height 13
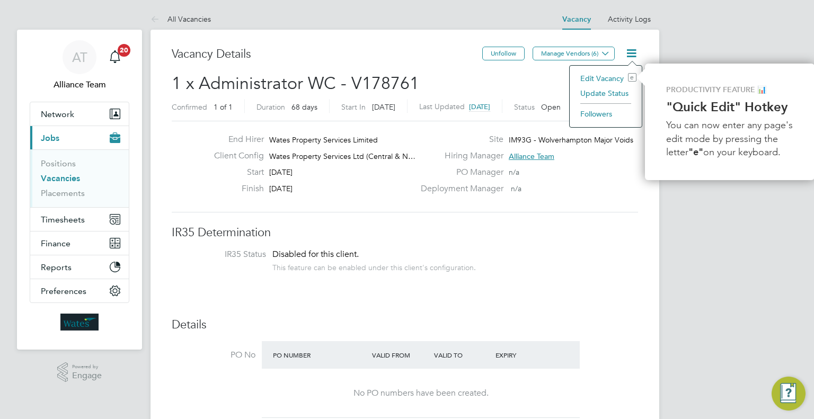
click at [612, 93] on li "Update Status" at bounding box center [605, 93] width 61 height 15
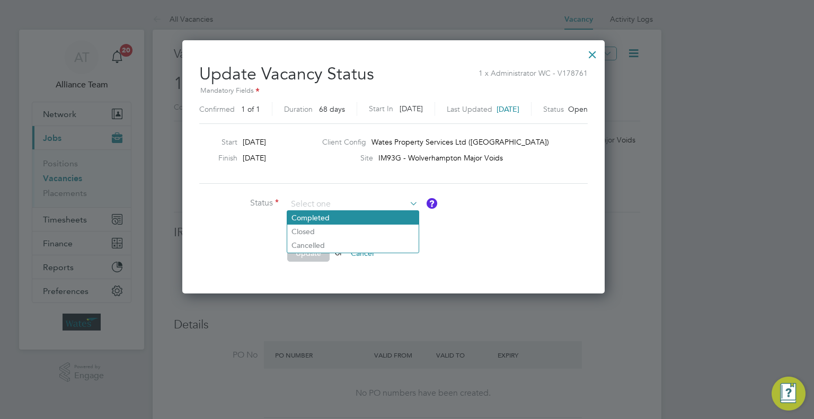
click at [335, 215] on li "Completed" at bounding box center [352, 218] width 131 height 14
type input "Completed"
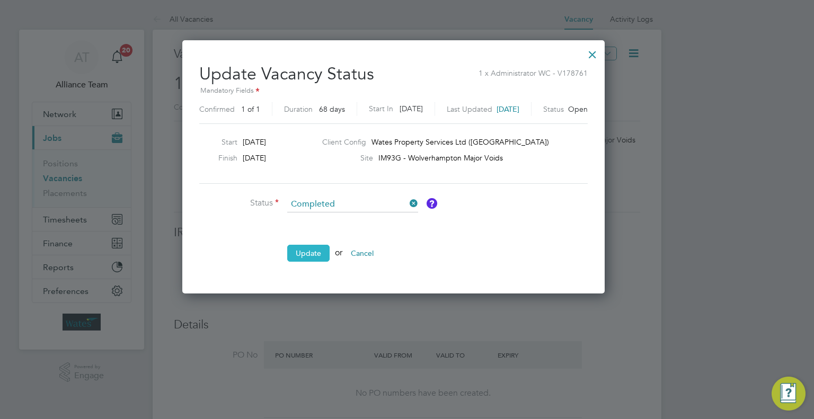
click at [318, 253] on button "Update" at bounding box center [308, 253] width 42 height 17
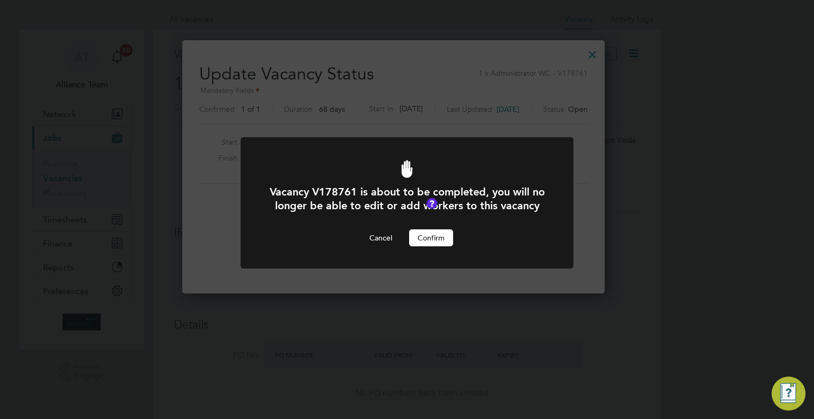
click at [430, 245] on button "Confirm" at bounding box center [431, 237] width 44 height 17
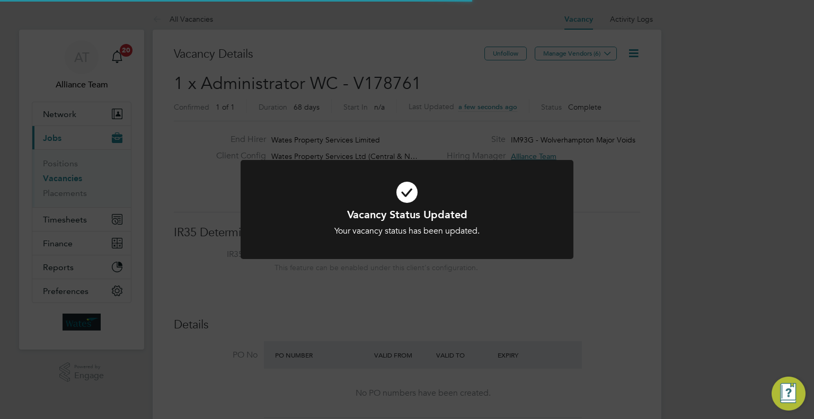
drag, startPoint x: 512, startPoint y: 306, endPoint x: 507, endPoint y: 302, distance: 6.8
click at [512, 305] on div "Vacancy Status Updated Your vacancy status has been updated. Cancel Okay" at bounding box center [407, 209] width 814 height 419
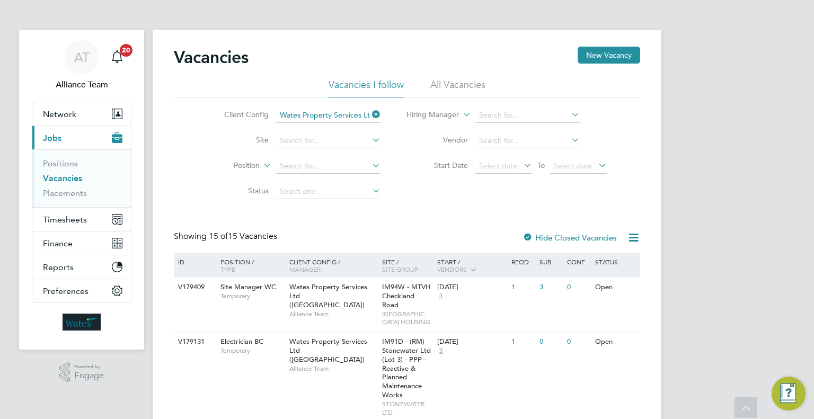
scroll to position [424, 0]
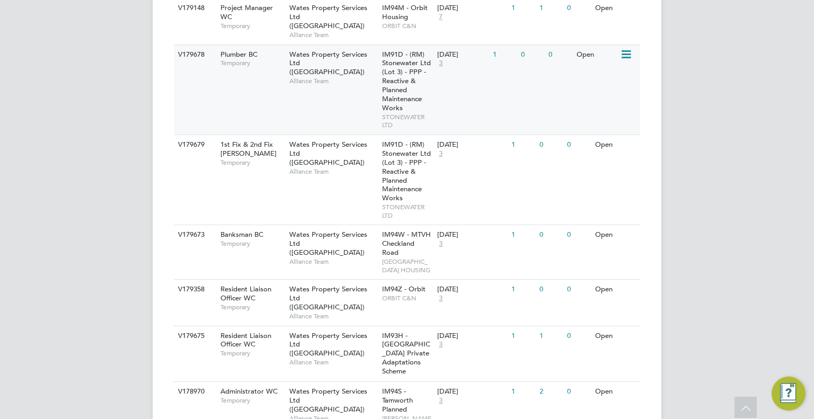
drag, startPoint x: 786, startPoint y: 82, endPoint x: 421, endPoint y: 103, distance: 366.3
click at [786, 82] on div "AT Alliance Team Notifications 20 Applications: Network Team Members Businesses…" at bounding box center [407, 202] width 814 height 1253
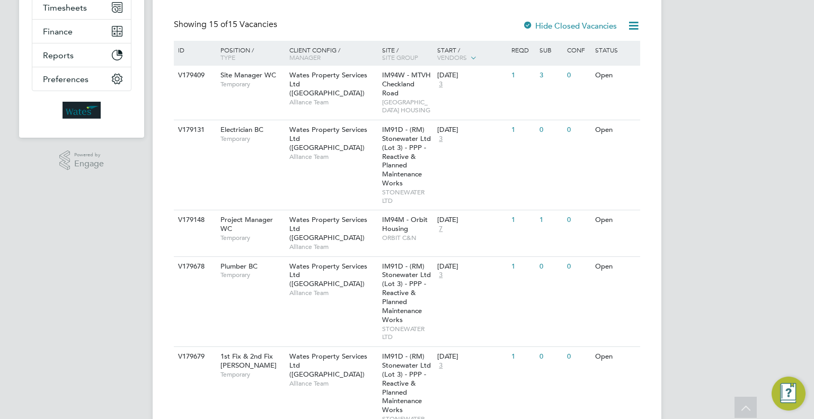
scroll to position [0, 0]
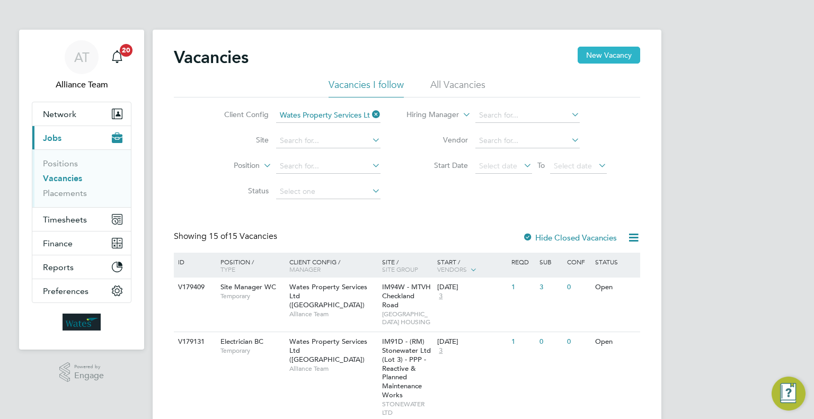
click at [607, 55] on button "New Vacancy" at bounding box center [609, 55] width 63 height 17
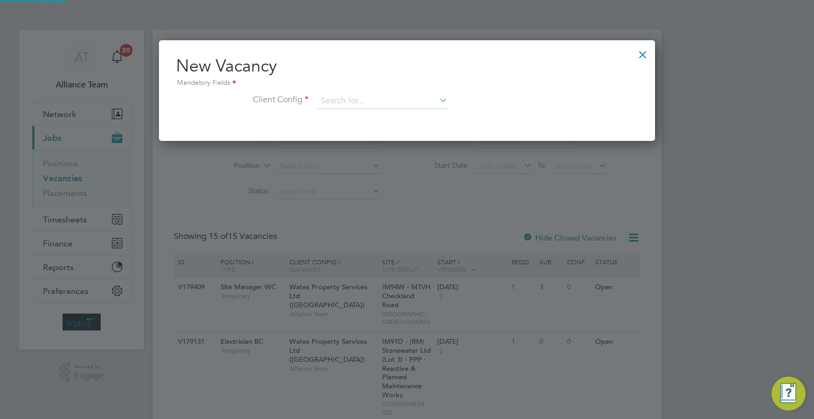
scroll to position [100, 497]
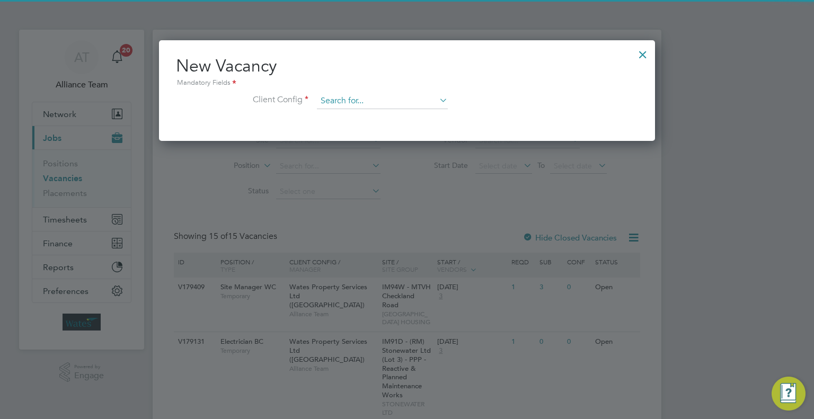
click at [345, 102] on input at bounding box center [382, 101] width 131 height 16
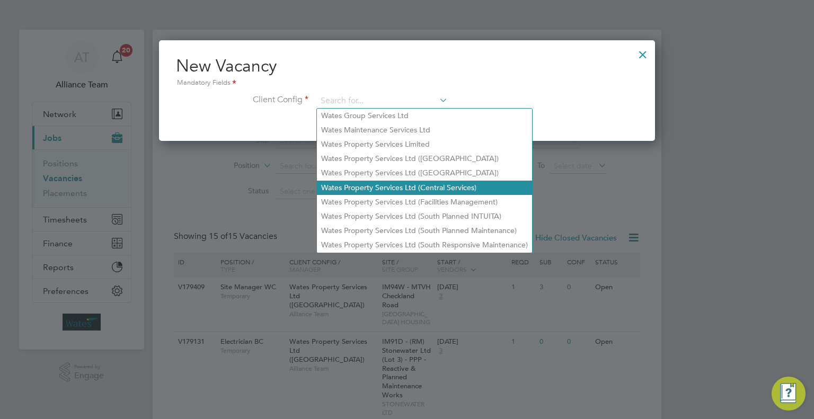
click at [407, 186] on li "Wates Property Services Ltd (Central Services)" at bounding box center [424, 188] width 215 height 14
type input "Wates Property Services Ltd (Central Services)"
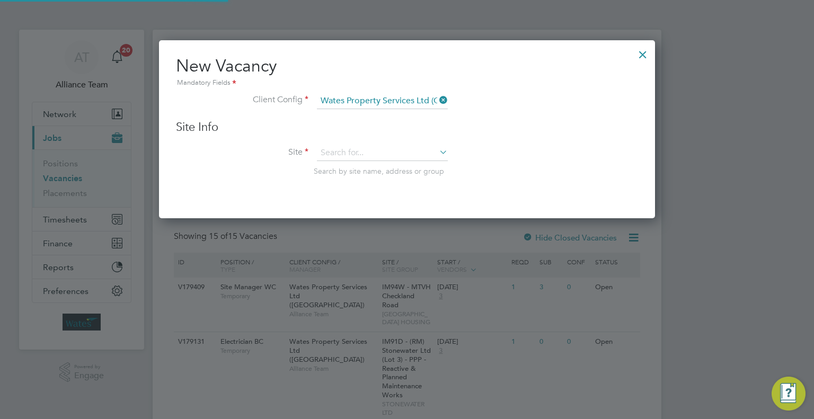
scroll to position [178, 497]
click at [337, 146] on input at bounding box center [382, 153] width 131 height 16
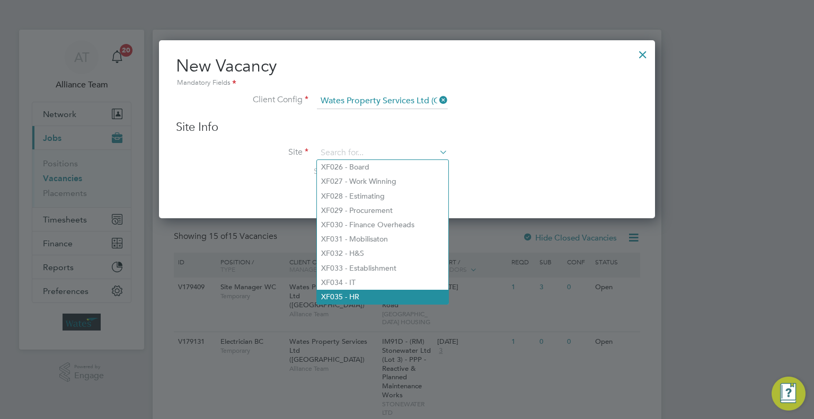
click at [356, 294] on li "XF035 - HR" at bounding box center [382, 297] width 131 height 14
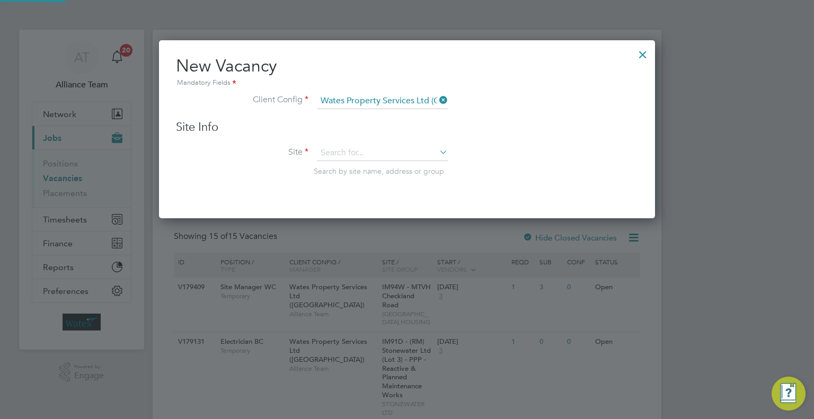
type input "XF035 - HR"
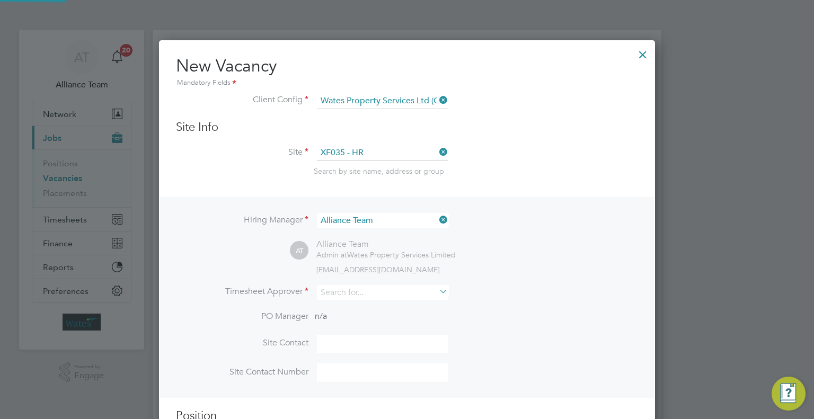
scroll to position [441, 497]
click at [341, 289] on input at bounding box center [382, 292] width 131 height 15
click at [380, 305] on li "[PERSON_NAME] [PERSON_NAME]" at bounding box center [382, 306] width 131 height 14
type input "[PERSON_NAME]"
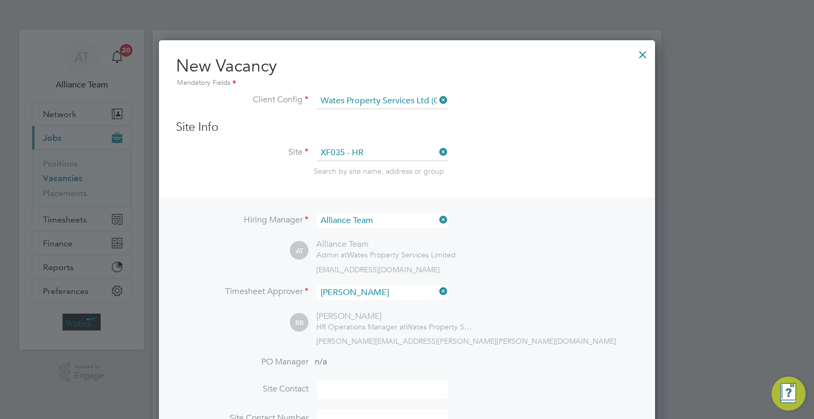
scroll to position [265, 0]
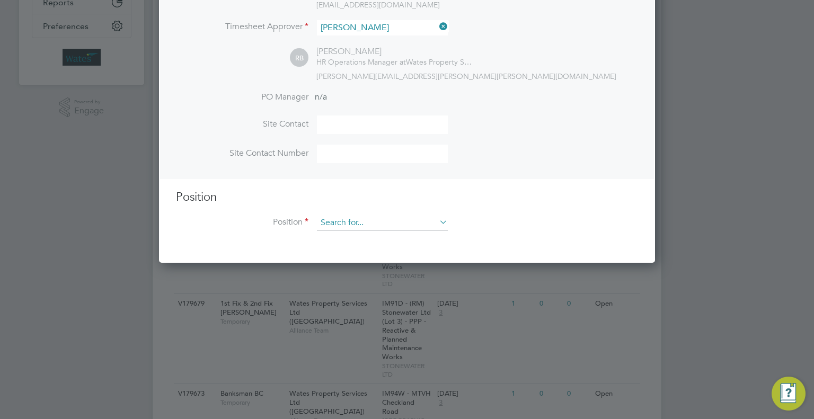
click at [349, 229] on div "Vacancies New Vacancy Vacancies I follow All Vacancies Client Config Wates Prop…" at bounding box center [407, 368] width 509 height 1207
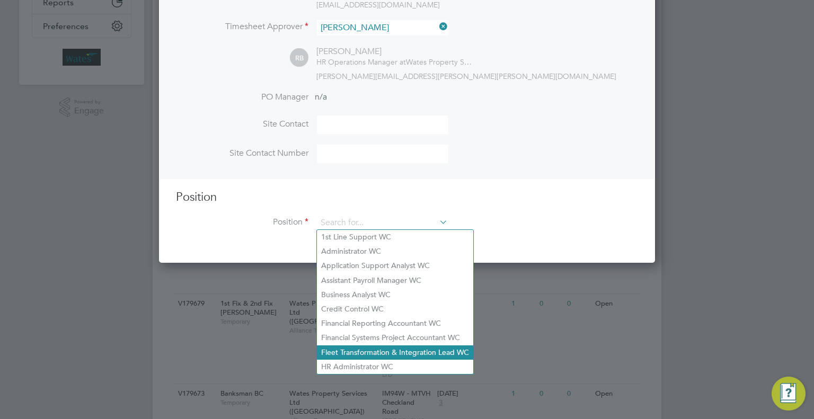
drag, startPoint x: 365, startPoint y: 362, endPoint x: 364, endPoint y: 350, distance: 12.2
click at [365, 362] on li "HR Administrator WC" at bounding box center [395, 367] width 156 height 14
type input "HR Administrator WC"
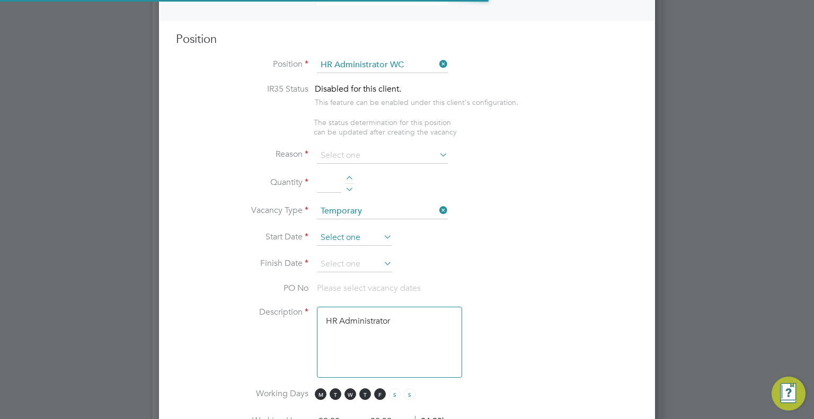
scroll to position [31, 55]
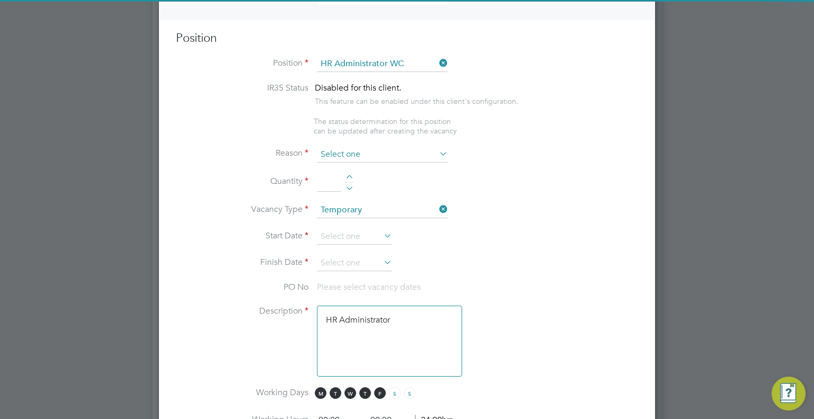
click at [335, 147] on input at bounding box center [382, 155] width 131 height 16
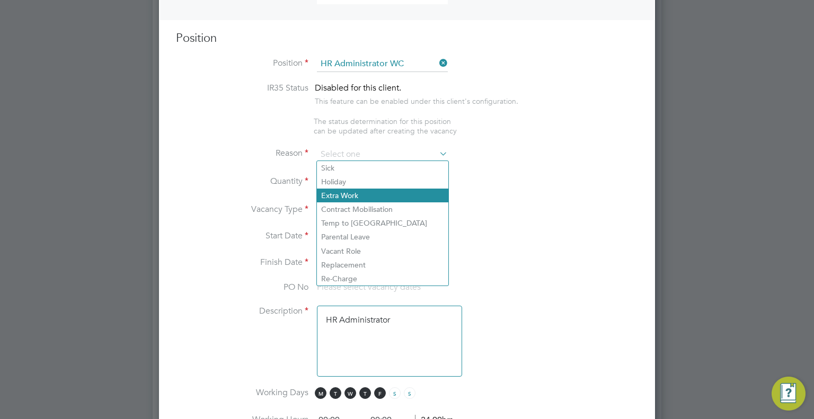
click at [341, 196] on li "Extra Work" at bounding box center [382, 196] width 131 height 14
type input "Extra Work"
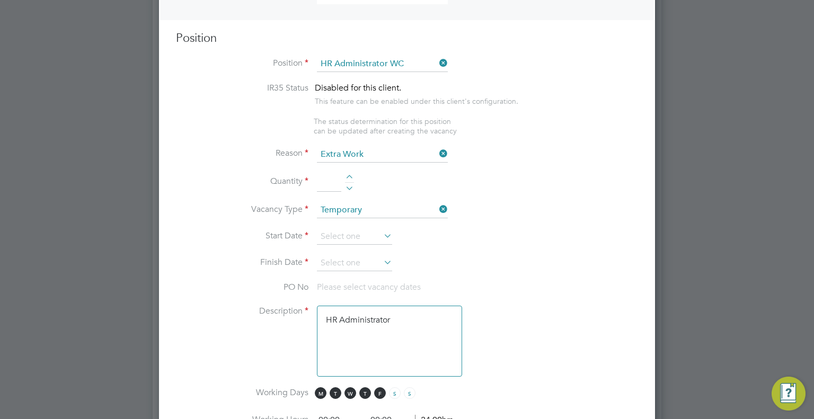
drag, startPoint x: 320, startPoint y: 179, endPoint x: 315, endPoint y: 190, distance: 12.1
click at [320, 179] on input at bounding box center [329, 182] width 24 height 19
type input "1"
click at [355, 237] on input at bounding box center [354, 237] width 75 height 16
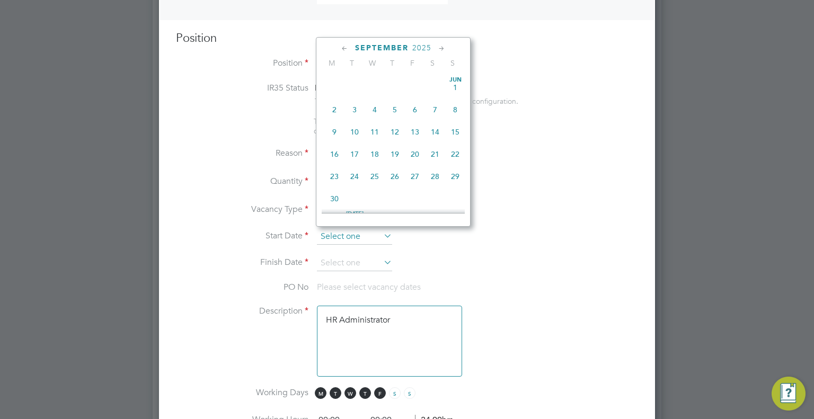
scroll to position [323, 0]
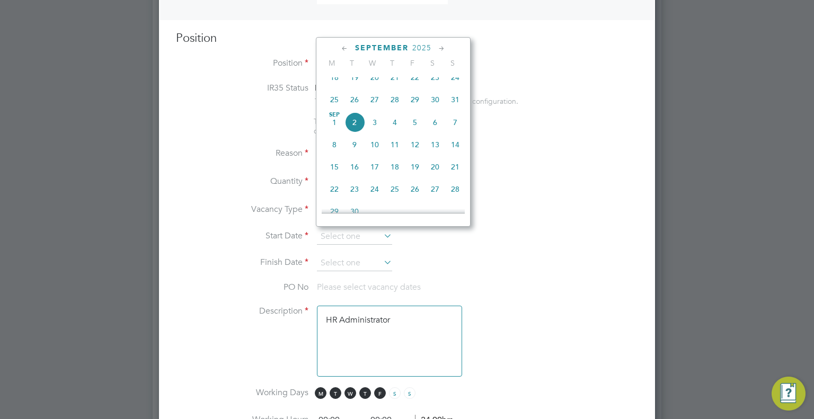
click at [336, 155] on span "8" at bounding box center [334, 145] width 20 height 20
type input "[DATE]"
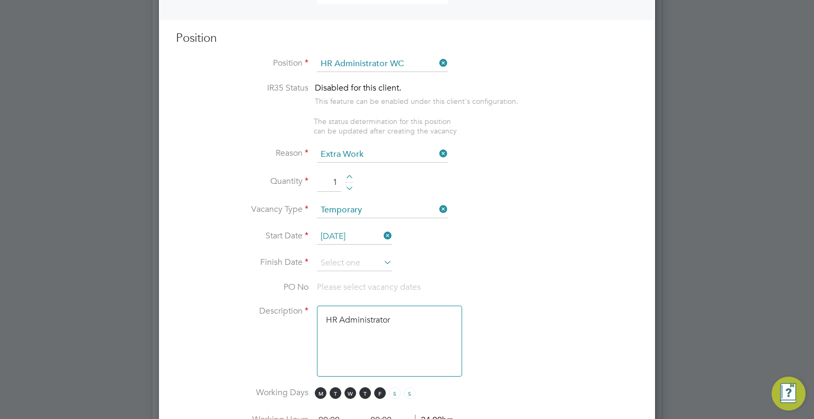
click at [347, 177] on div at bounding box center [349, 178] width 9 height 7
type input "2"
click at [344, 259] on input at bounding box center [354, 263] width 75 height 16
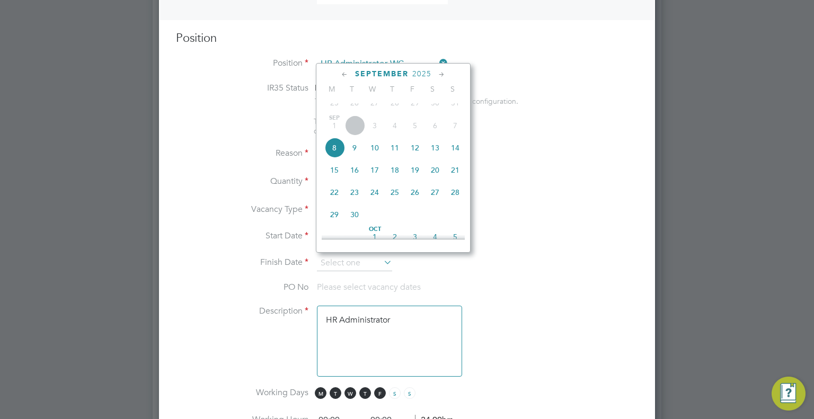
click at [438, 72] on icon at bounding box center [442, 75] width 10 height 12
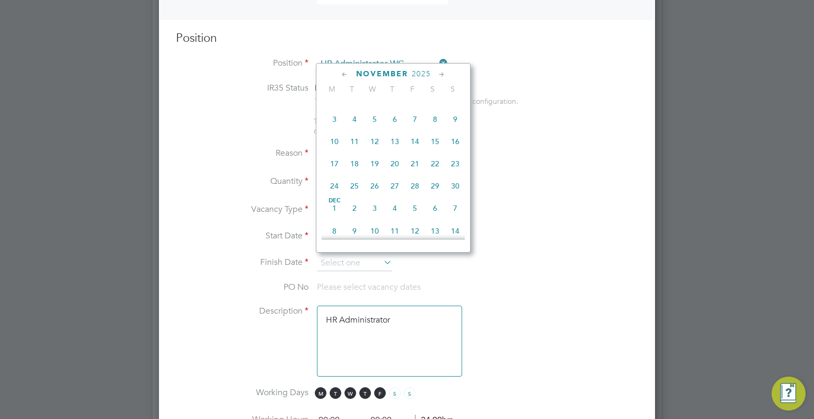
click at [412, 196] on span "28" at bounding box center [415, 186] width 20 height 20
type input "[DATE]"
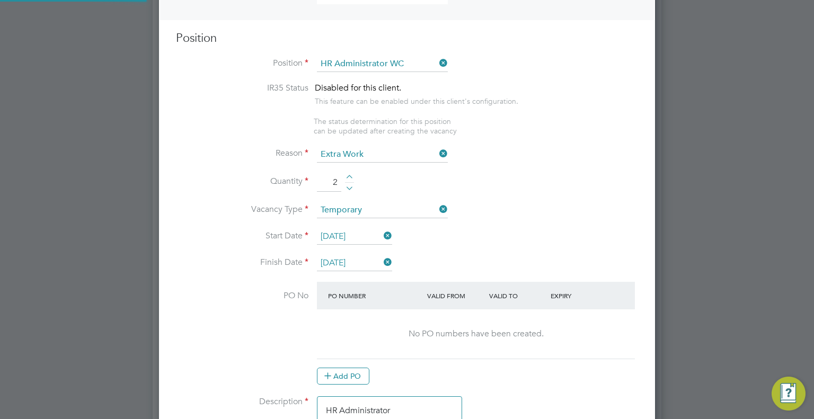
scroll to position [477, 0]
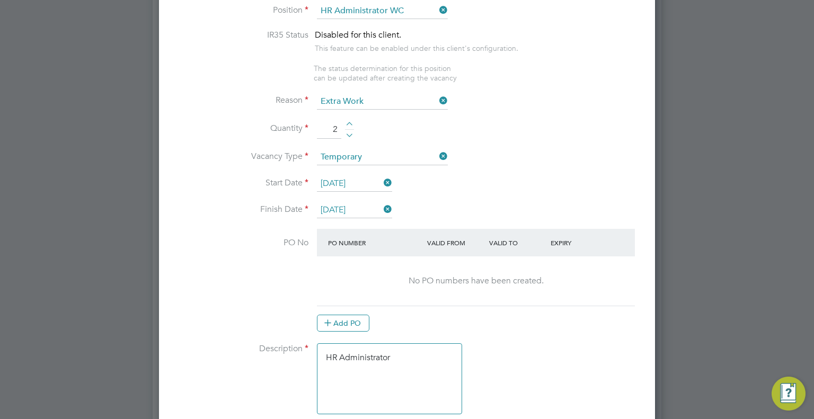
click at [411, 356] on textarea "HR Administrator" at bounding box center [389, 378] width 145 height 71
click at [428, 393] on textarea "HR Administrator x1 experienced x1 less experienced x1 option of going perm" at bounding box center [389, 378] width 145 height 71
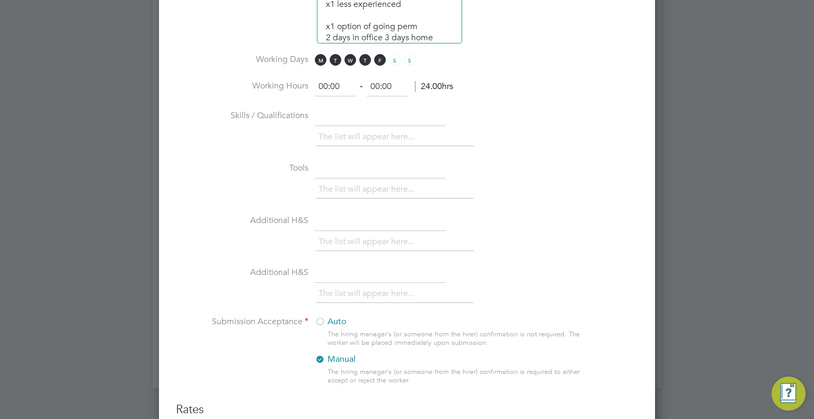
scroll to position [1166, 0]
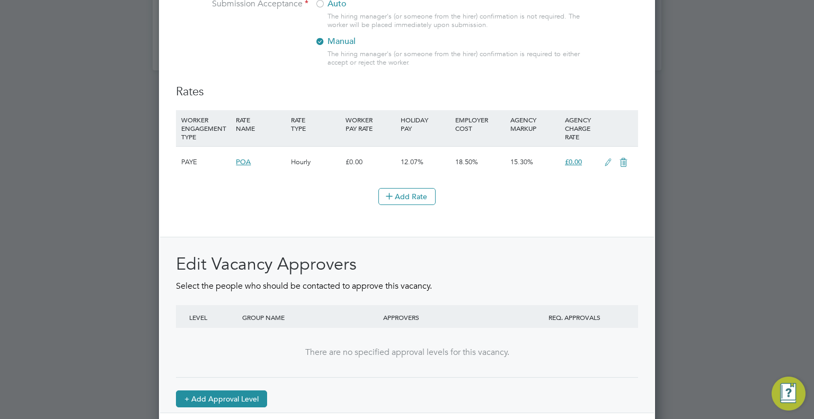
type textarea "HR Administrator x1 experienced x1 less experienced x1 option of going perm 2 d…"
click at [227, 401] on button "+ Add Approval Level" at bounding box center [221, 399] width 91 height 17
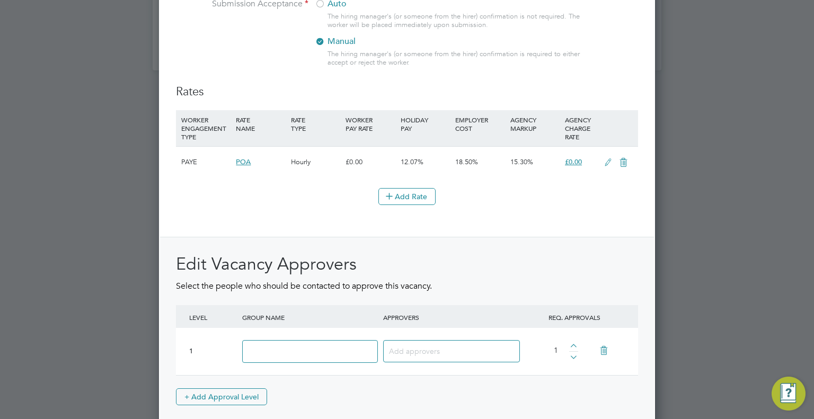
drag, startPoint x: 276, startPoint y: 354, endPoint x: 289, endPoint y: 356, distance: 12.8
click at [276, 354] on input at bounding box center [310, 351] width 136 height 23
type input "Approver"
click at [413, 348] on input at bounding box center [447, 351] width 117 height 14
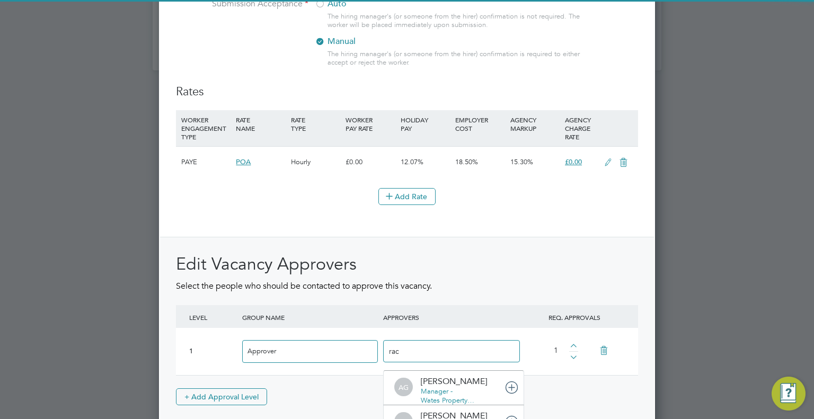
type input "rach"
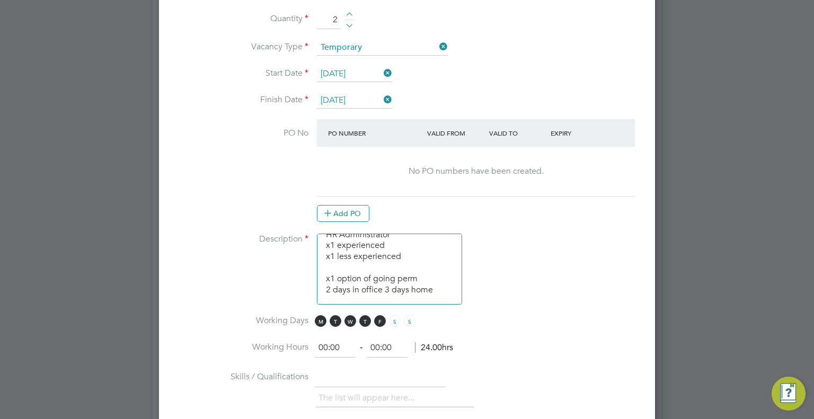
click at [443, 280] on textarea "HR Administrator x1 experienced x1 less experienced x1 option of going perm 2 d…" at bounding box center [389, 269] width 145 height 71
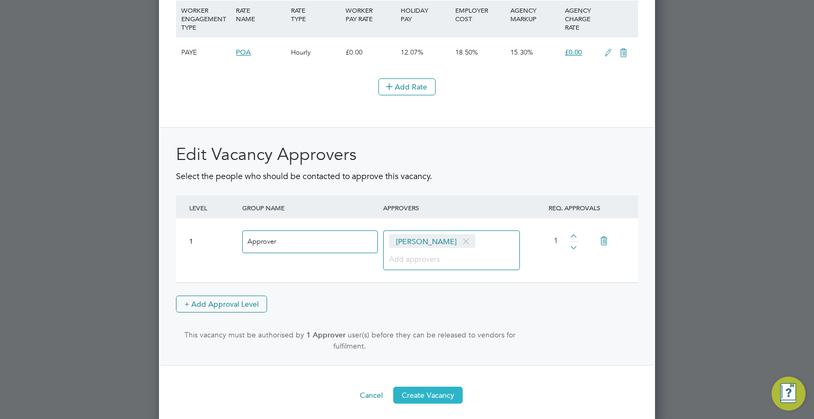
type textarea "HR Administrator x1 experienced x1 less experienced x1 option of going perm 2 d…"
drag, startPoint x: 449, startPoint y: 393, endPoint x: 448, endPoint y: 398, distance: 5.4
click at [449, 392] on button "Create Vacancy" at bounding box center [427, 395] width 69 height 17
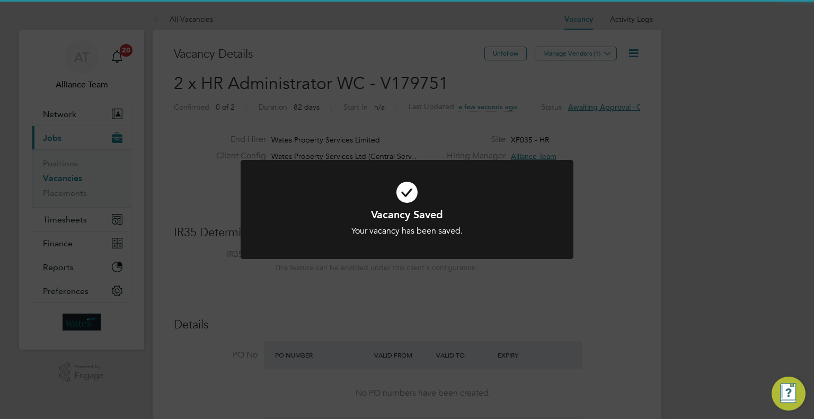
click at [706, 121] on div "Vacancy Saved Your vacancy has been saved. Cancel Okay" at bounding box center [407, 209] width 814 height 419
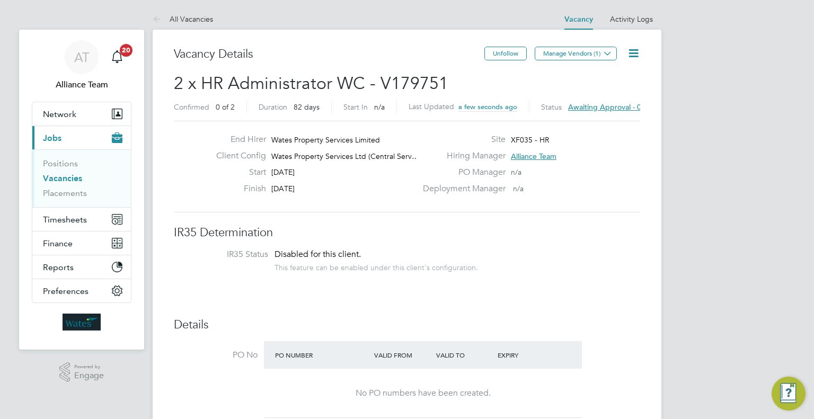
click at [591, 54] on button "Manage Vendors (1)" at bounding box center [576, 54] width 82 height 14
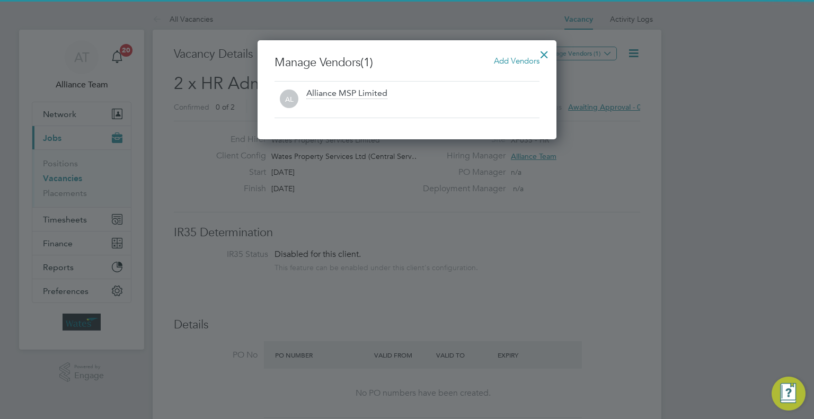
click at [518, 59] on span "Add Vendors" at bounding box center [517, 61] width 46 height 10
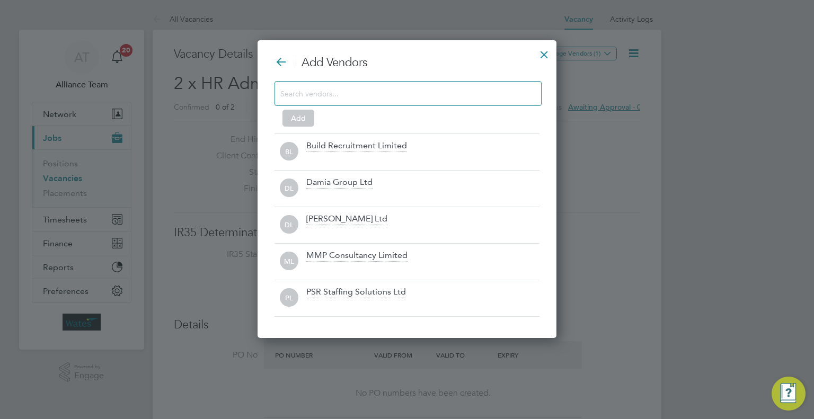
drag, startPoint x: 336, startPoint y: 152, endPoint x: 360, endPoint y: 109, distance: 48.8
click at [337, 148] on div "Build Recruitment Limited" at bounding box center [422, 151] width 233 height 23
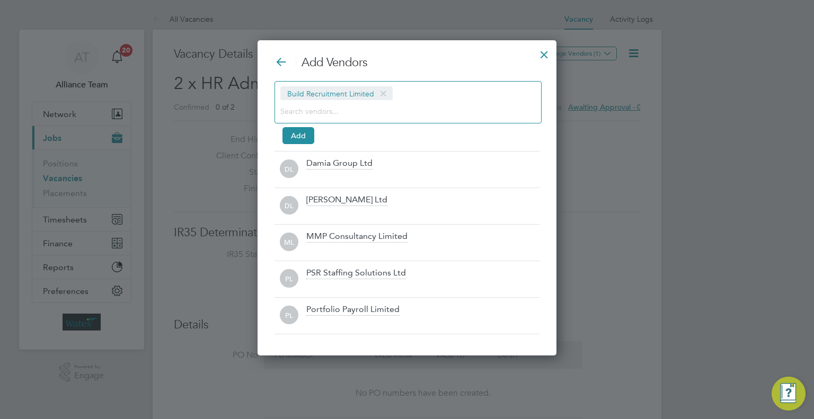
click at [367, 110] on input at bounding box center [399, 111] width 238 height 14
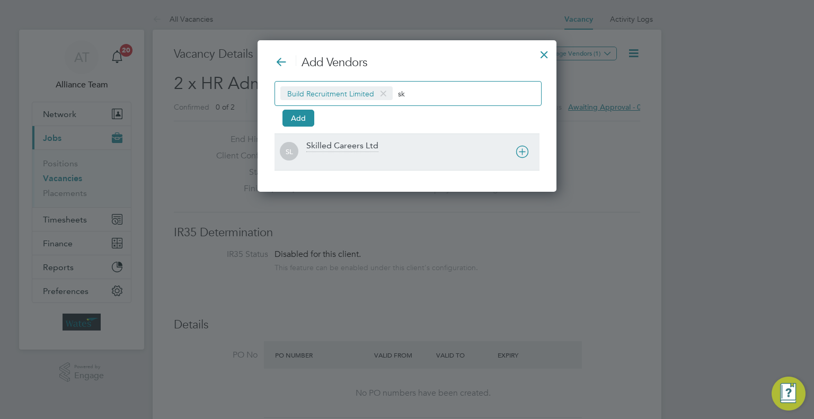
type input "sk"
click at [352, 137] on div "SL Skilled Careers Ltd" at bounding box center [406, 152] width 265 height 37
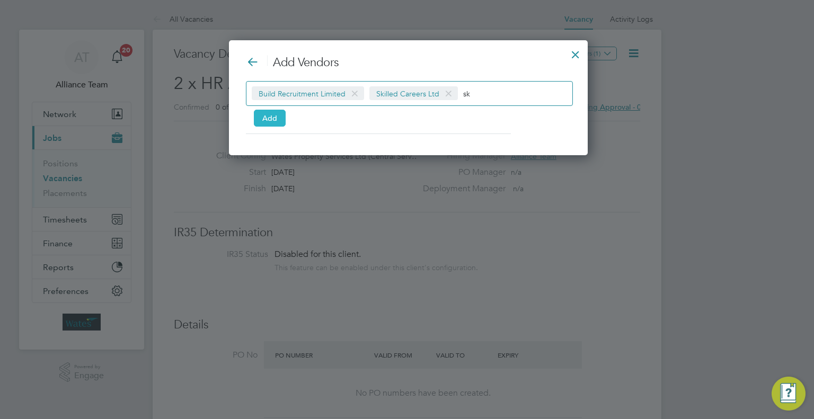
click at [271, 116] on button "Add" at bounding box center [270, 118] width 32 height 17
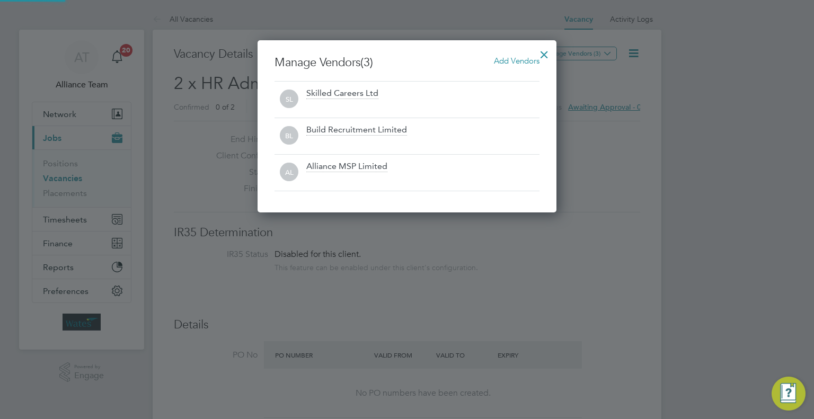
click at [547, 51] on div at bounding box center [544, 51] width 19 height 19
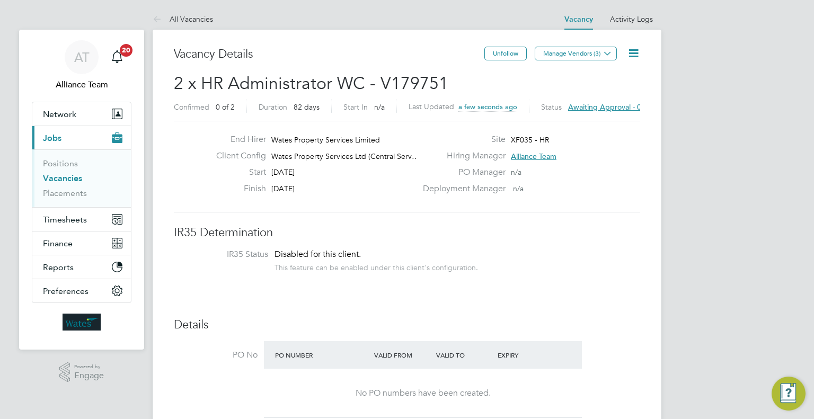
click at [632, 56] on icon at bounding box center [633, 53] width 13 height 13
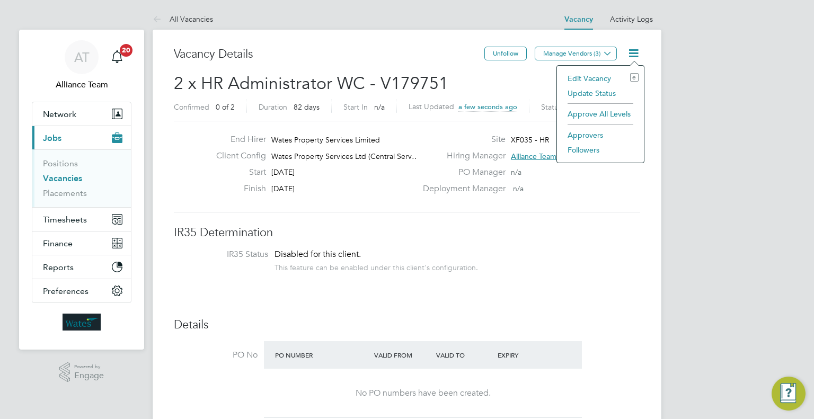
drag, startPoint x: 580, startPoint y: 148, endPoint x: 581, endPoint y: 158, distance: 9.6
click at [580, 148] on li "Followers" at bounding box center [600, 150] width 76 height 15
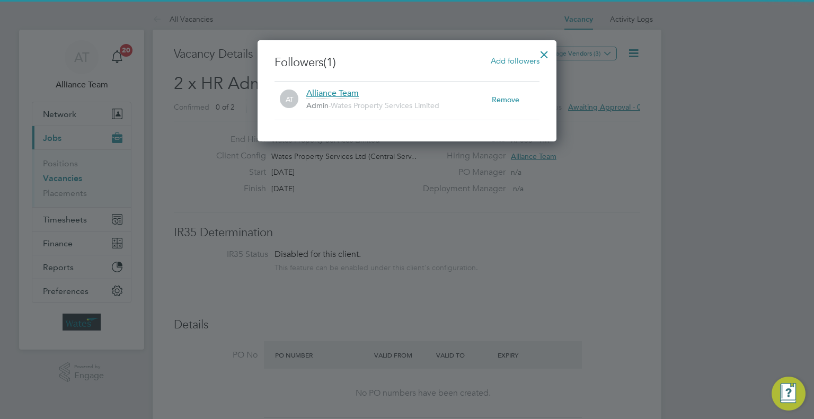
click at [522, 61] on span "Add followers" at bounding box center [515, 61] width 49 height 10
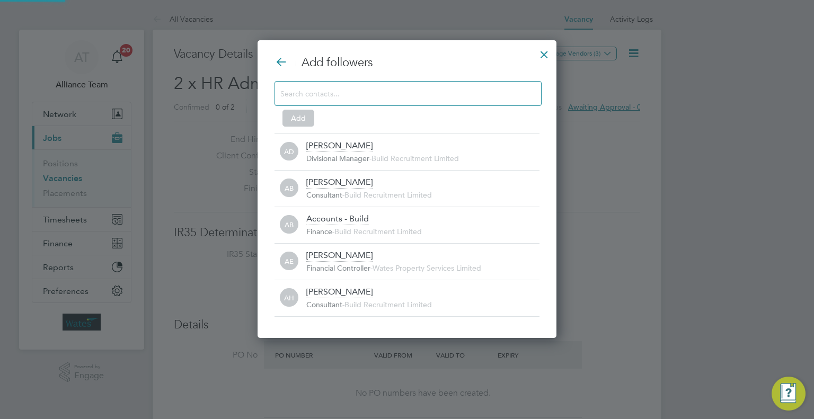
click at [345, 92] on input at bounding box center [399, 93] width 238 height 14
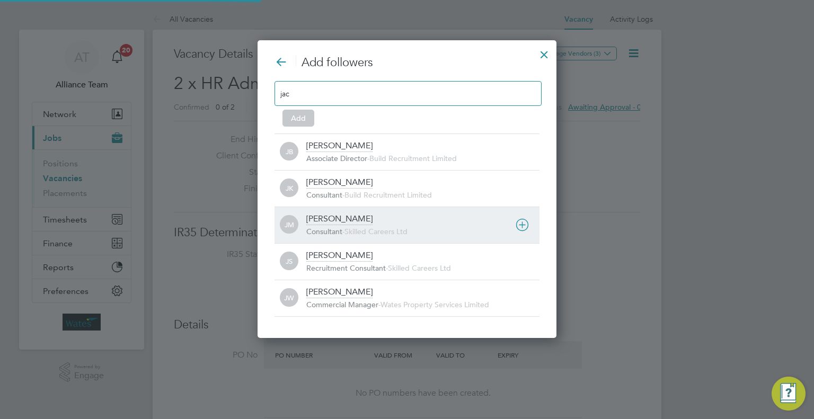
type input "jac"
drag, startPoint x: 347, startPoint y: 218, endPoint x: 351, endPoint y: 207, distance: 11.4
click at [347, 215] on div "[PERSON_NAME]" at bounding box center [339, 220] width 66 height 12
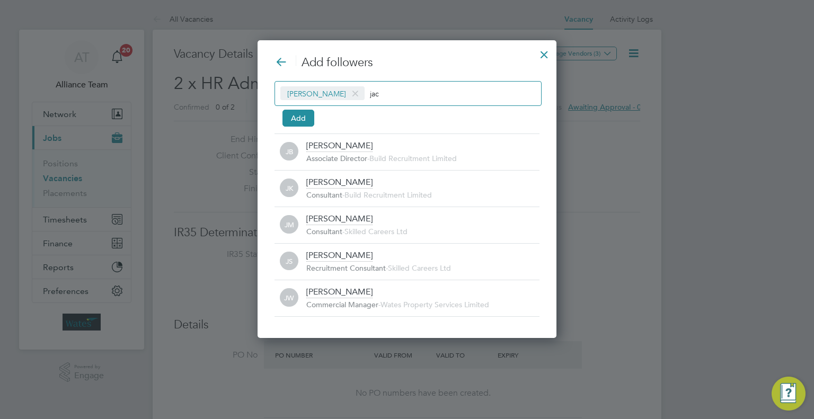
click at [397, 91] on input "jac" at bounding box center [403, 93] width 66 height 14
type input "j"
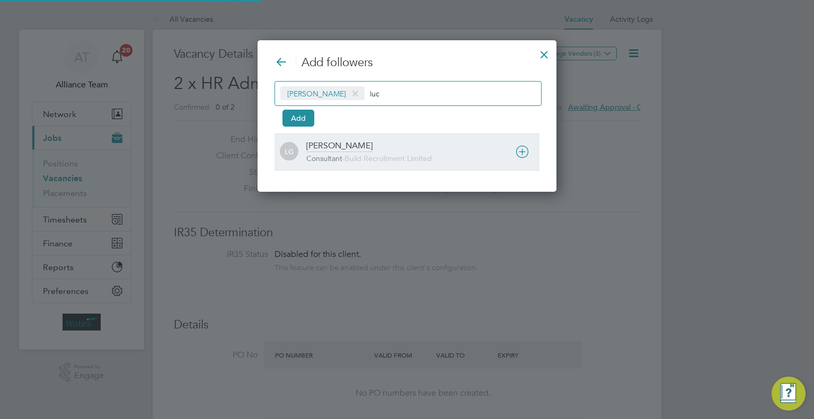
type input "luc"
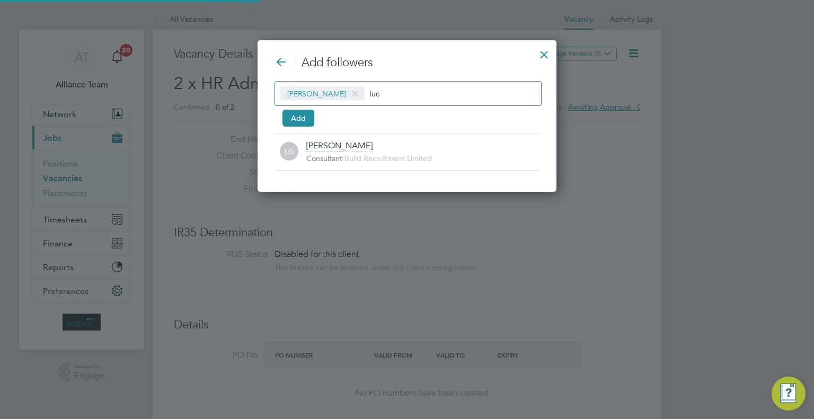
drag, startPoint x: 358, startPoint y: 148, endPoint x: 420, endPoint y: 115, distance: 69.7
click at [358, 148] on div "[PERSON_NAME]" at bounding box center [339, 146] width 66 height 12
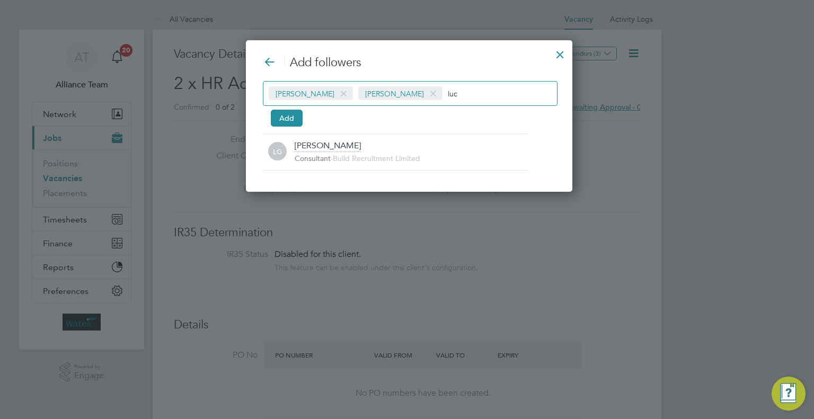
click at [483, 91] on input "luc" at bounding box center [481, 93] width 66 height 14
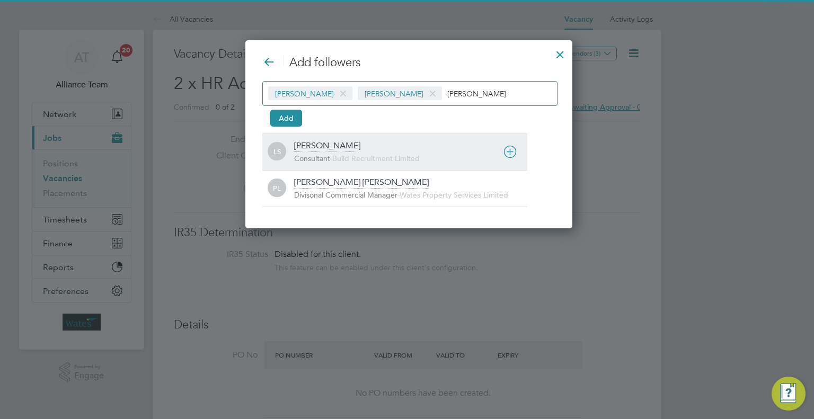
type input "[PERSON_NAME]"
click at [315, 149] on div "[PERSON_NAME] Consultant - Build Recruitment Limited" at bounding box center [410, 151] width 233 height 23
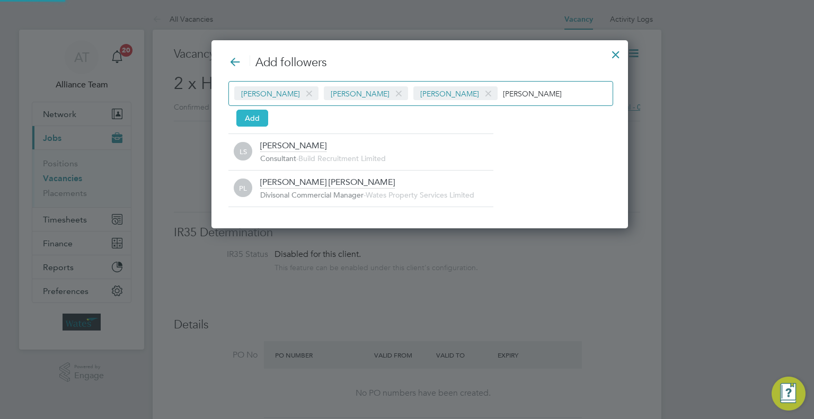
drag, startPoint x: 257, startPoint y: 119, endPoint x: 411, endPoint y: 92, distance: 156.6
click at [258, 118] on button "Add" at bounding box center [252, 118] width 32 height 17
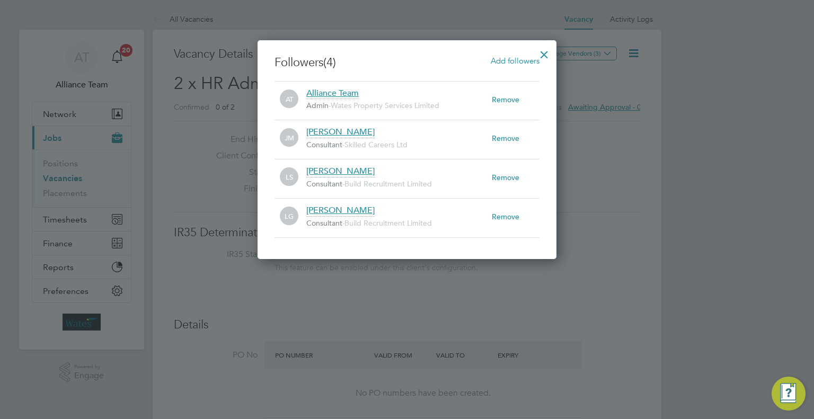
click at [545, 50] on div at bounding box center [544, 51] width 19 height 19
